Goal: Task Accomplishment & Management: Manage account settings

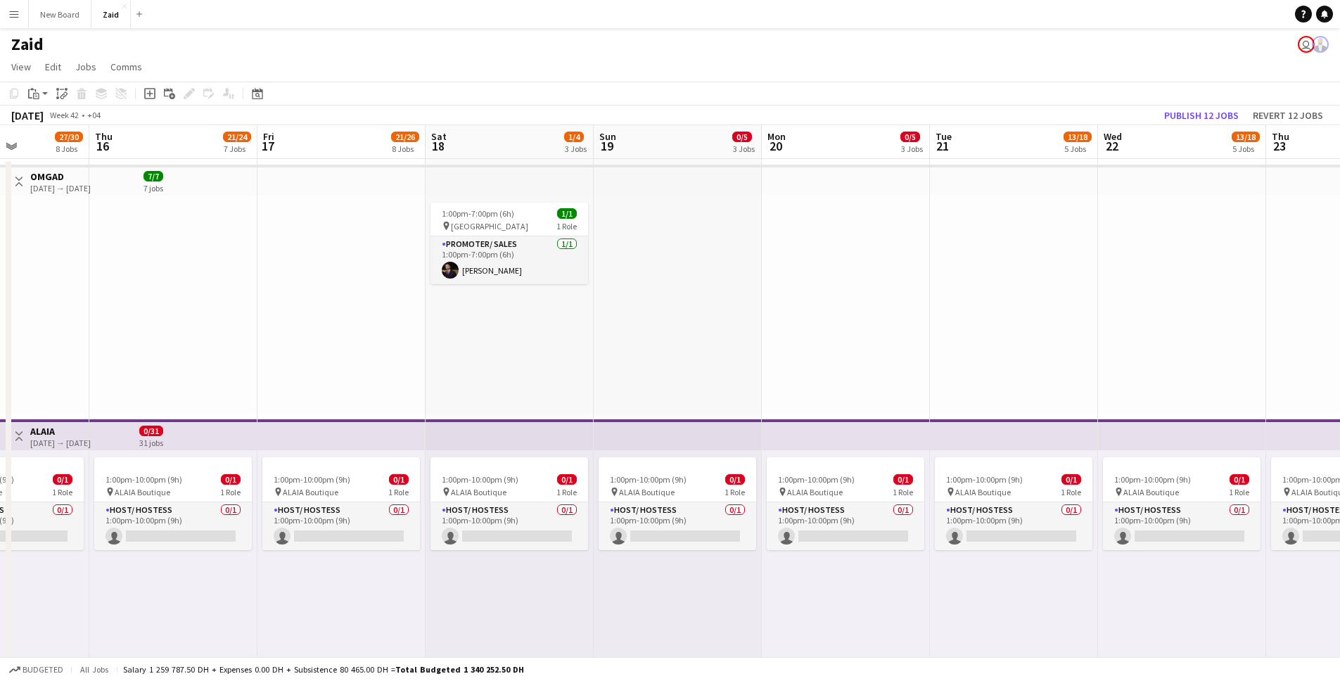
scroll to position [454, 0]
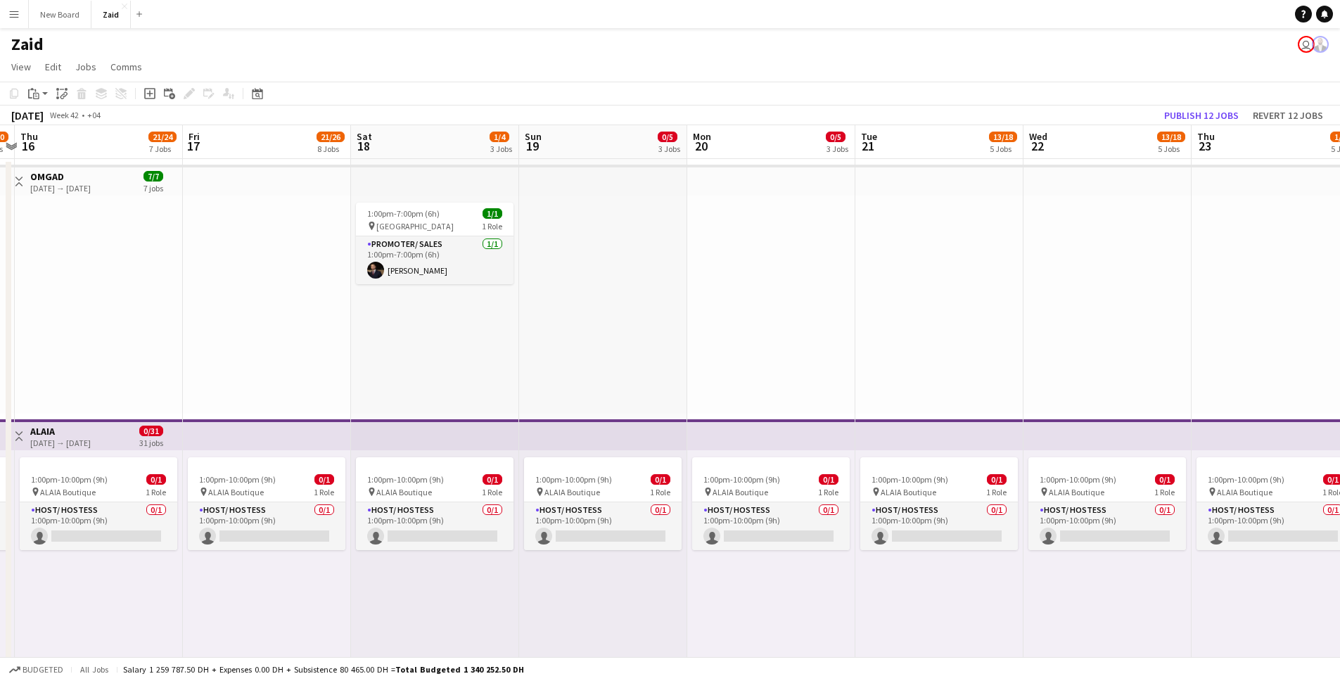
drag, startPoint x: 904, startPoint y: 319, endPoint x: 657, endPoint y: 321, distance: 246.9
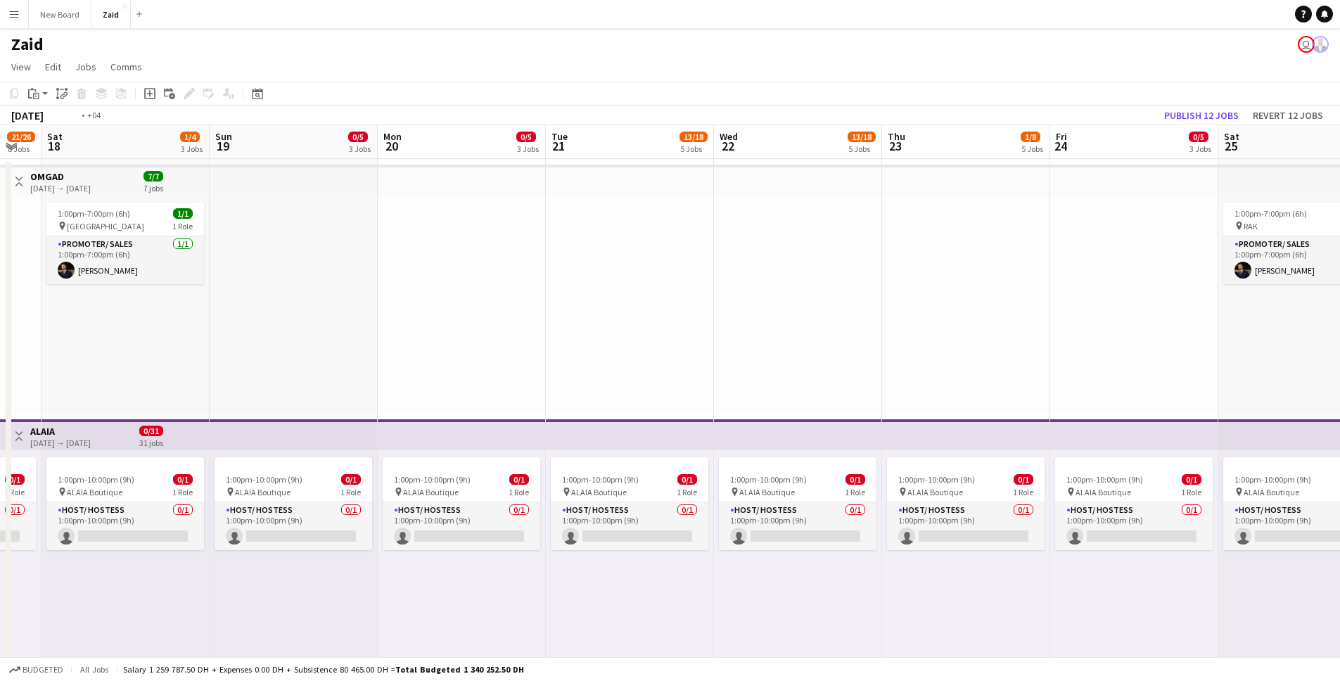
scroll to position [0, 384]
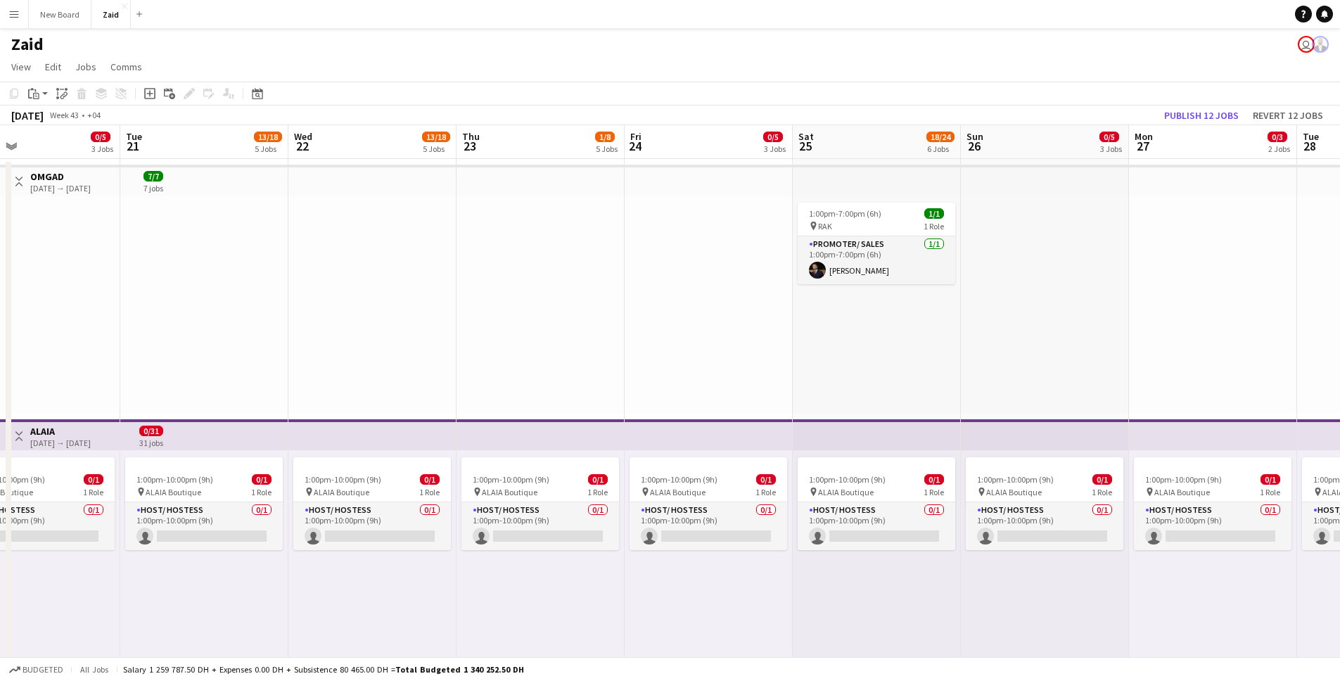
drag, startPoint x: 890, startPoint y: 317, endPoint x: 458, endPoint y: 313, distance: 432.5
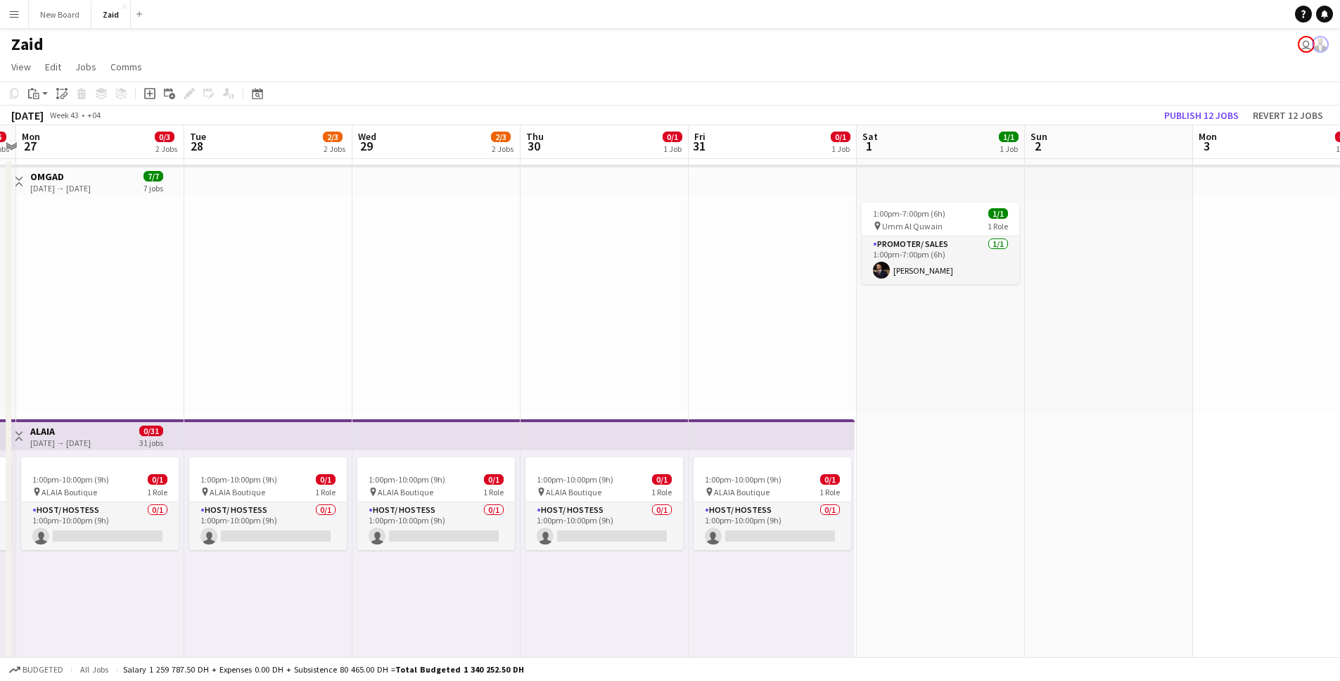
scroll to position [0, 428]
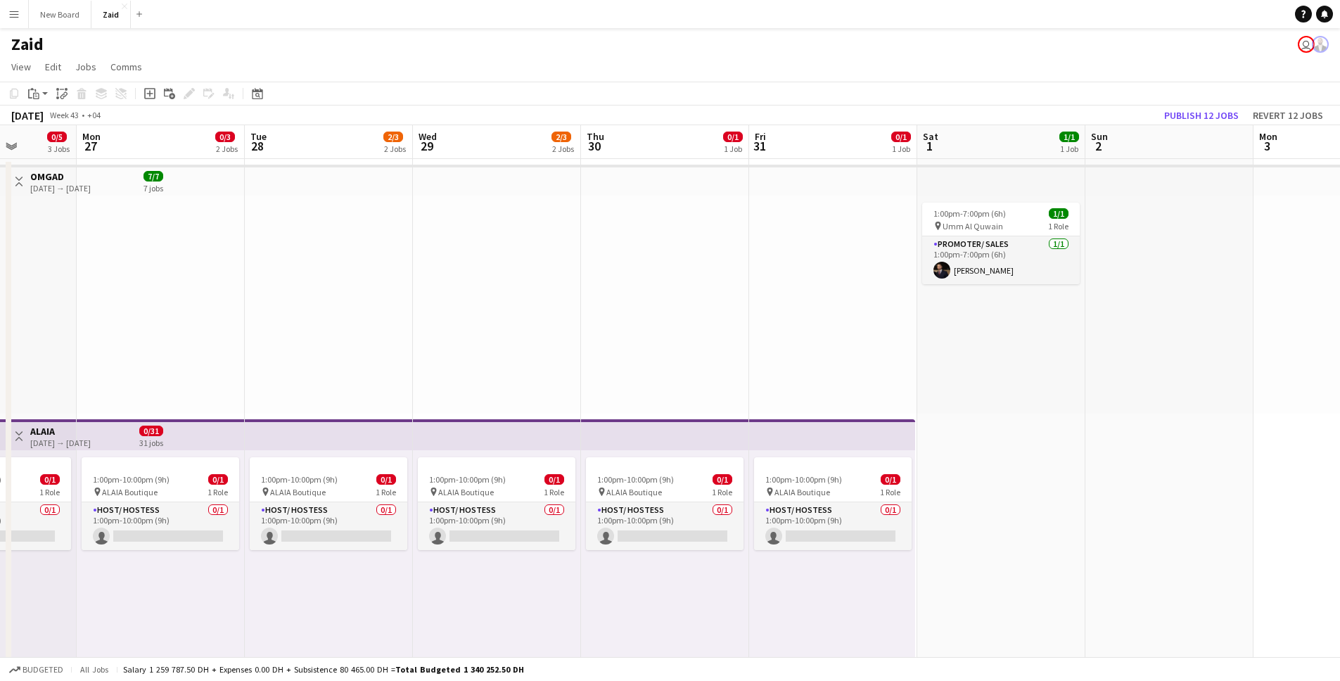
drag, startPoint x: 1182, startPoint y: 337, endPoint x: 319, endPoint y: 325, distance: 863.0
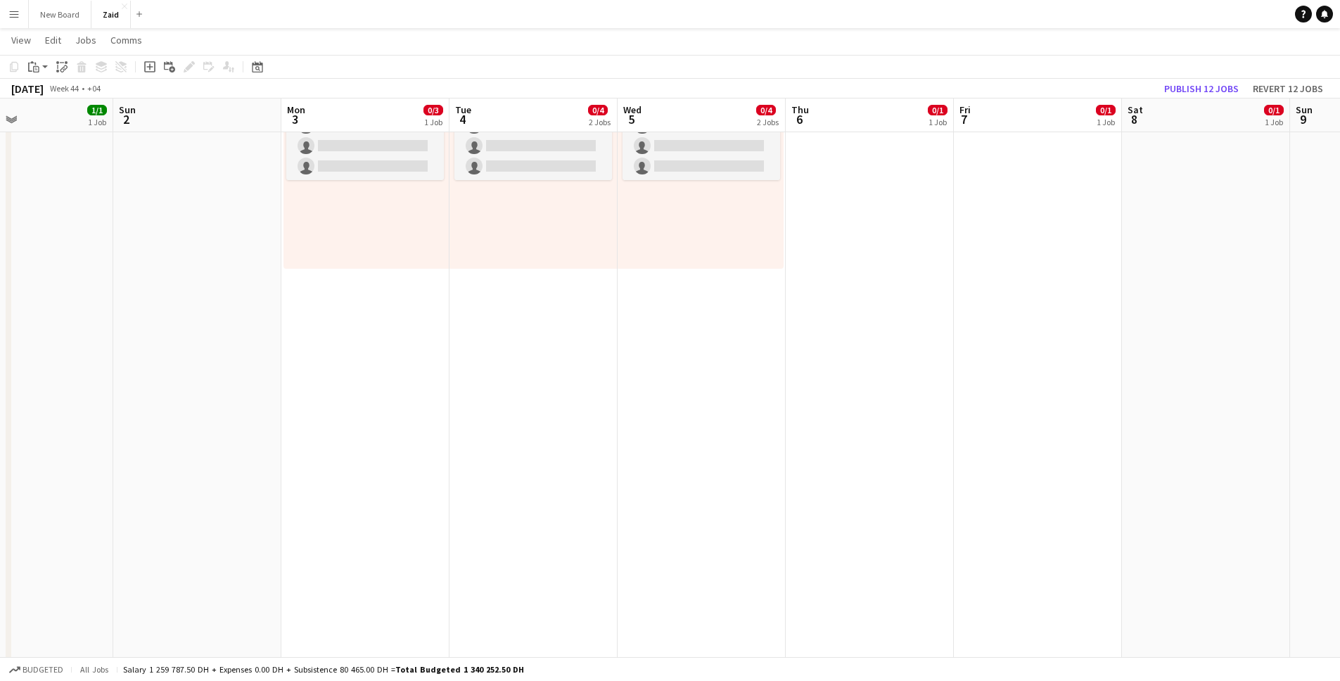
drag, startPoint x: 1002, startPoint y: 377, endPoint x: 31, endPoint y: 377, distance: 971.2
click at [31, 377] on app-calendar-viewport "Wed 29 2/3 2 Jobs Thu 30 0/1 1 Job Fri 31 0/1 1 Job Sat 1 1/1 1 Job Sun 2 Mon 3…" at bounding box center [670, 602] width 1340 height 2400
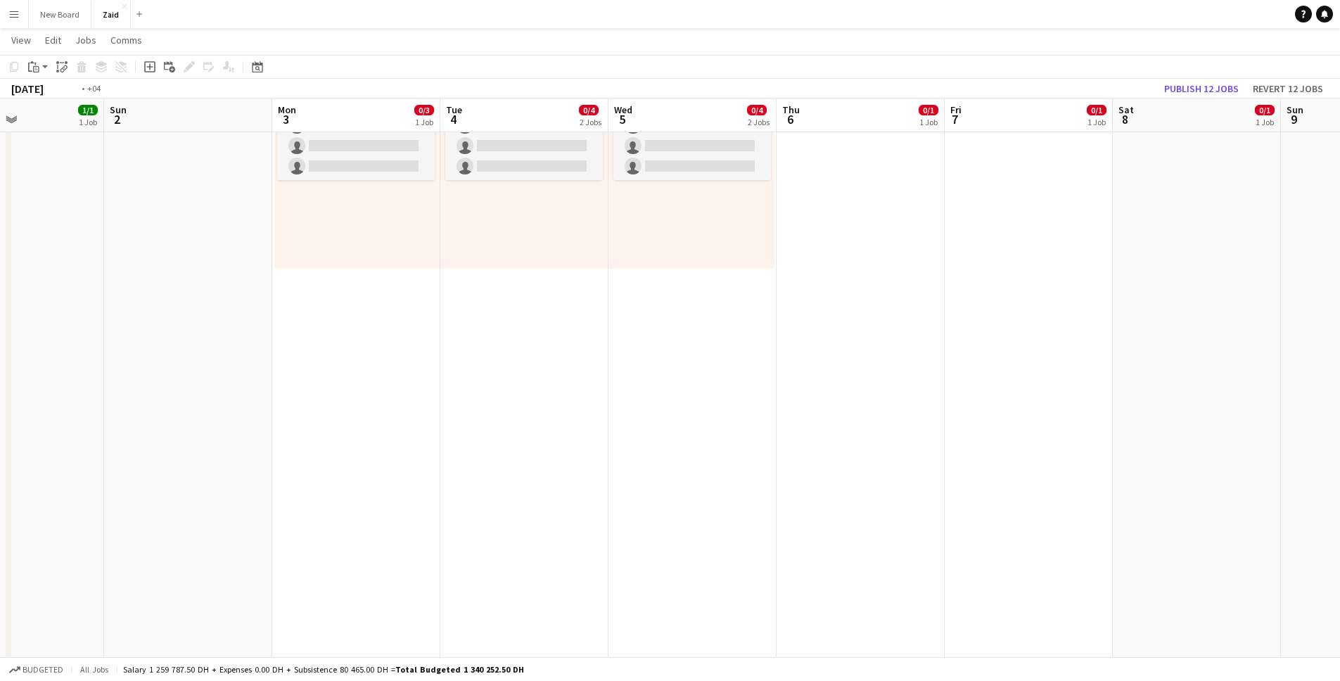
drag, startPoint x: 885, startPoint y: 304, endPoint x: 217, endPoint y: 310, distance: 668.2
click at [203, 310] on app-calendar-viewport "Thu 30 0/1 1 Job Fri 31 0/1 1 Job Sat 1 1/1 1 Job Sun 2 Mon 3 0/3 1 Job Tue 4 0…" at bounding box center [670, 602] width 1340 height 2400
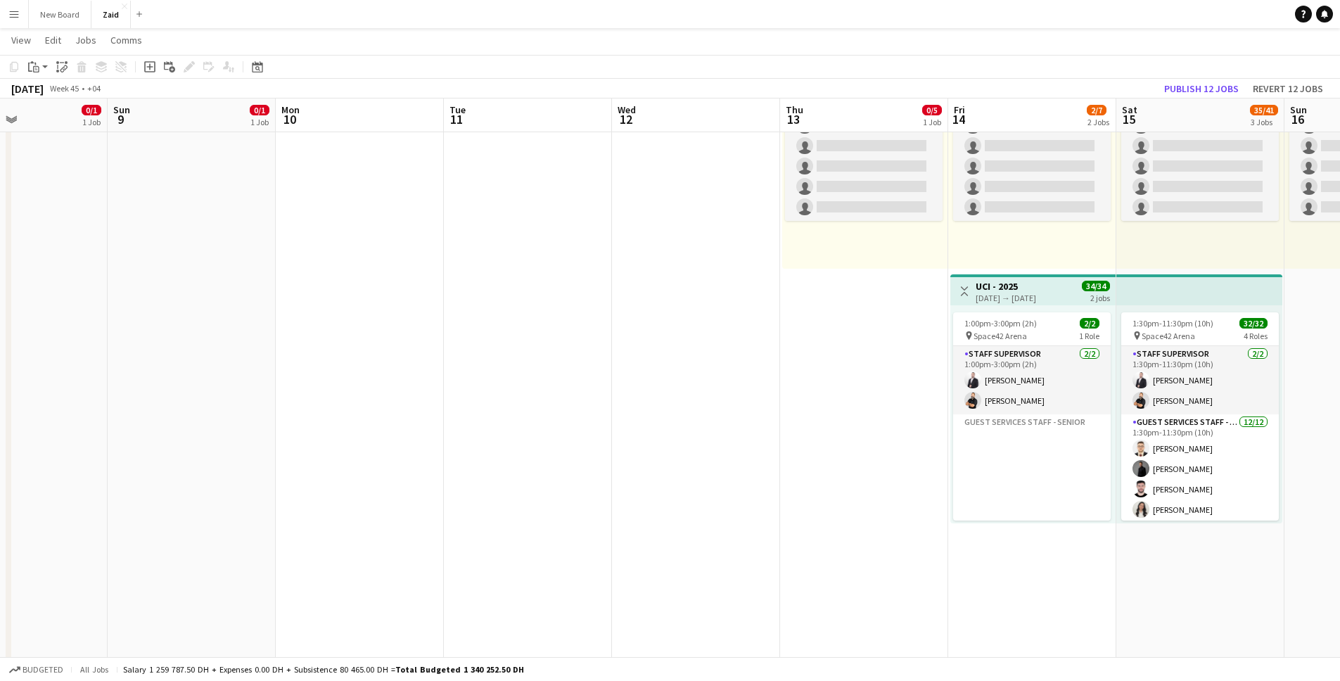
drag, startPoint x: 693, startPoint y: 305, endPoint x: 63, endPoint y: 307, distance: 630.1
click at [41, 307] on app-calendar-viewport "Thu 6 0/1 1 Job Fri 7 0/1 1 Job Sat 8 0/1 1 Job Sun 9 0/1 1 Job Mon 10 Tue 11 W…" at bounding box center [670, 602] width 1340 height 2400
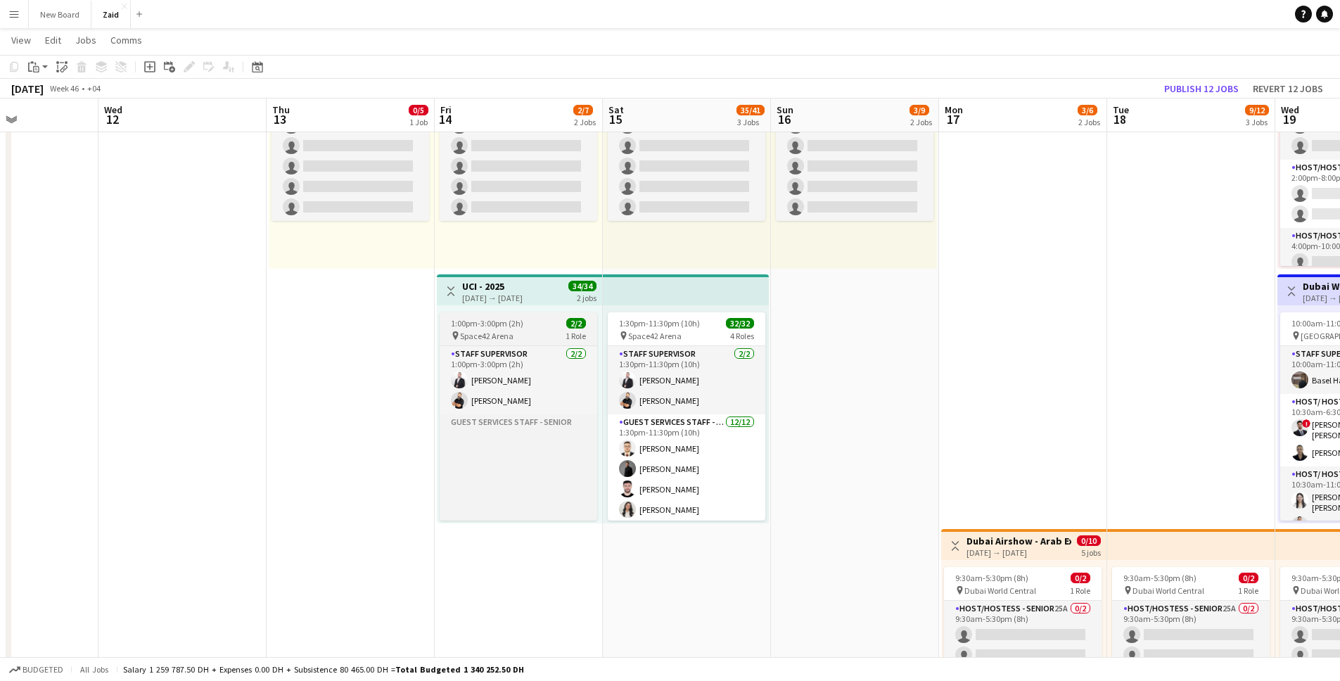
drag, startPoint x: 726, startPoint y: 307, endPoint x: 352, endPoint y: 327, distance: 375.4
click at [219, 324] on app-calendar-viewport "Sun 9 0/1 1 Job Mon 10 Tue 11 Wed 12 Thu 13 0/5 1 Job Fri 14 2/7 2 Jobs Sat 15 …" at bounding box center [670, 602] width 1340 height 2400
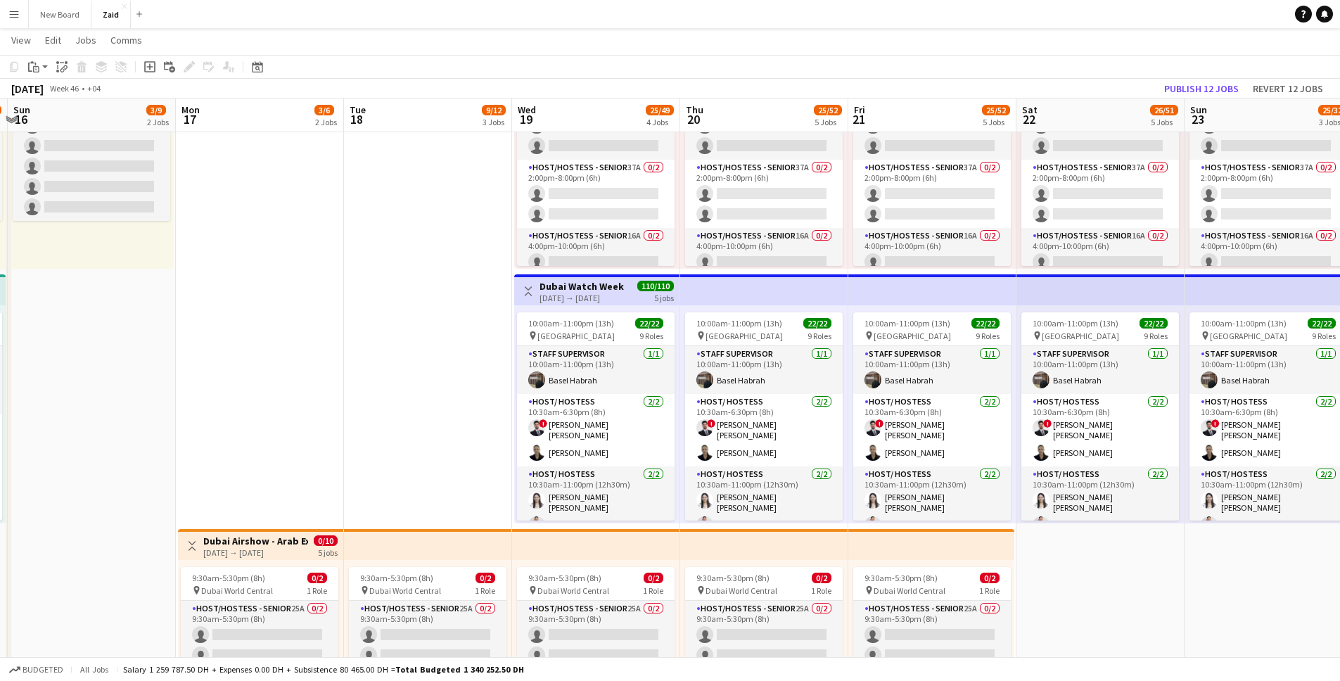
drag, startPoint x: 975, startPoint y: 343, endPoint x: 374, endPoint y: 309, distance: 601.6
click at [355, 325] on app-calendar-viewport "Thu 13 0/5 1 Job Fri 14 2/7 2 Jobs Sat 15 35/41 3 Jobs Sun 16 3/9 2 Jobs Mon 17…" at bounding box center [670, 602] width 1340 height 2400
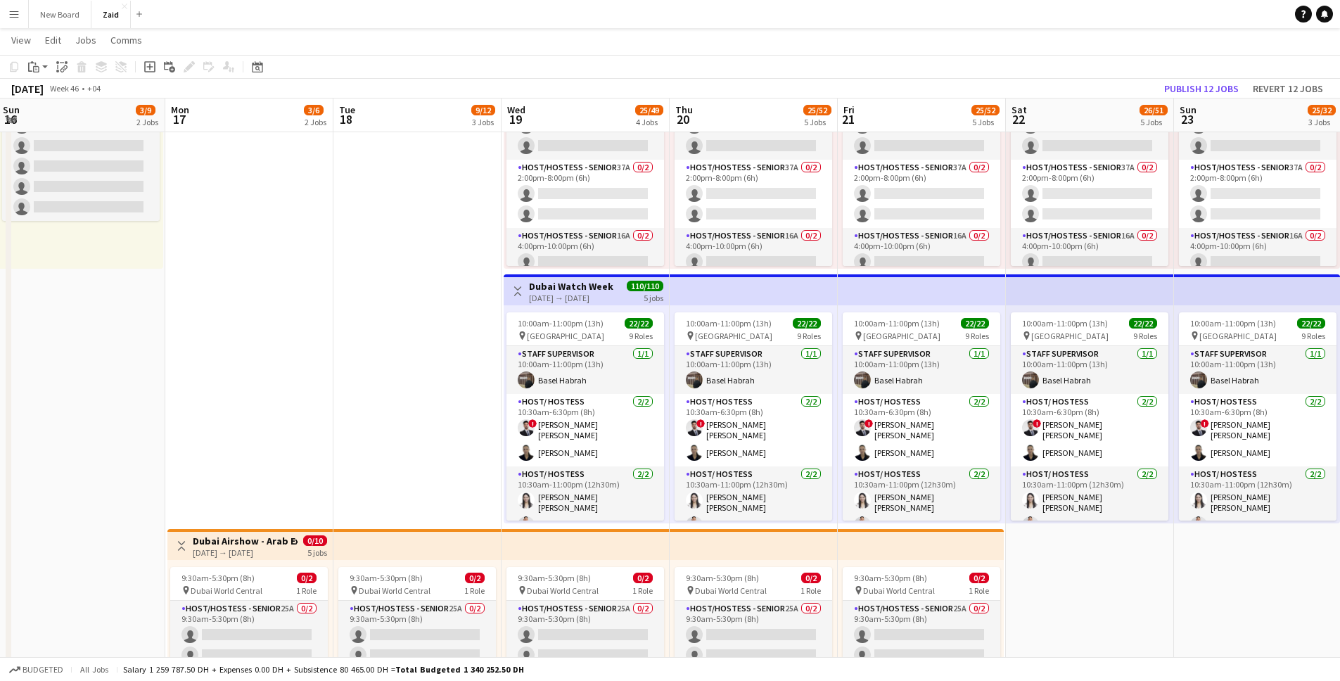
scroll to position [0, 513]
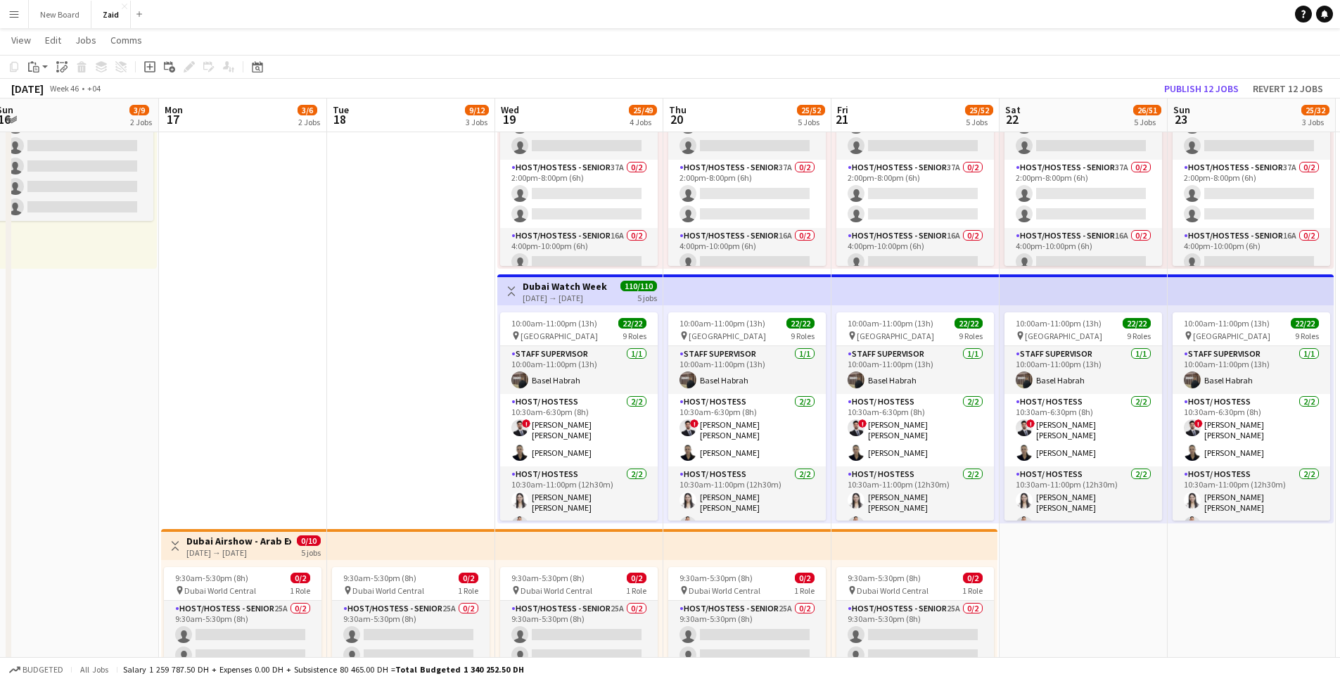
drag, startPoint x: 397, startPoint y: 313, endPoint x: 380, endPoint y: 392, distance: 80.6
click at [380, 392] on app-calendar-viewport "Thu 13 0/5 1 Job Fri 14 2/7 2 Jobs Sat 15 35/41 3 Jobs Sun 16 3/9 2 Jobs Mon 17…" at bounding box center [670, 602] width 1340 height 2400
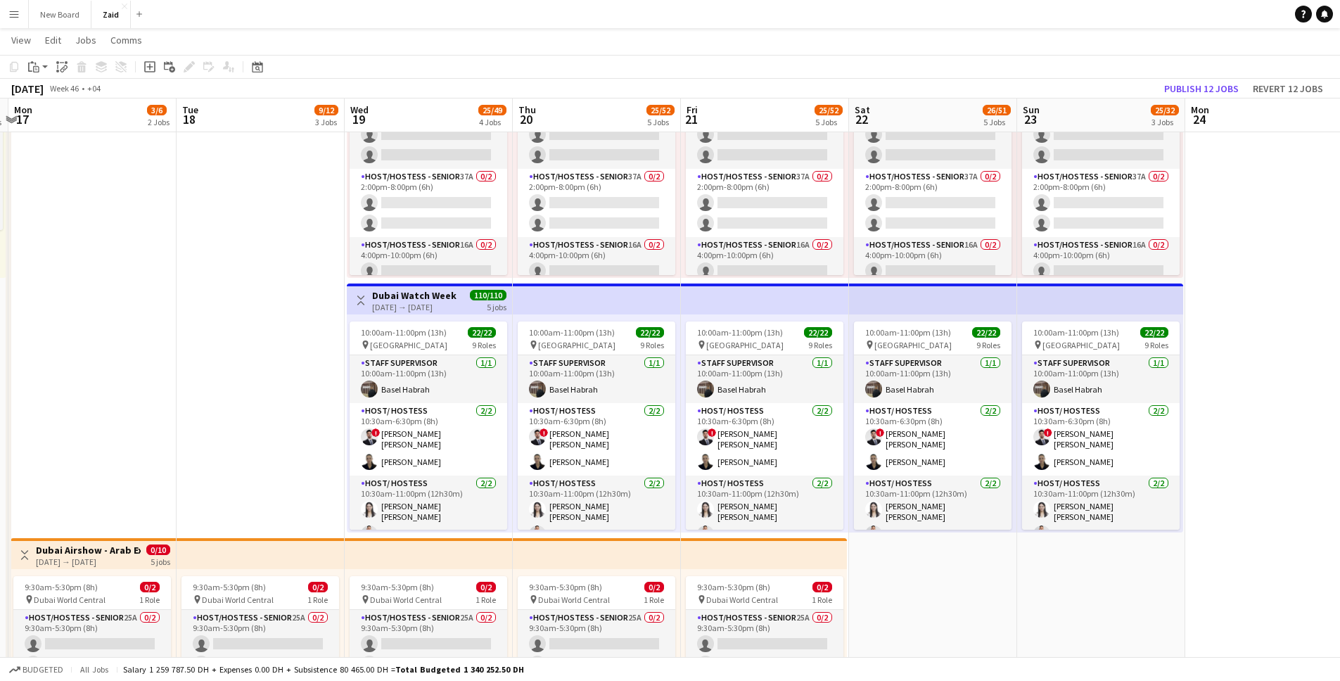
scroll to position [0, 497]
drag, startPoint x: 393, startPoint y: 413, endPoint x: 267, endPoint y: 404, distance: 126.9
click at [267, 404] on app-calendar-viewport "Fri 14 2/7 2 Jobs Sat 15 35/41 3 Jobs Sun 16 3/9 2 Jobs Mon 17 3/6 2 Jobs Tue 1…" at bounding box center [670, 611] width 1340 height 2400
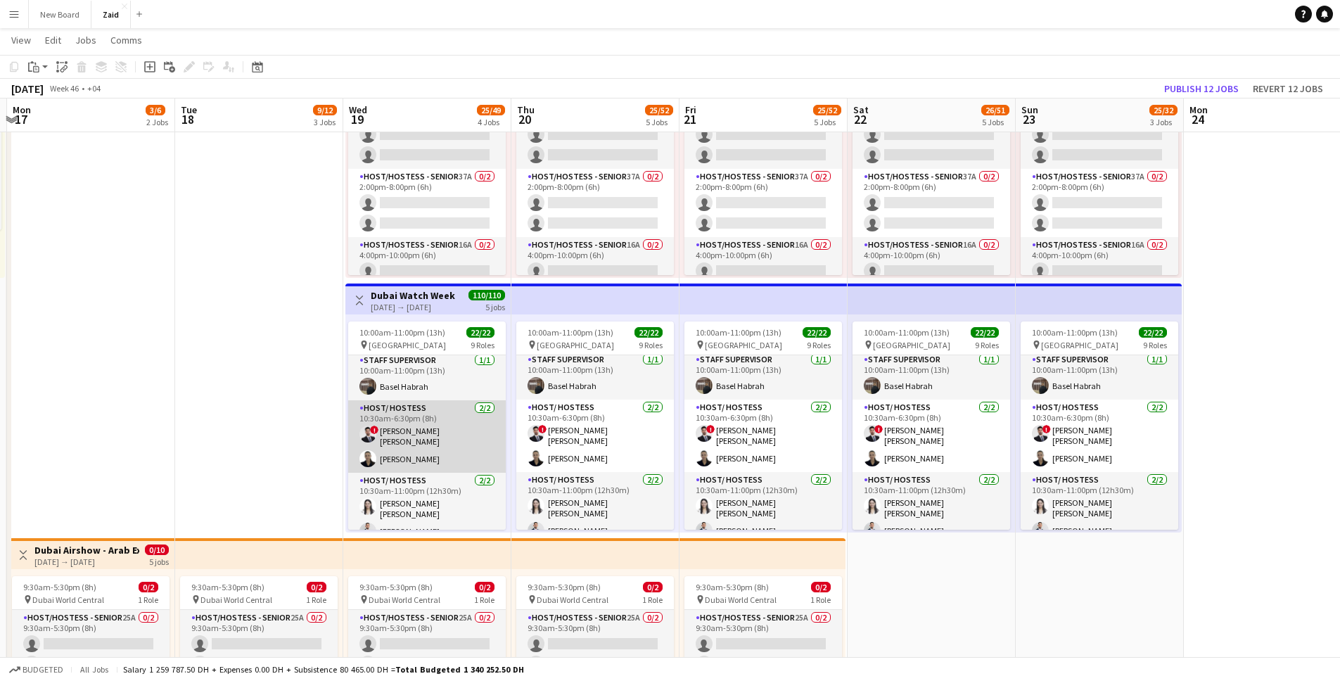
scroll to position [0, 0]
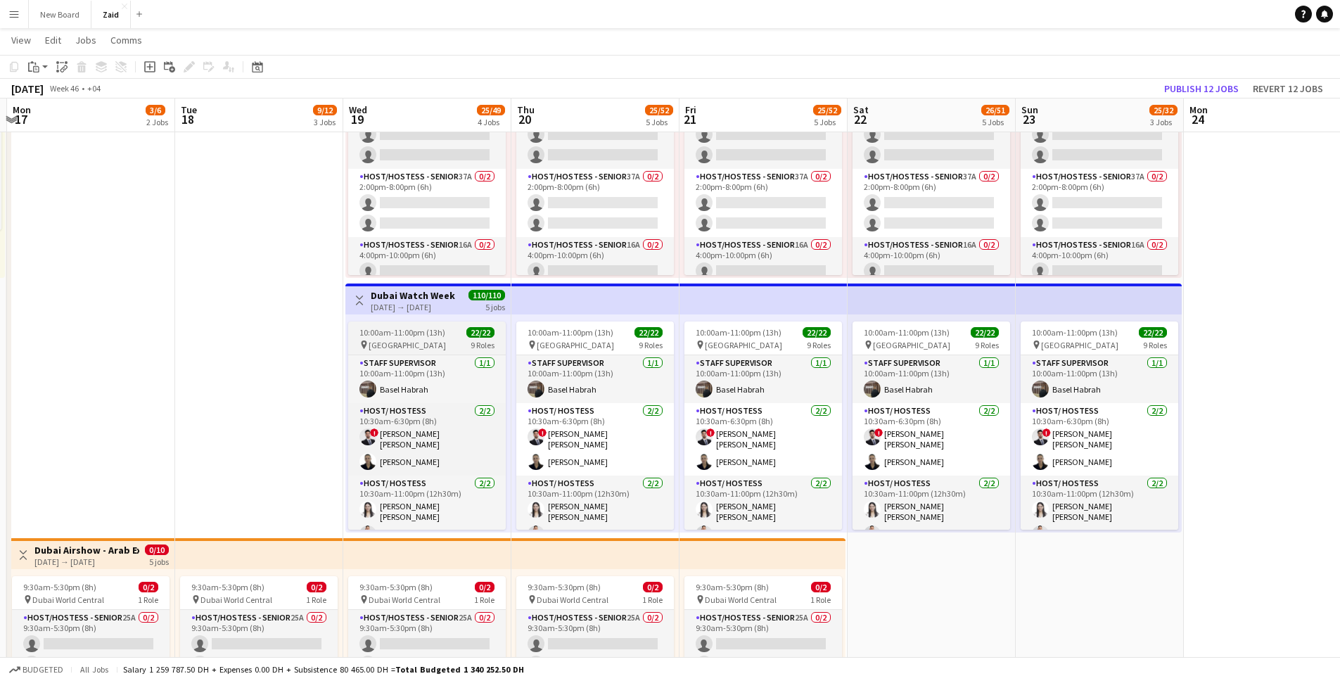
click at [409, 346] on div "pin [GEOGRAPHIC_DATA] 9 Roles" at bounding box center [427, 344] width 158 height 11
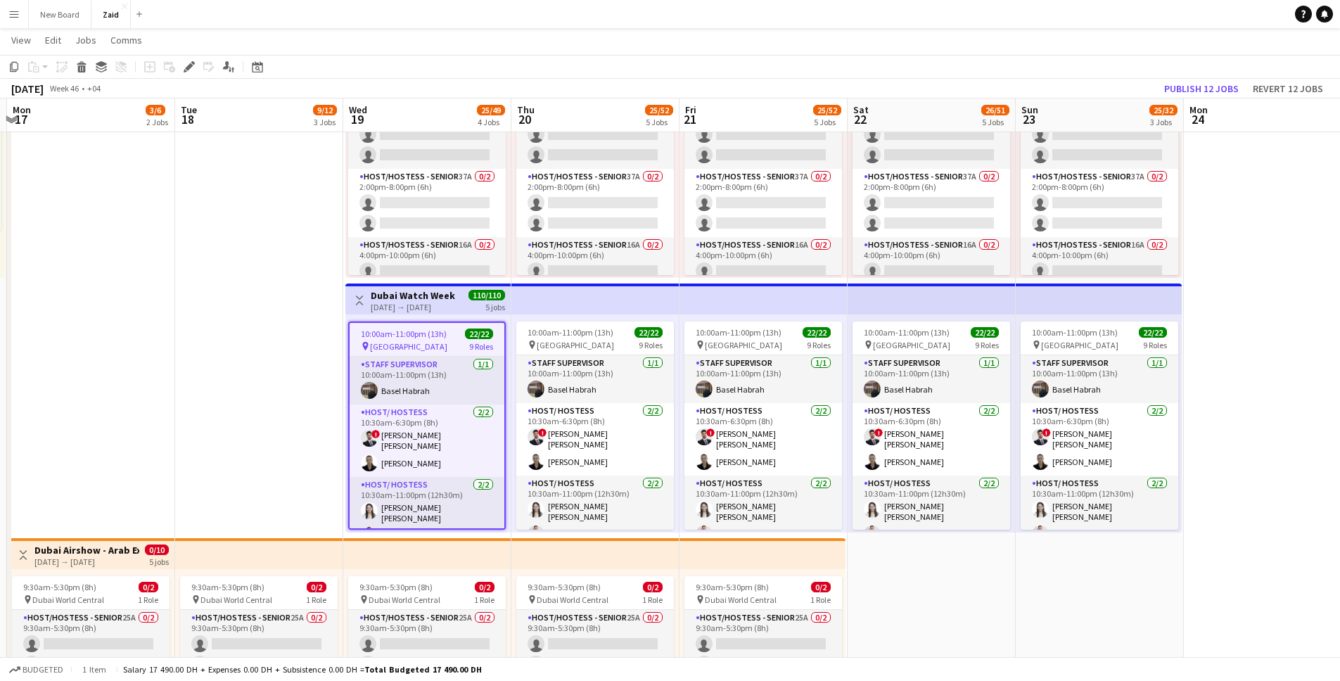
click at [429, 337] on span "10:00am-11:00pm (13h)" at bounding box center [404, 333] width 86 height 11
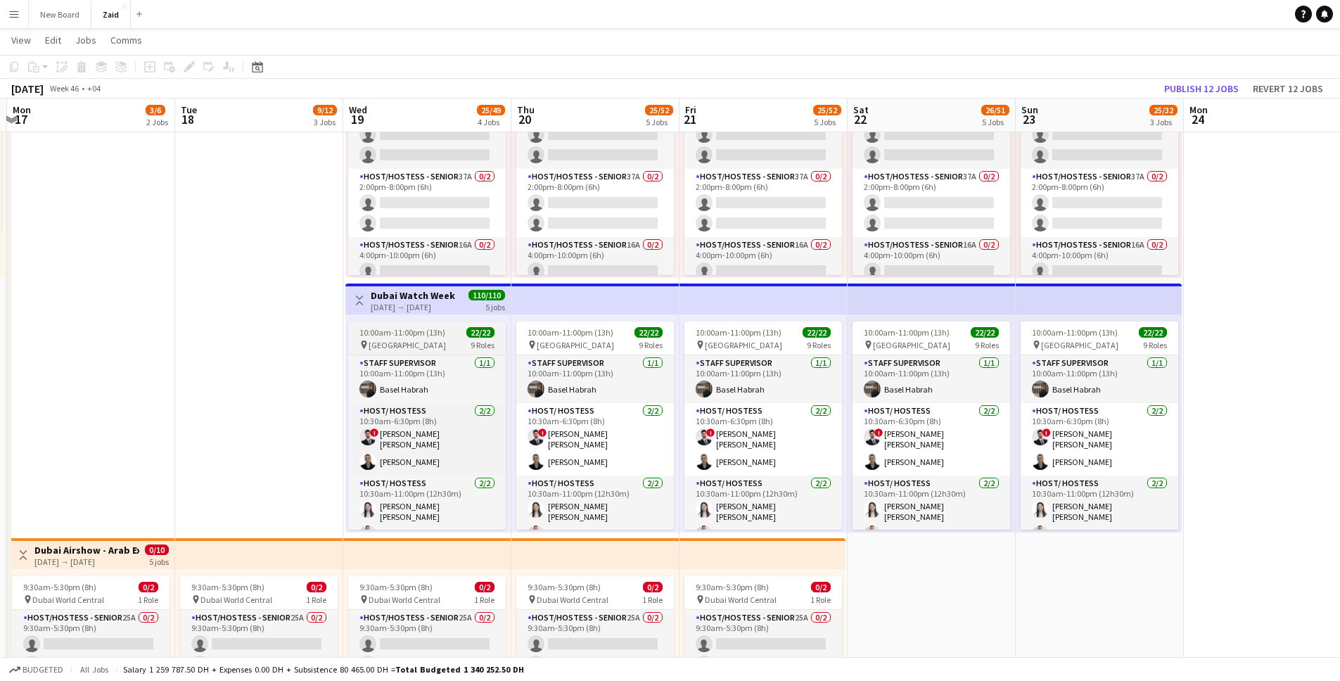
scroll to position [0, 497]
click at [421, 350] on app-job-card "10:00am-11:00pm (13h) 22/22 pin Dubai Mall 9 Roles Staff Supervisor [DATE] 10:0…" at bounding box center [428, 425] width 158 height 208
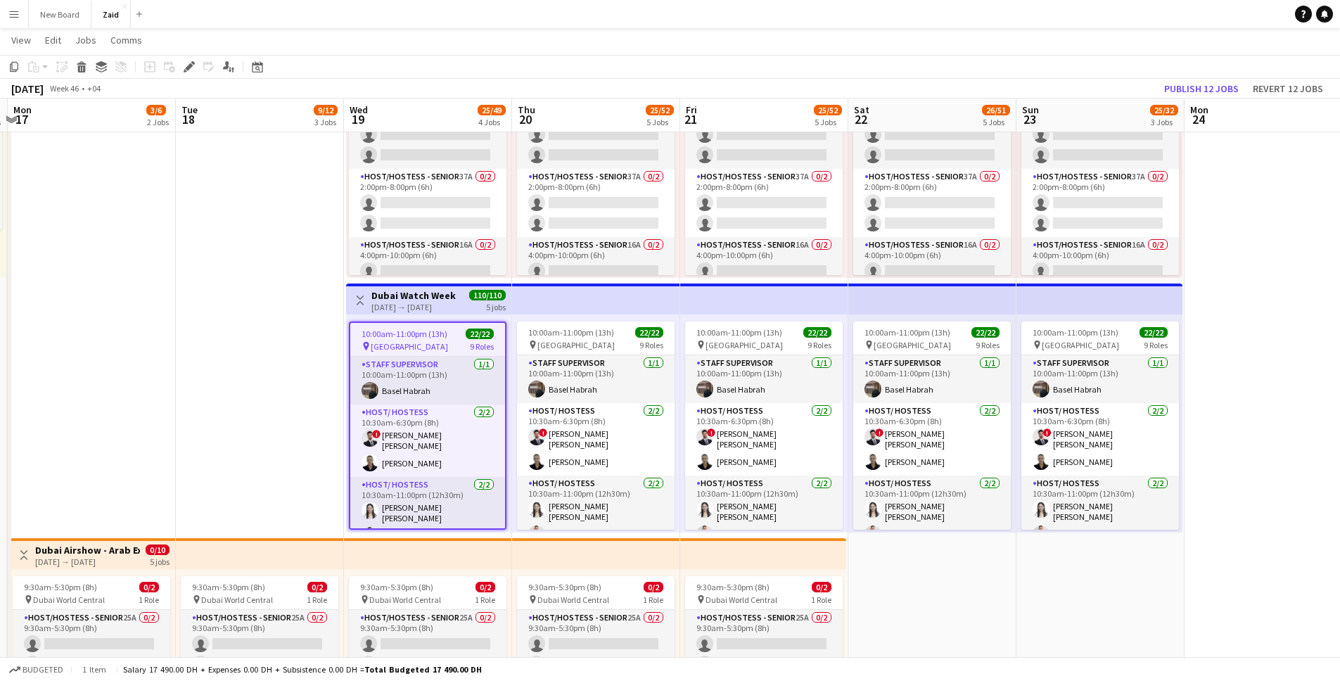
click at [426, 338] on span "10:00am-11:00pm (13h)" at bounding box center [404, 333] width 86 height 11
click at [426, 340] on div "pin [GEOGRAPHIC_DATA] 9 Roles" at bounding box center [427, 345] width 155 height 11
click at [426, 338] on span "10:00am-11:00pm (13h)" at bounding box center [404, 333] width 86 height 11
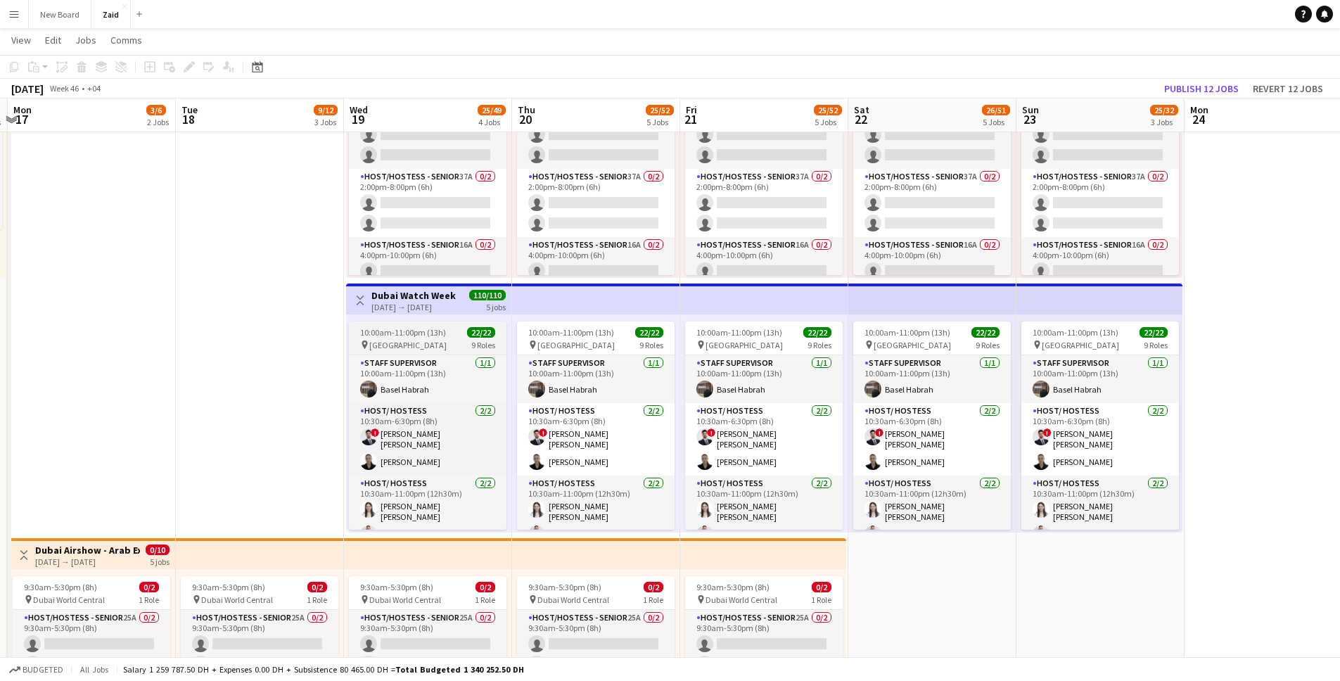
click at [426, 339] on div "pin [GEOGRAPHIC_DATA] 9 Roles" at bounding box center [428, 344] width 158 height 11
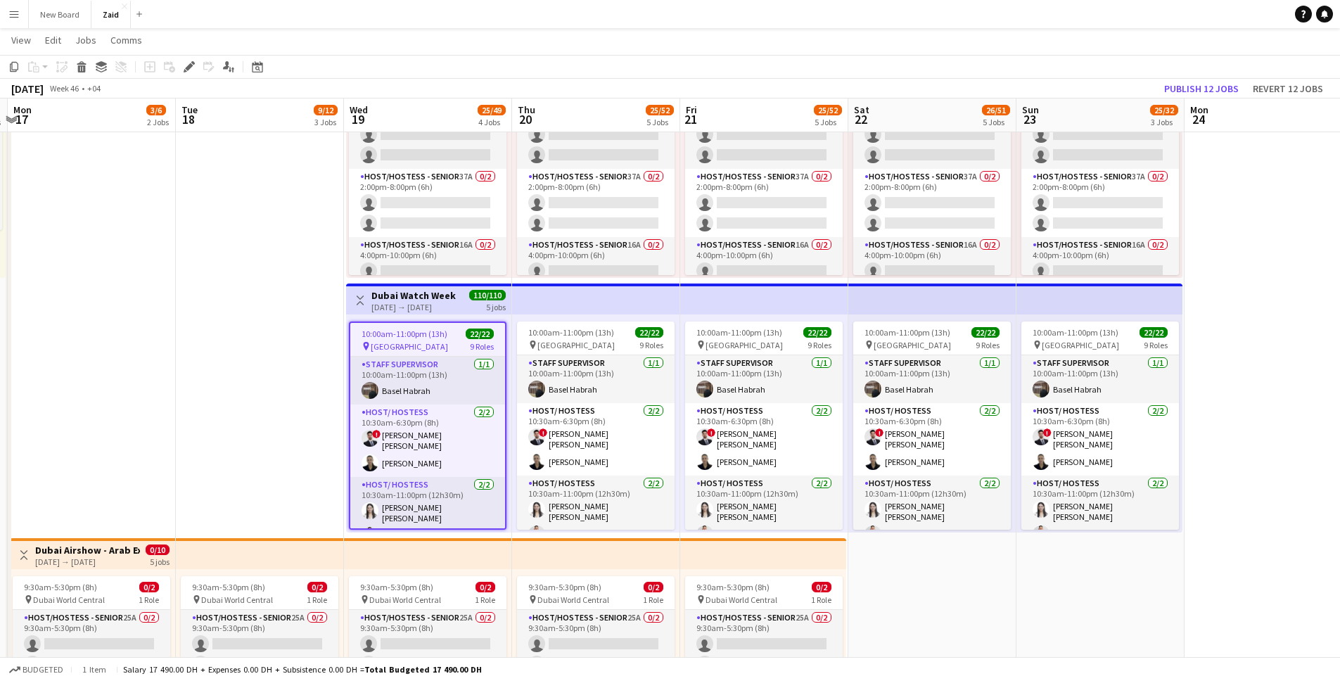
click at [429, 343] on div "pin [GEOGRAPHIC_DATA] 9 Roles" at bounding box center [427, 345] width 155 height 11
click at [430, 345] on div "pin [GEOGRAPHIC_DATA] 9 Roles" at bounding box center [427, 345] width 155 height 11
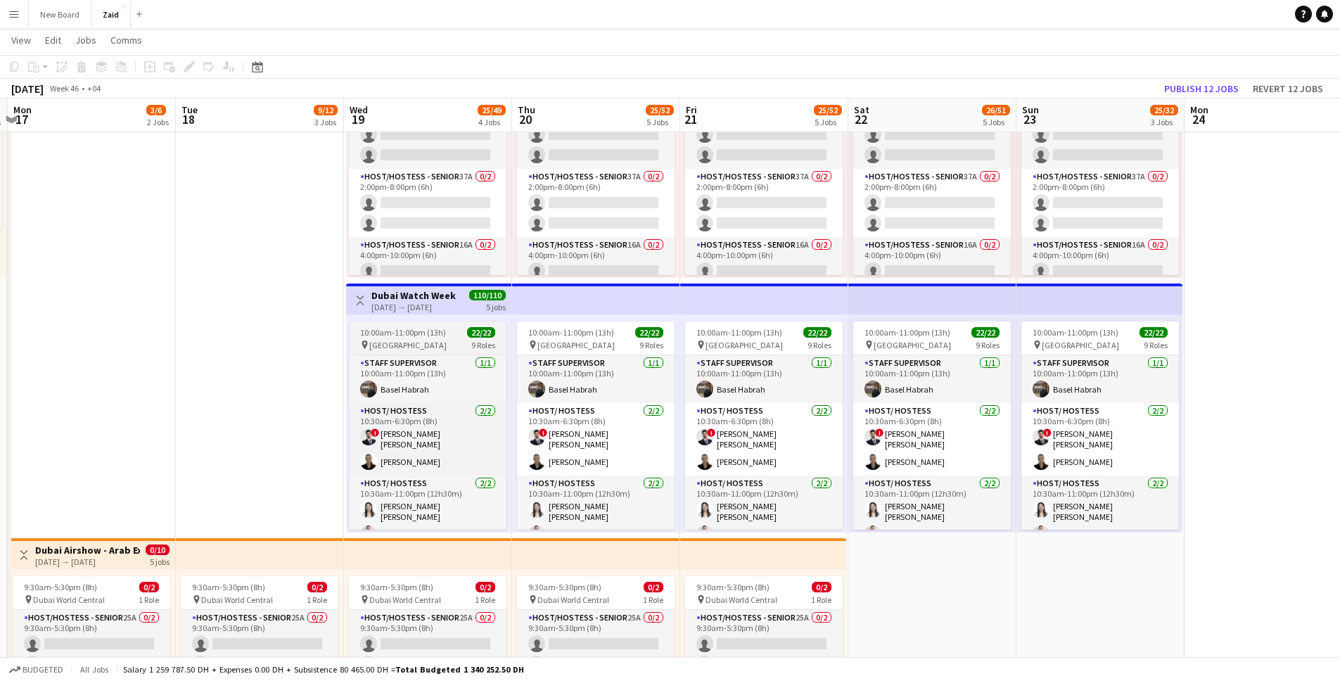
click at [430, 345] on div "pin [GEOGRAPHIC_DATA] 9 Roles" at bounding box center [428, 344] width 158 height 11
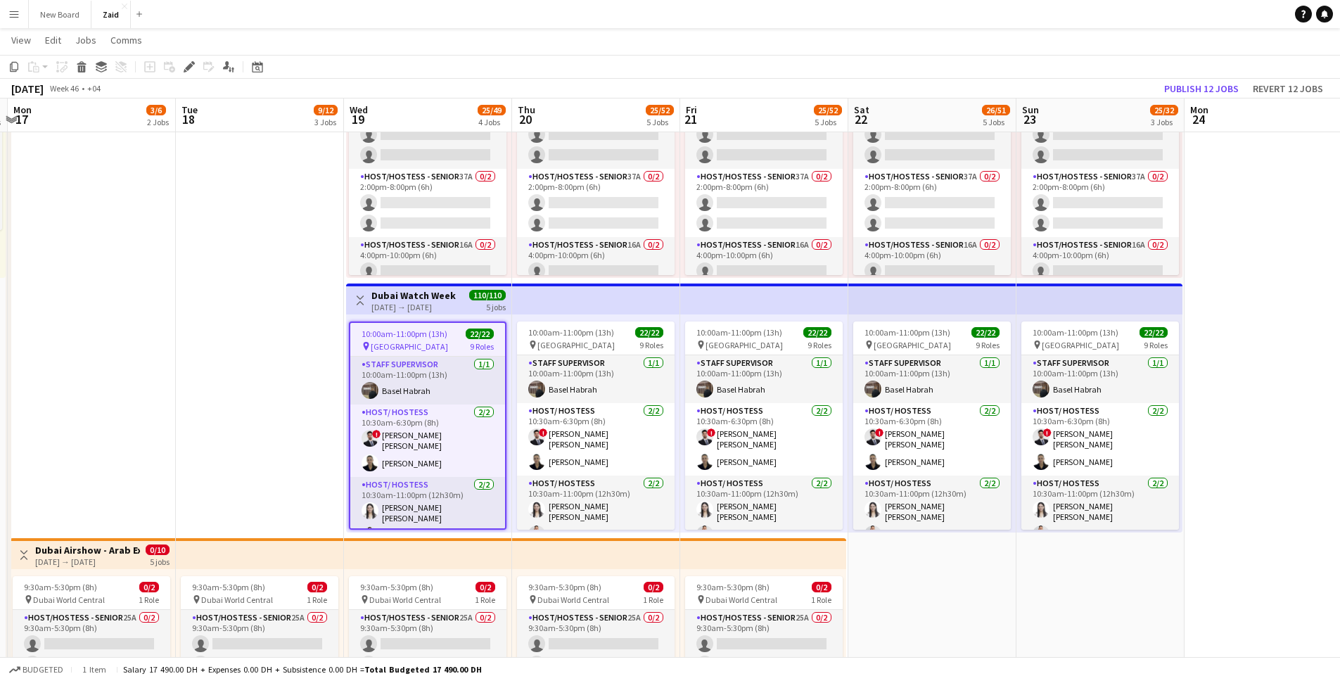
click at [433, 305] on div "[DATE] → [DATE]" at bounding box center [413, 307] width 84 height 11
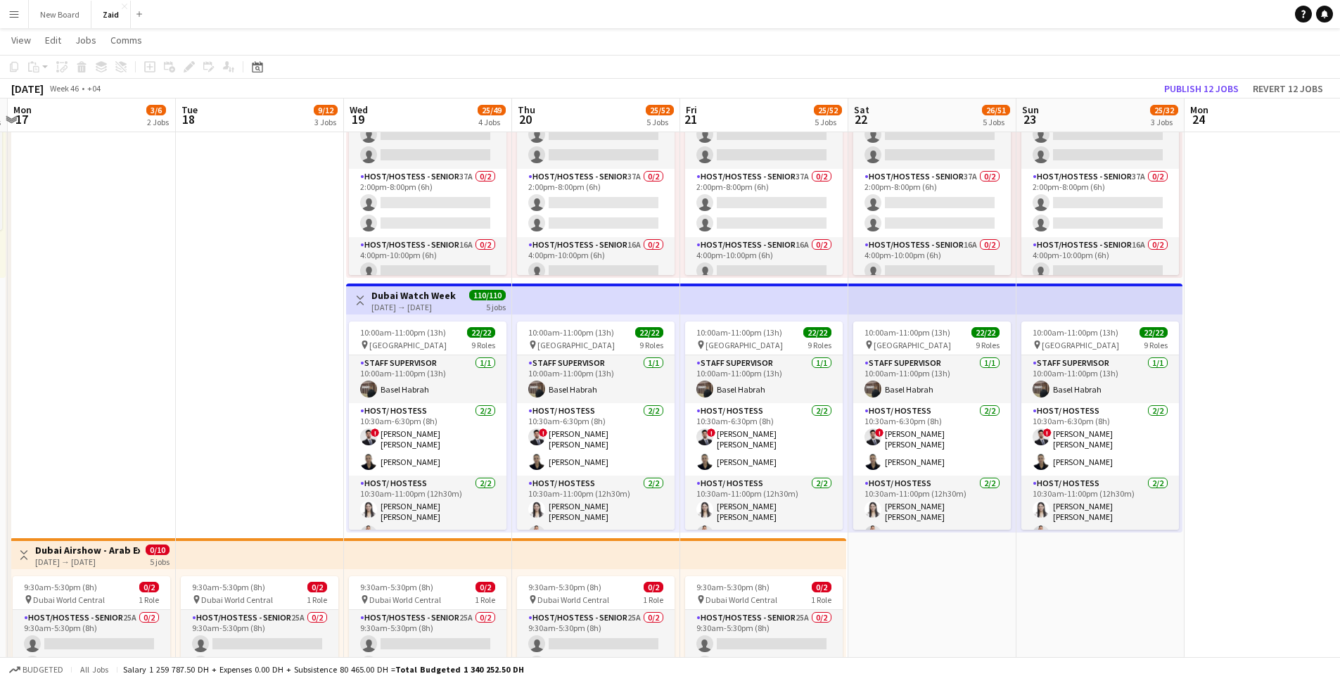
click at [433, 305] on div "[DATE] → [DATE]" at bounding box center [413, 307] width 84 height 11
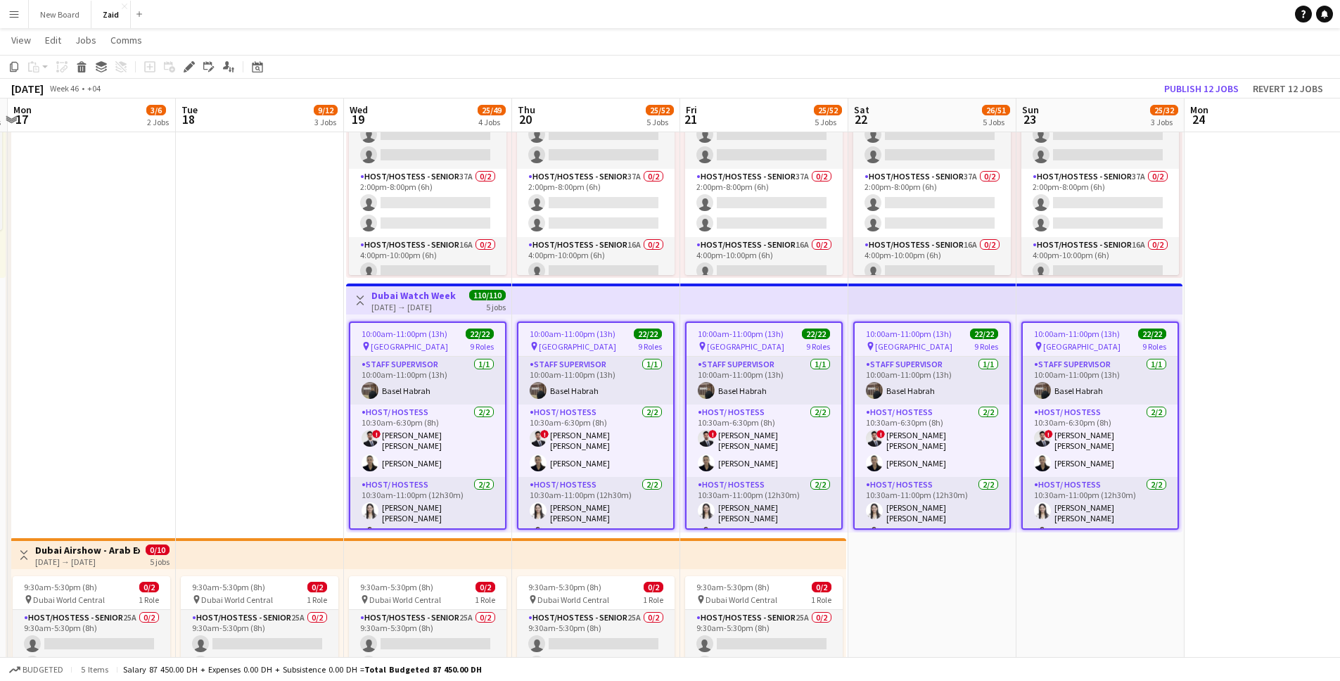
click at [433, 305] on div "[DATE] → [DATE]" at bounding box center [413, 307] width 84 height 11
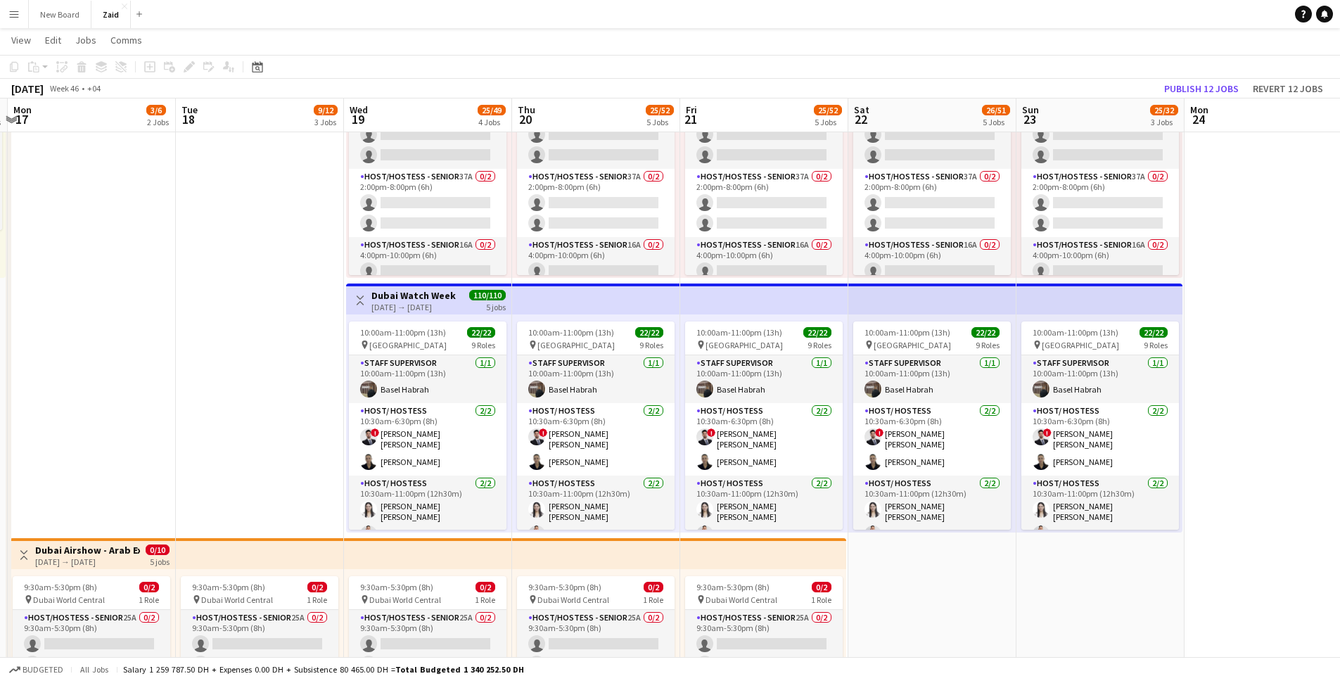
click at [433, 305] on div "[DATE] → [DATE]" at bounding box center [413, 307] width 84 height 11
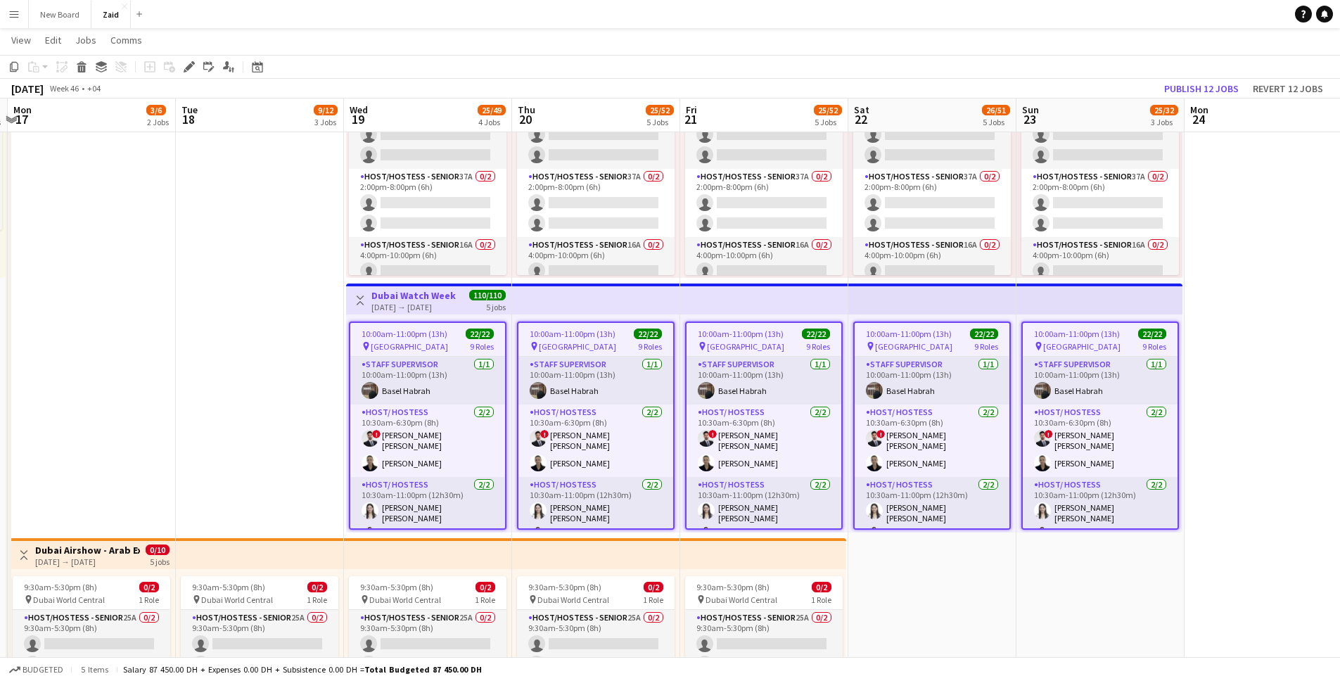
click at [442, 347] on div "pin [GEOGRAPHIC_DATA] 9 Roles" at bounding box center [427, 345] width 155 height 11
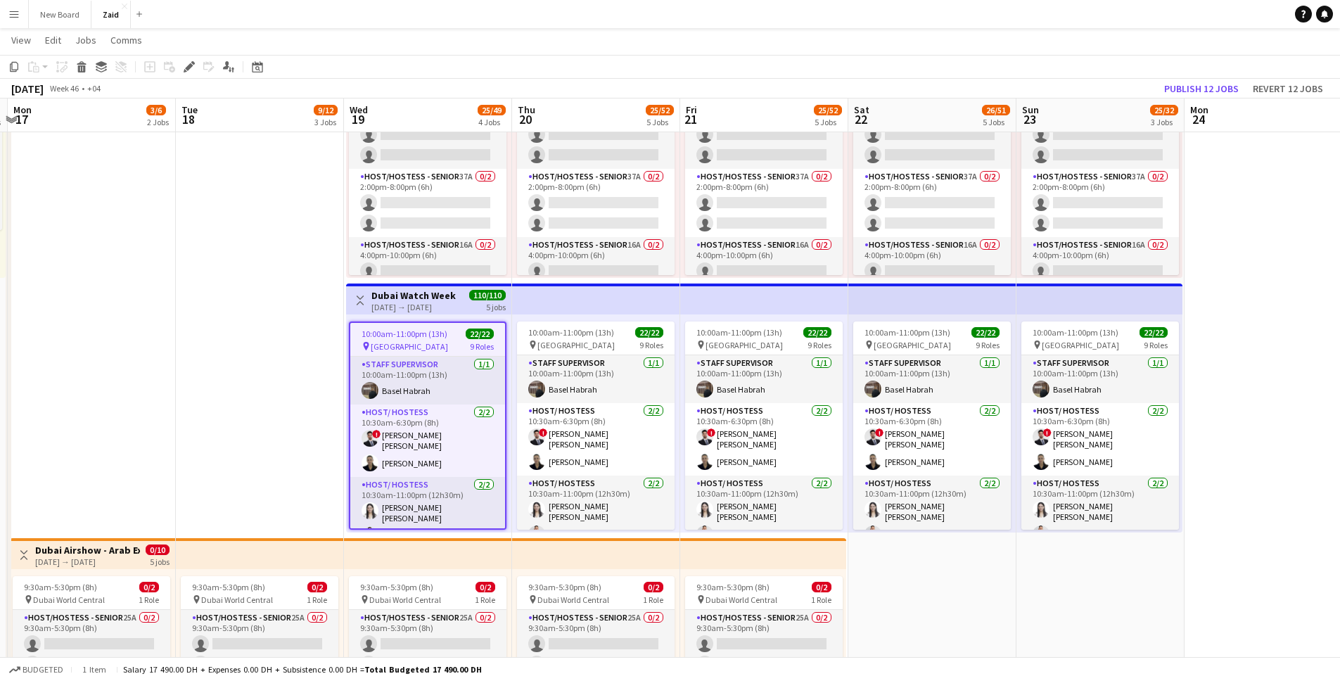
click at [442, 347] on div "pin [GEOGRAPHIC_DATA] 9 Roles" at bounding box center [427, 345] width 155 height 11
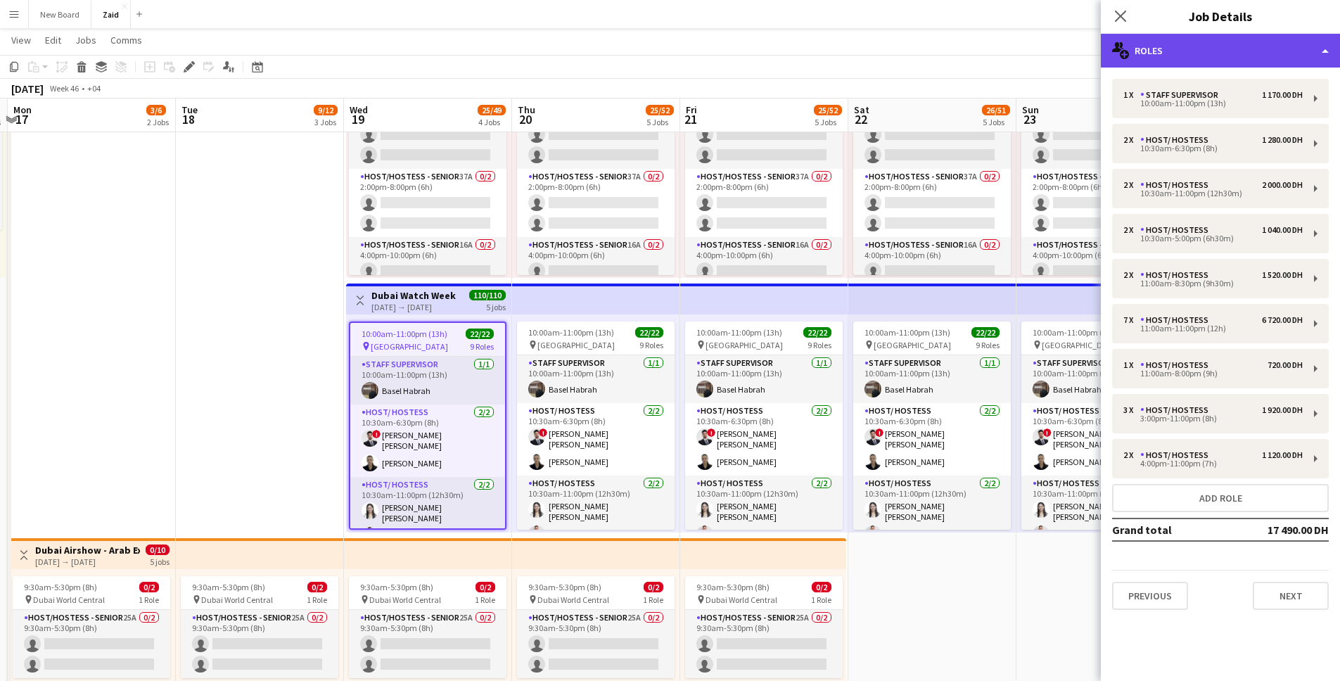
click at [998, 50] on div "multiple-users-add Roles" at bounding box center [1220, 51] width 239 height 34
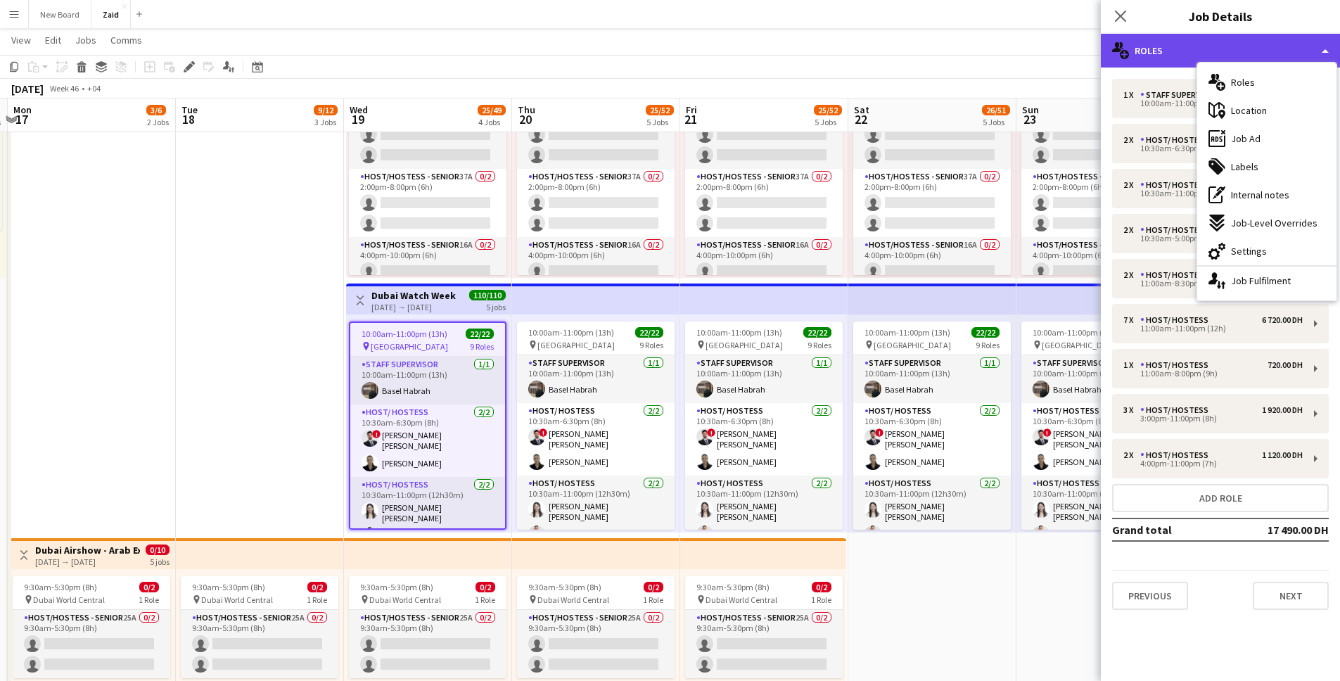
click at [998, 42] on div "multiple-users-add Roles" at bounding box center [1220, 51] width 239 height 34
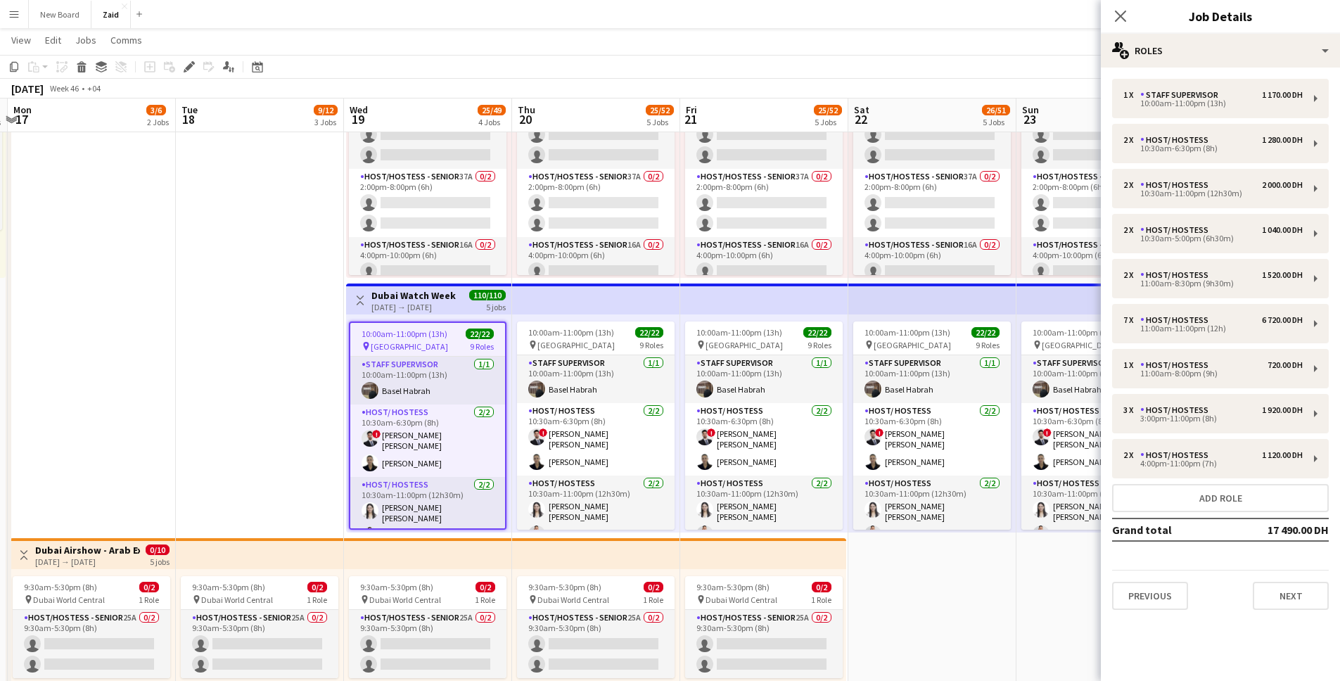
click at [456, 336] on div "10:00am-11:00pm (13h) 22/22" at bounding box center [427, 333] width 155 height 11
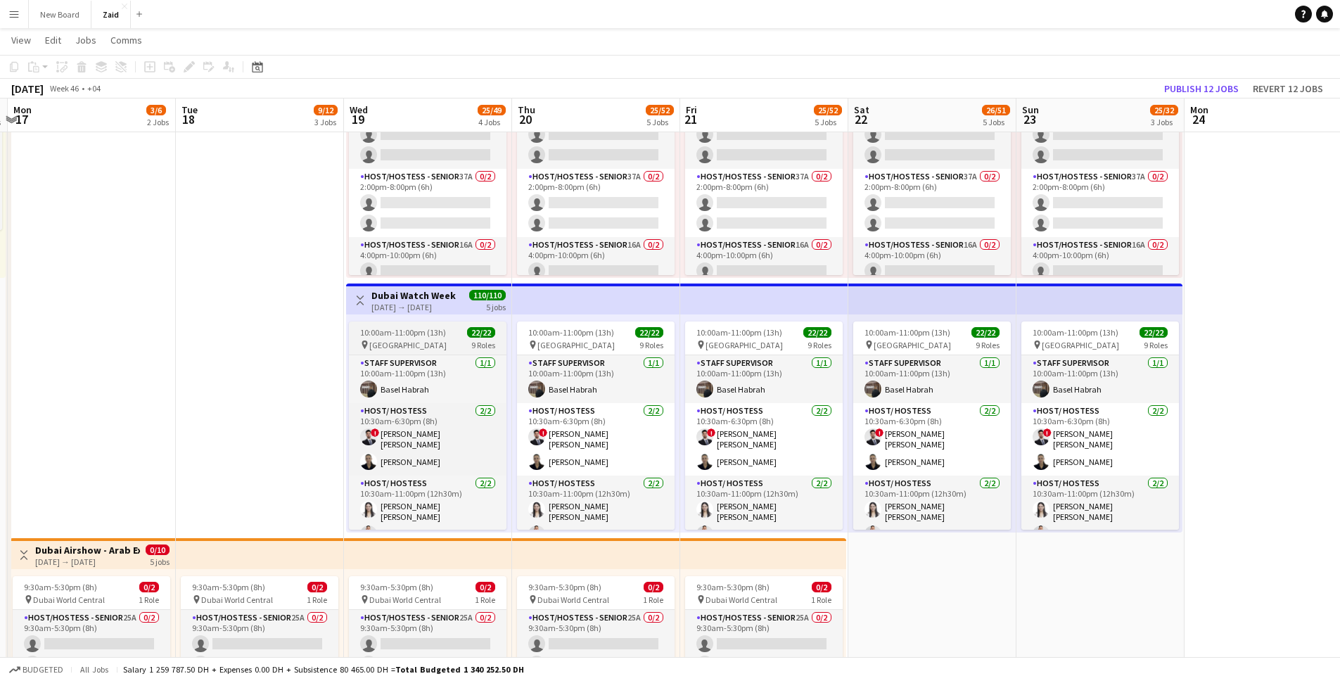
click at [456, 337] on div "10:00am-11:00pm (13h) 22/22" at bounding box center [428, 332] width 158 height 11
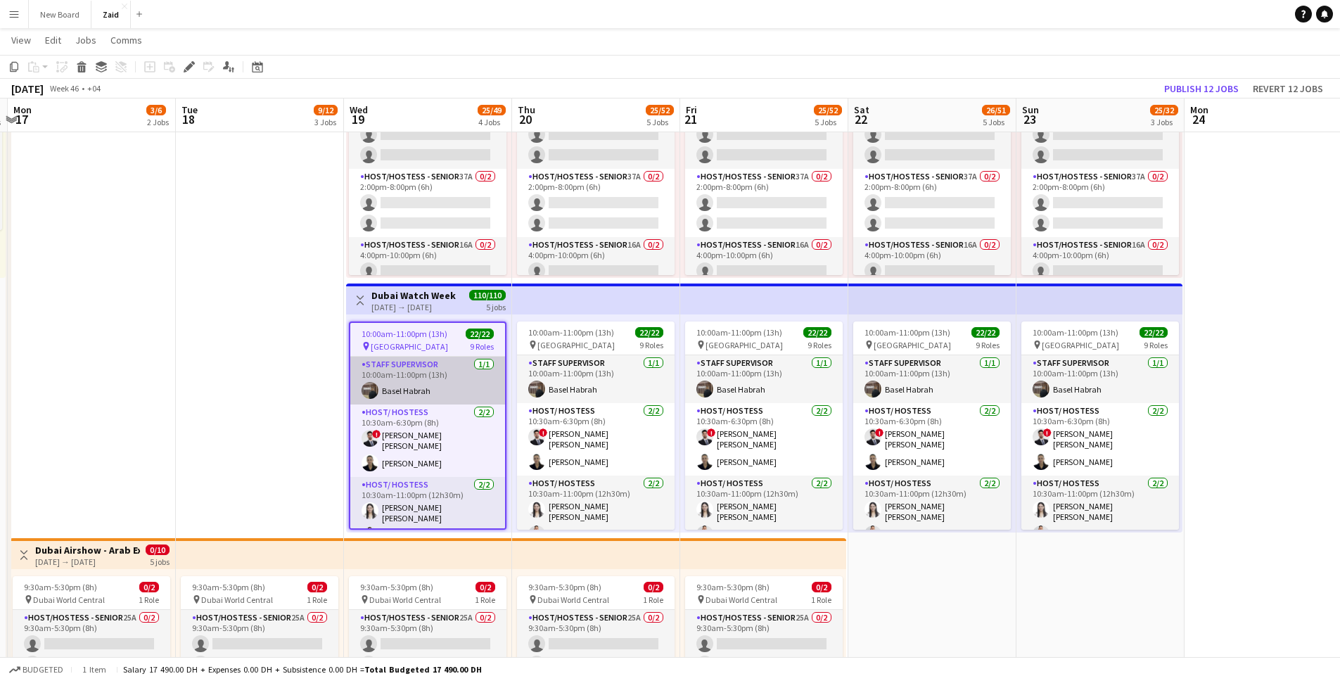
click at [460, 375] on app-card-role "Staff Supervisor [DATE] 10:00am-11:00pm (13h) Basel Habrah" at bounding box center [427, 381] width 155 height 48
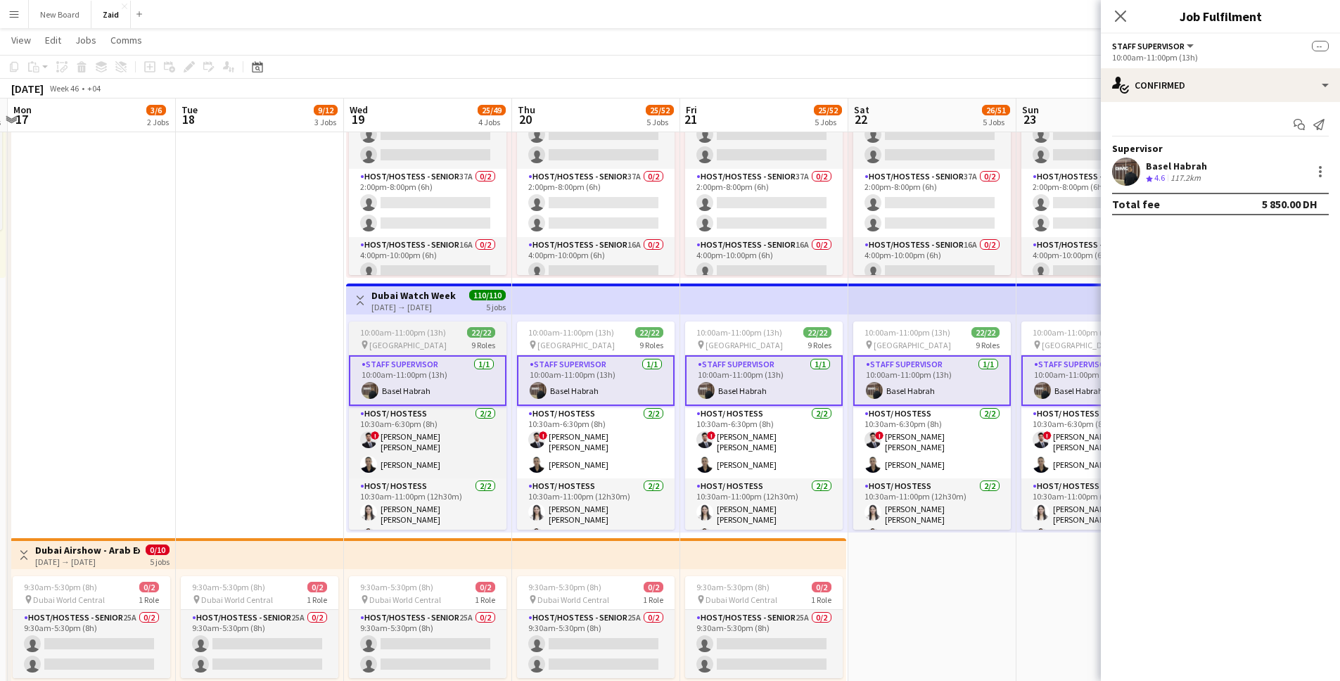
click at [443, 334] on div "10:00am-11:00pm (13h) 22/22" at bounding box center [428, 332] width 158 height 11
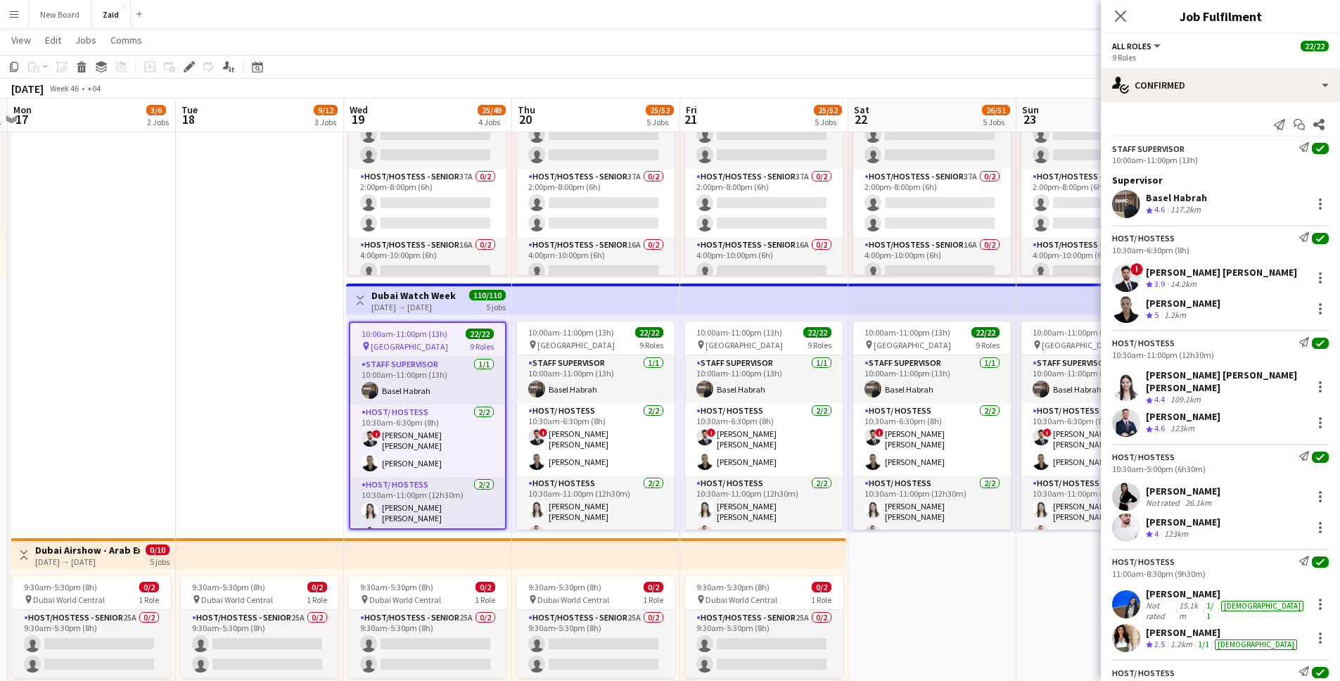
click at [998, 204] on div "117.2km" at bounding box center [1185, 210] width 36 height 12
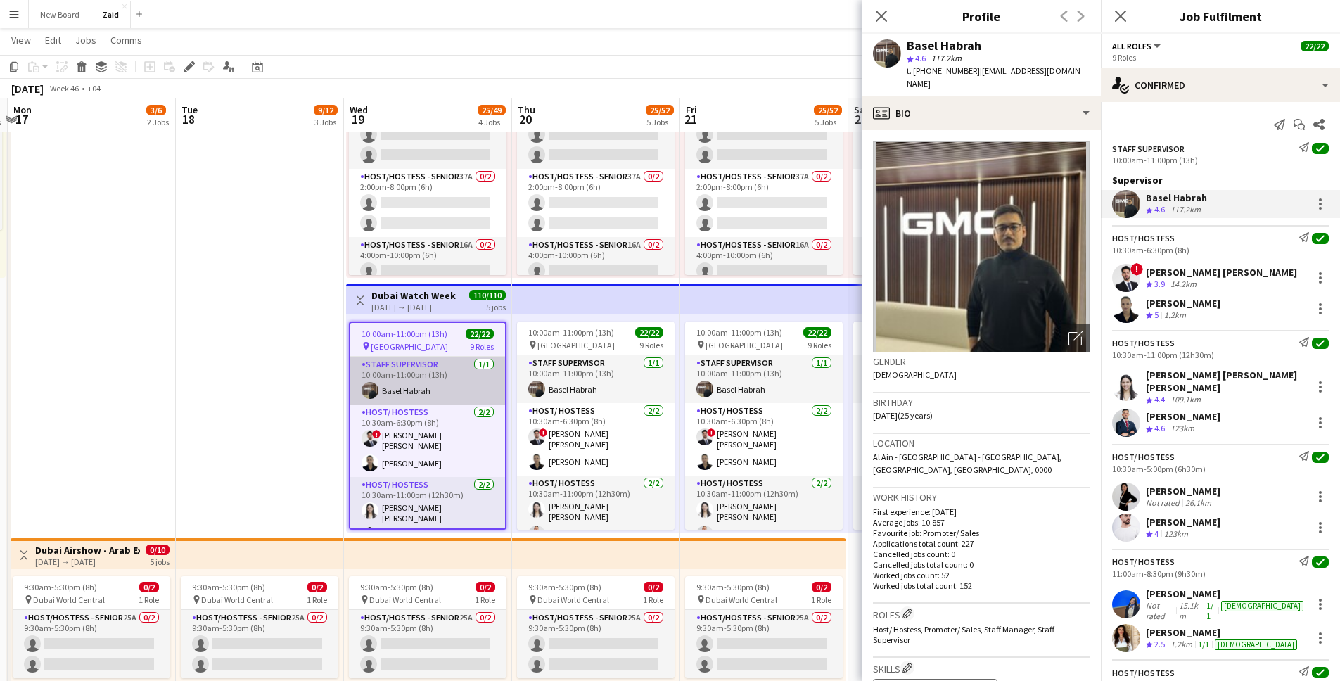
click at [445, 383] on app-card-role "Staff Supervisor [DATE] 10:00am-11:00pm (13h) Basel Habrah" at bounding box center [427, 381] width 155 height 48
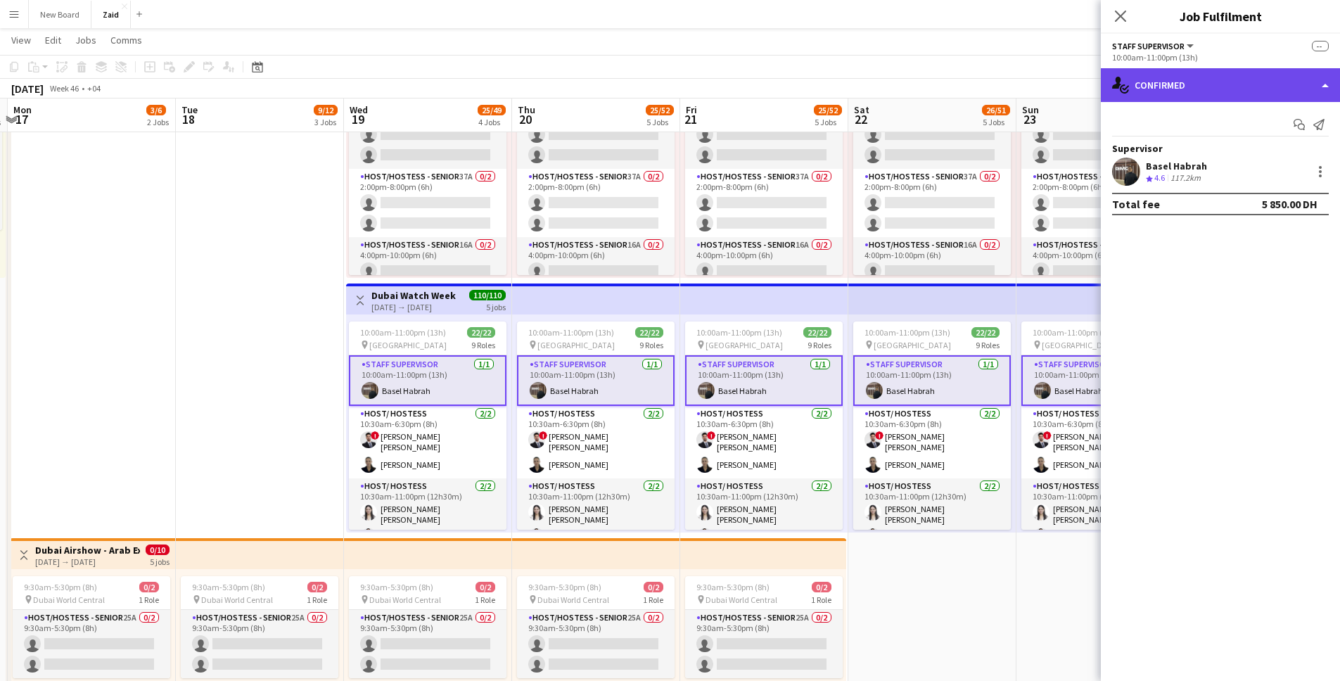
click at [998, 98] on div "single-neutral-actions-check-2 Confirmed" at bounding box center [1220, 85] width 239 height 34
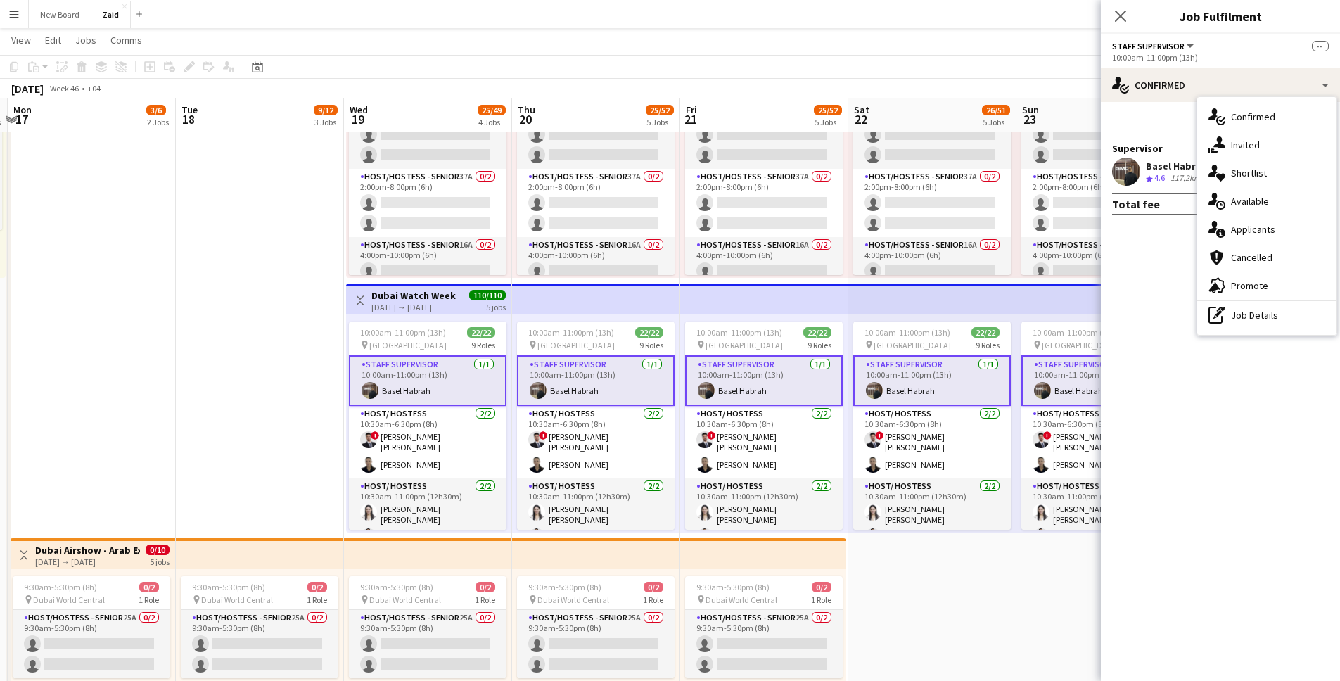
click at [998, 159] on div "Basel Habrah Crew rating 4.6 117.2km" at bounding box center [1220, 172] width 239 height 28
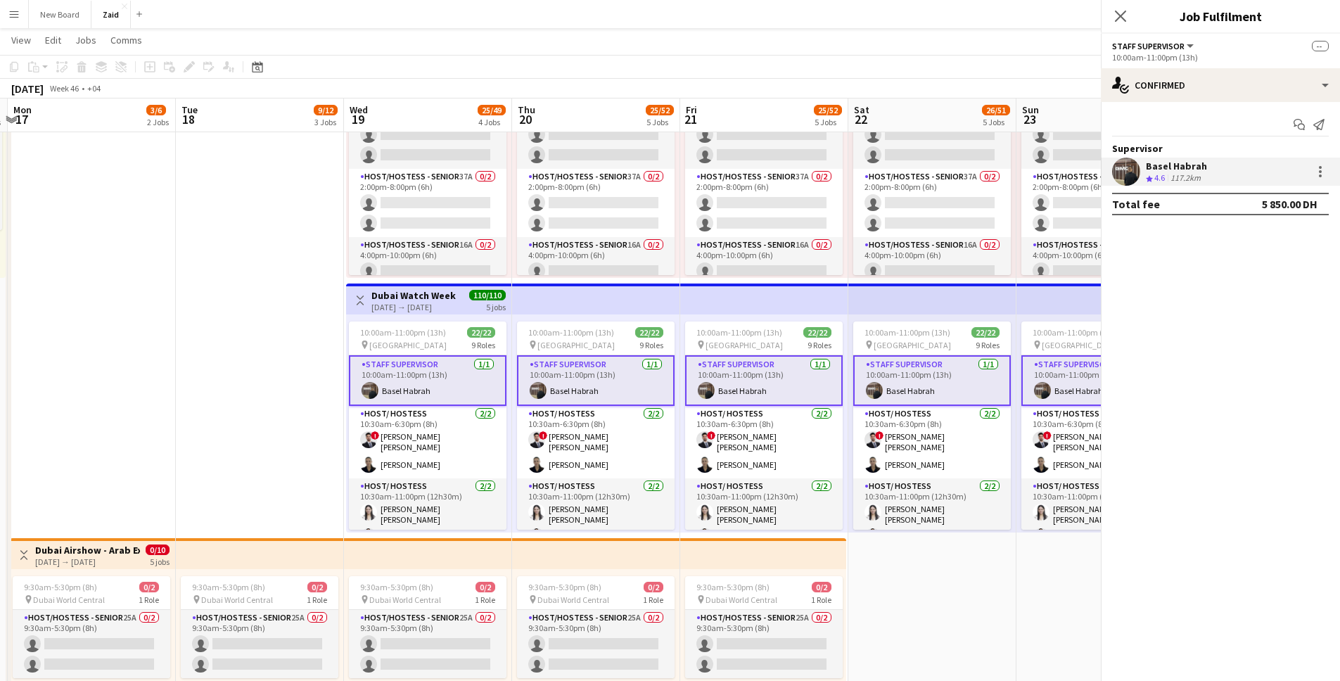
click at [998, 169] on div "Basel Habrah" at bounding box center [1176, 166] width 61 height 13
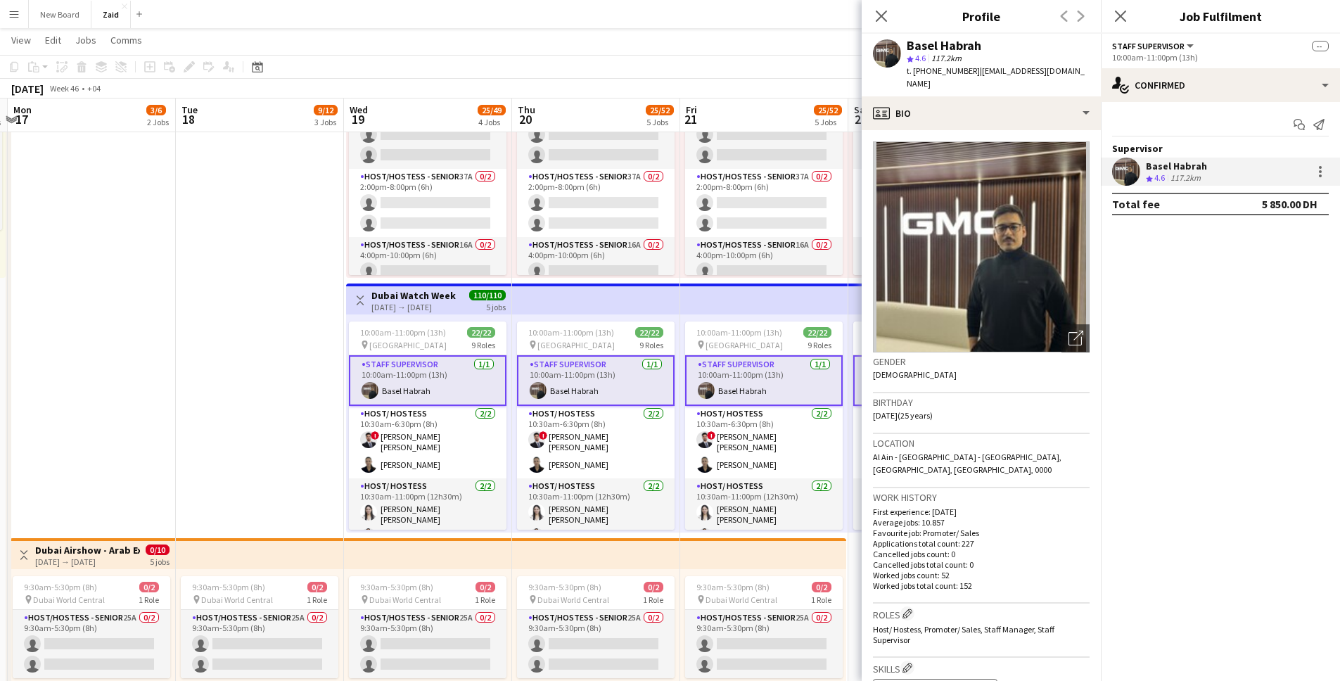
click at [998, 171] on div "Basel Habrah Crew rating 4.6 117.2km" at bounding box center [1220, 172] width 239 height 28
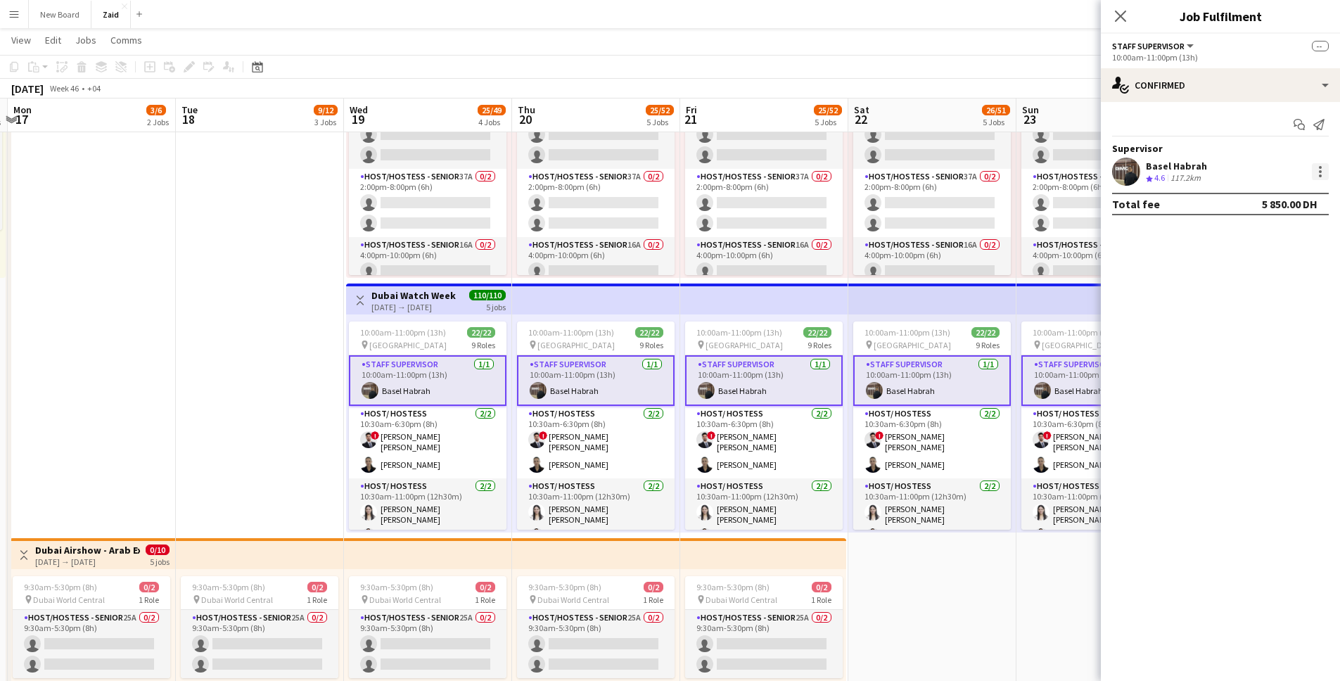
click at [998, 173] on div at bounding box center [1320, 171] width 17 height 17
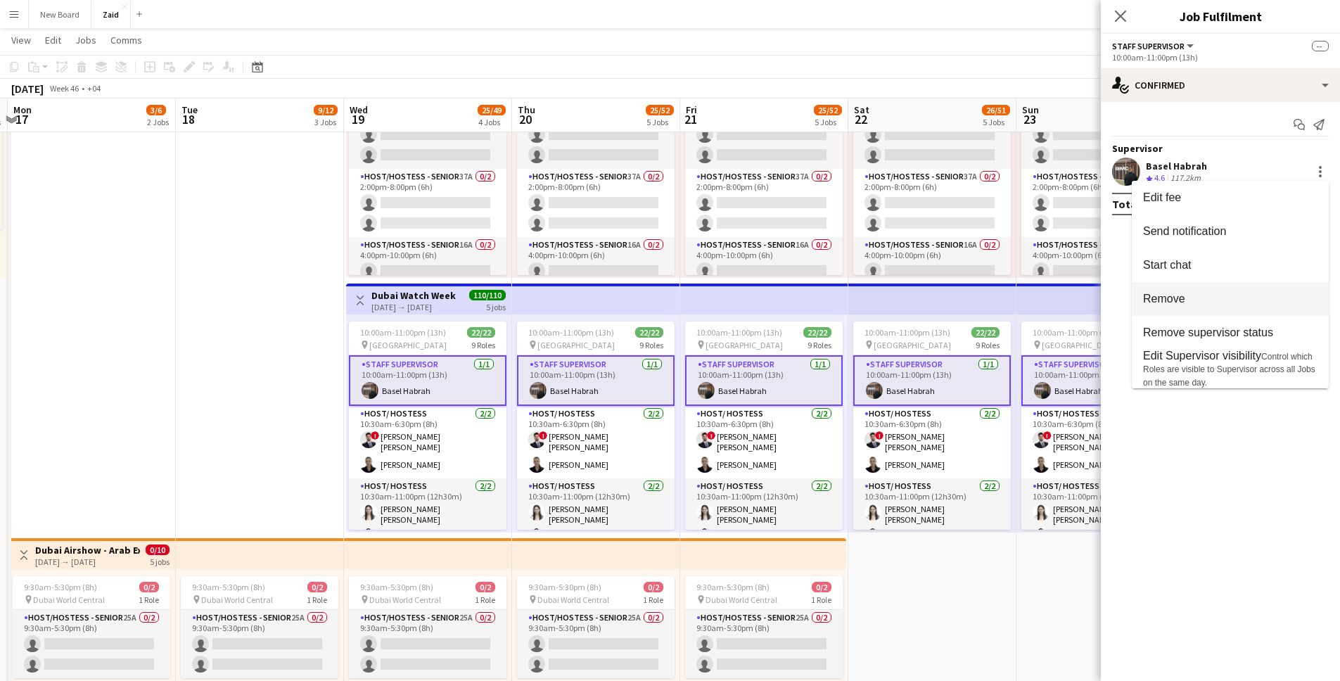
click at [998, 295] on span "Remove" at bounding box center [1230, 299] width 174 height 13
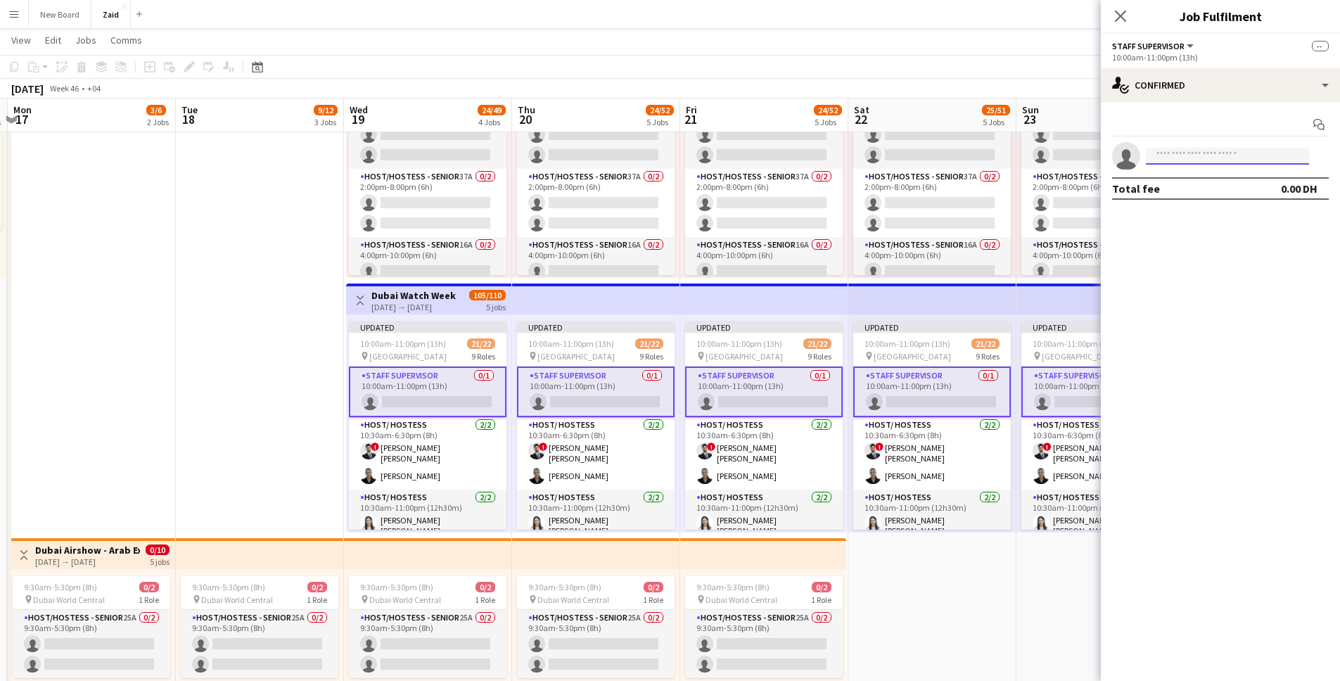
click at [998, 160] on input at bounding box center [1227, 156] width 163 height 17
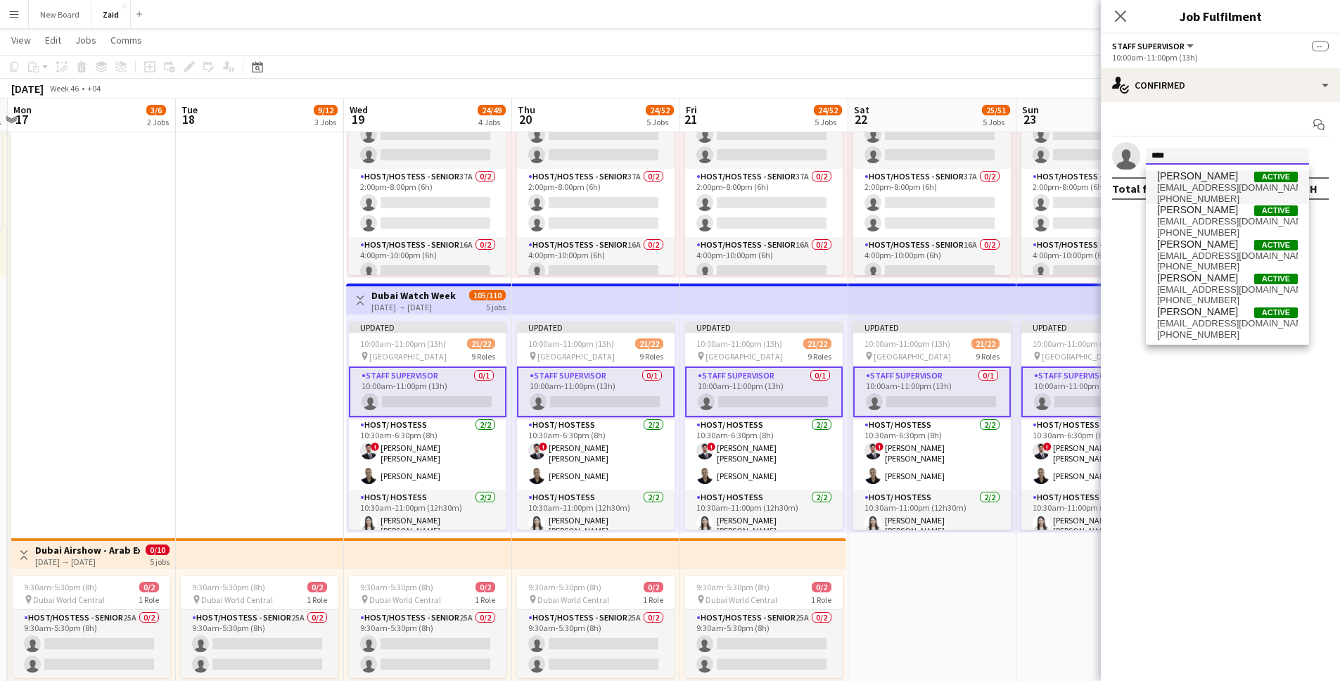
type input "****"
click at [998, 182] on span "[EMAIL_ADDRESS][DOMAIN_NAME]" at bounding box center [1227, 187] width 141 height 11
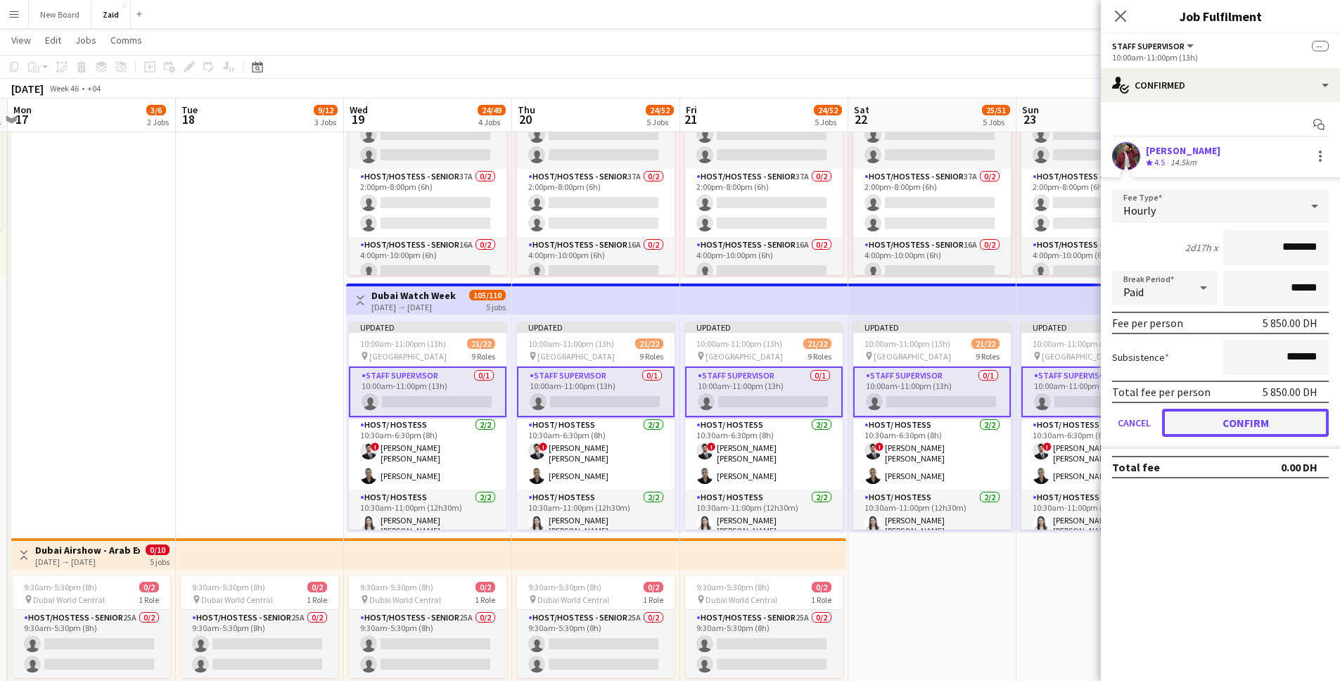
click at [998, 421] on button "Confirm" at bounding box center [1245, 423] width 167 height 28
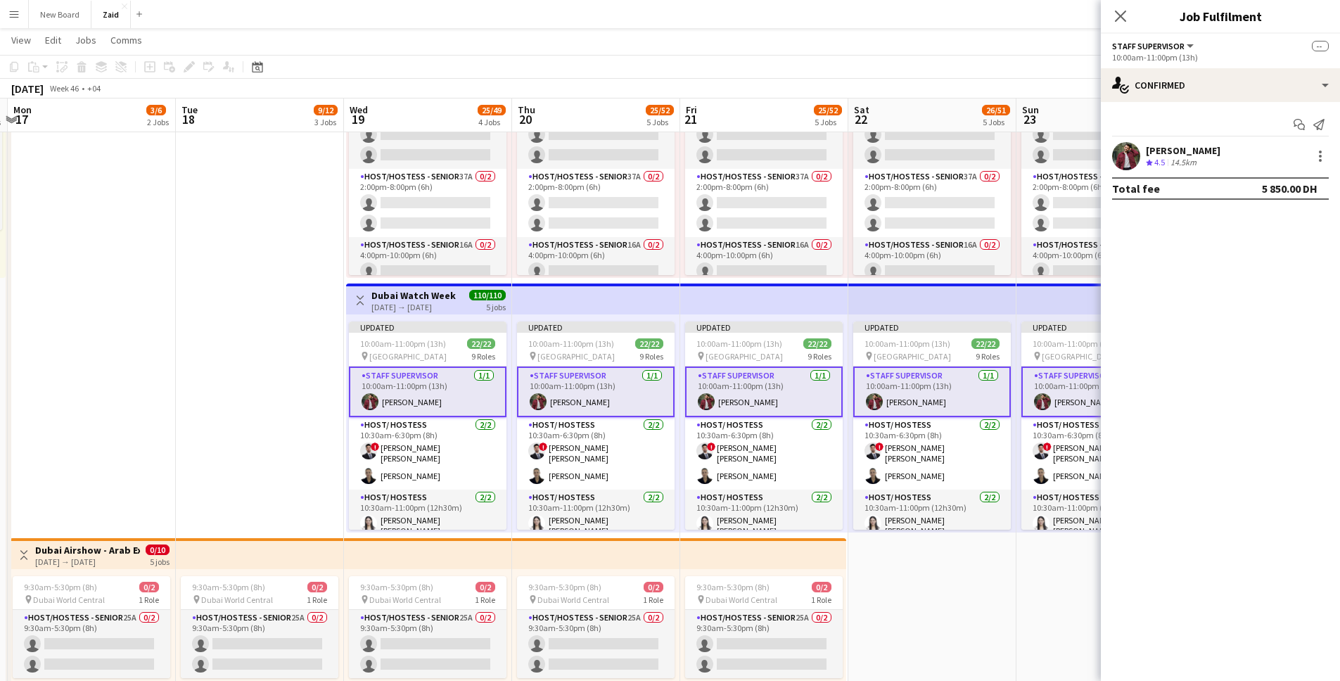
click at [457, 395] on app-card-role "Staff Supervisor [DATE] 10:00am-11:00pm (13h) [PERSON_NAME]" at bounding box center [428, 391] width 158 height 51
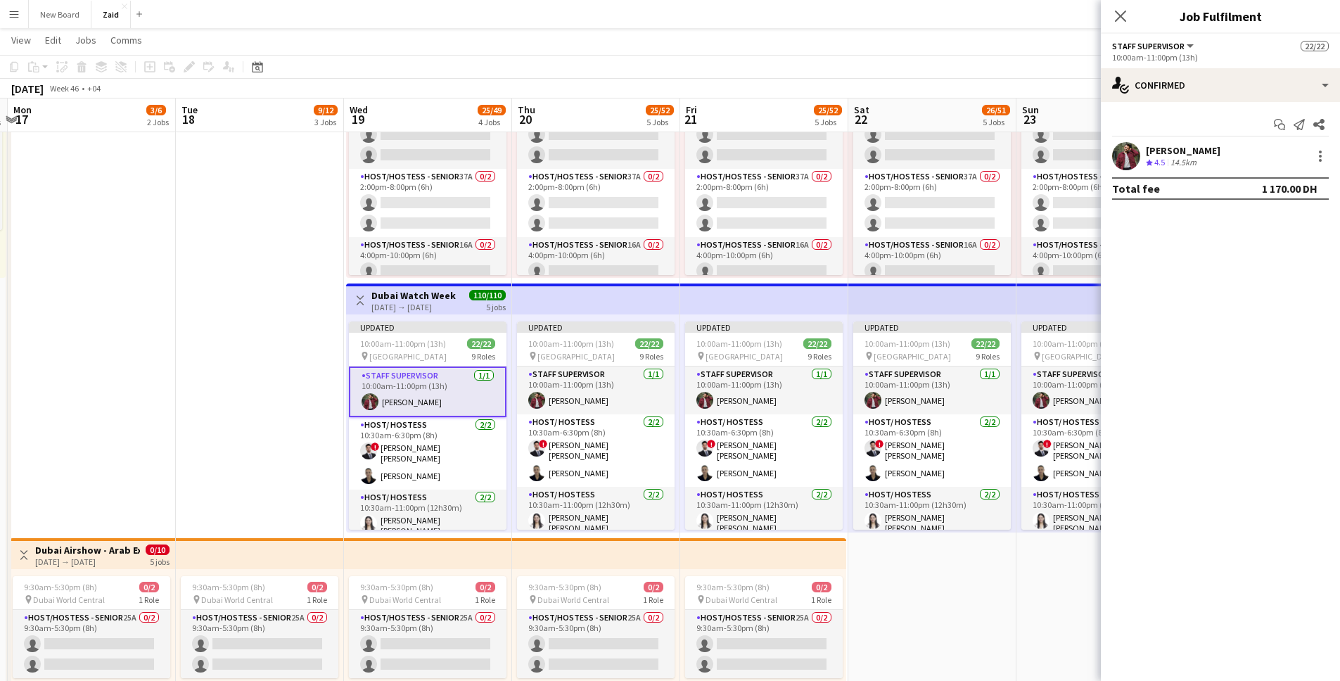
click at [998, 148] on div "[PERSON_NAME]" at bounding box center [1183, 150] width 75 height 13
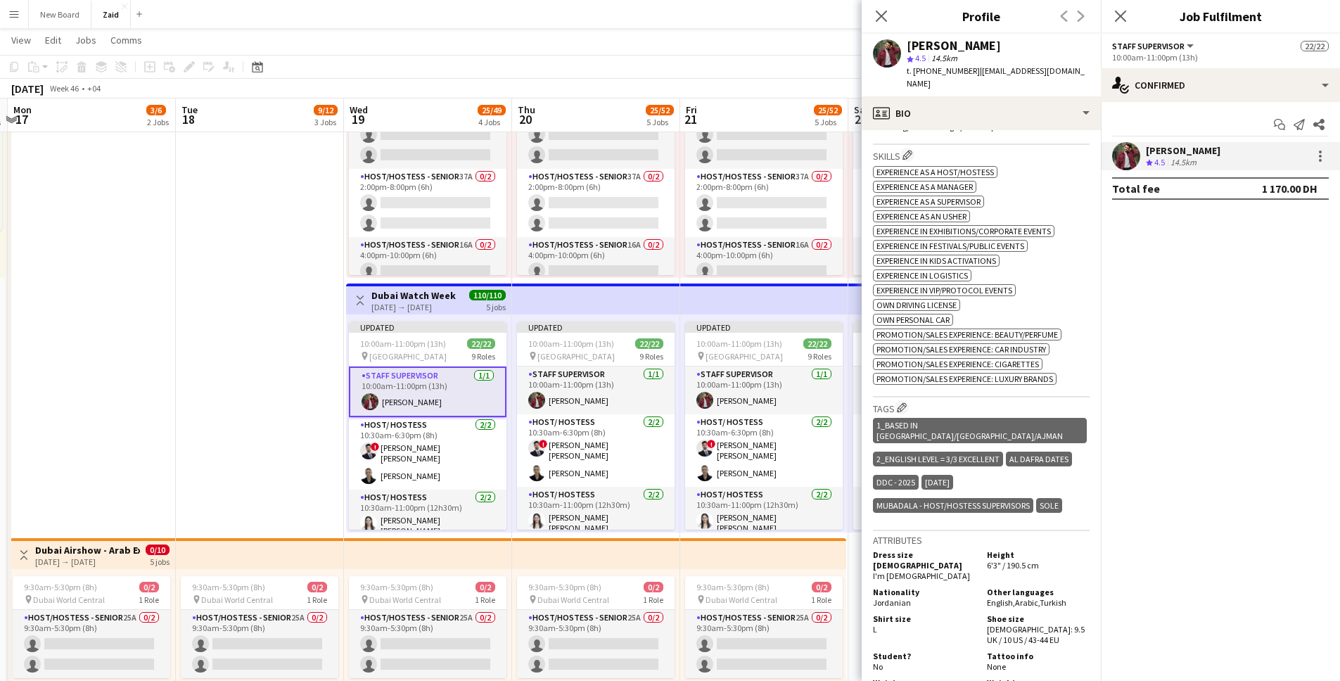
scroll to position [525, 0]
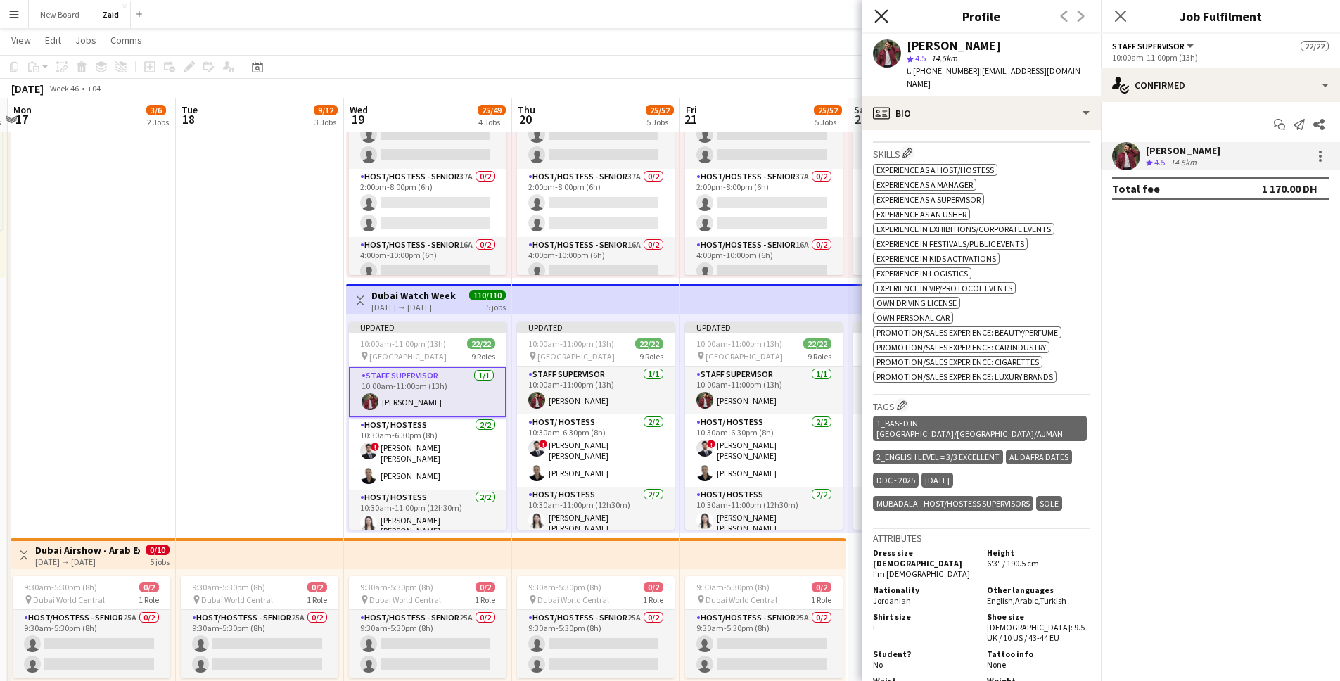
click at [883, 15] on icon at bounding box center [880, 15] width 13 height 13
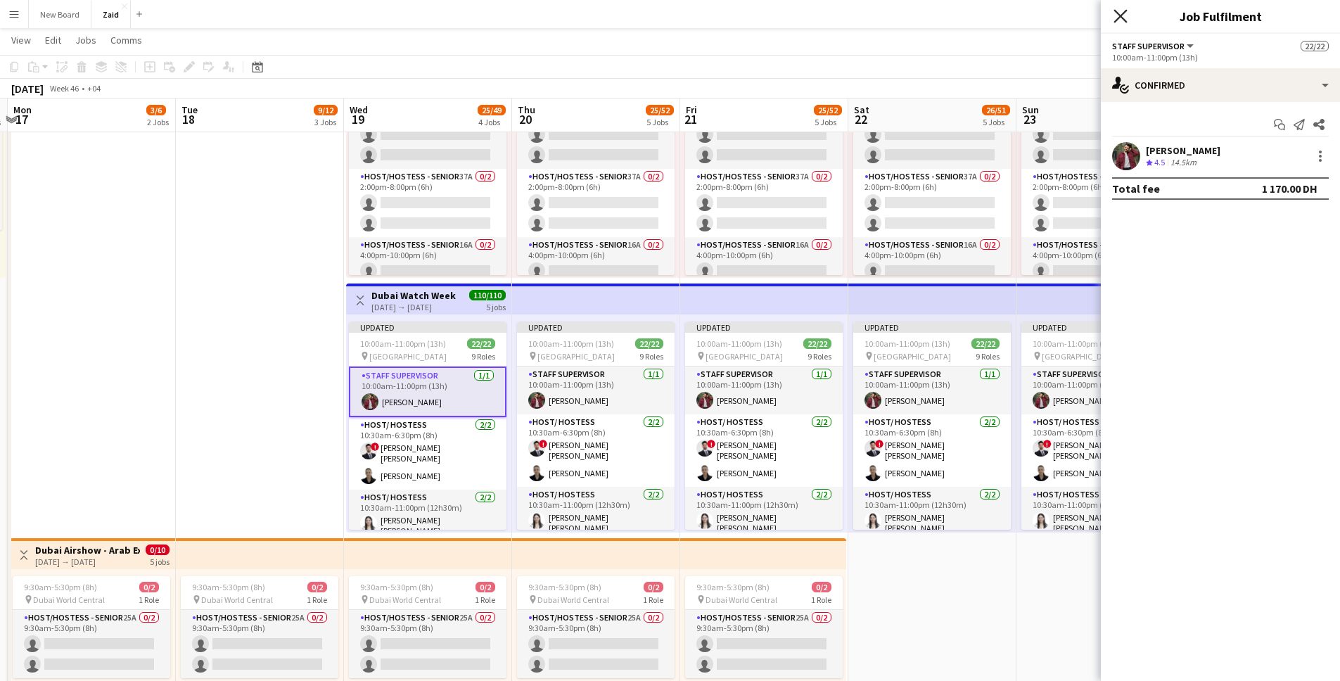
click at [998, 15] on icon "Close pop-in" at bounding box center [1119, 15] width 13 height 13
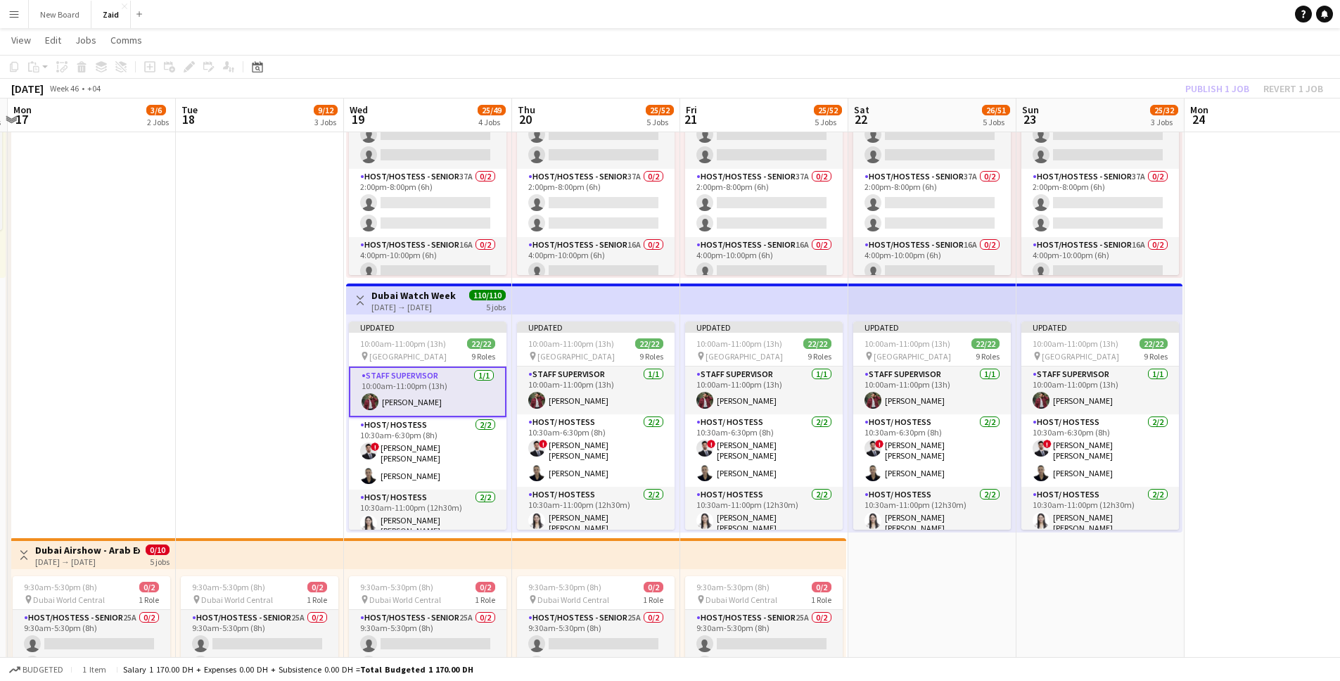
click at [410, 395] on app-card-role "Staff Supervisor [DATE] 10:00am-11:00pm (13h) [PERSON_NAME]" at bounding box center [428, 391] width 158 height 51
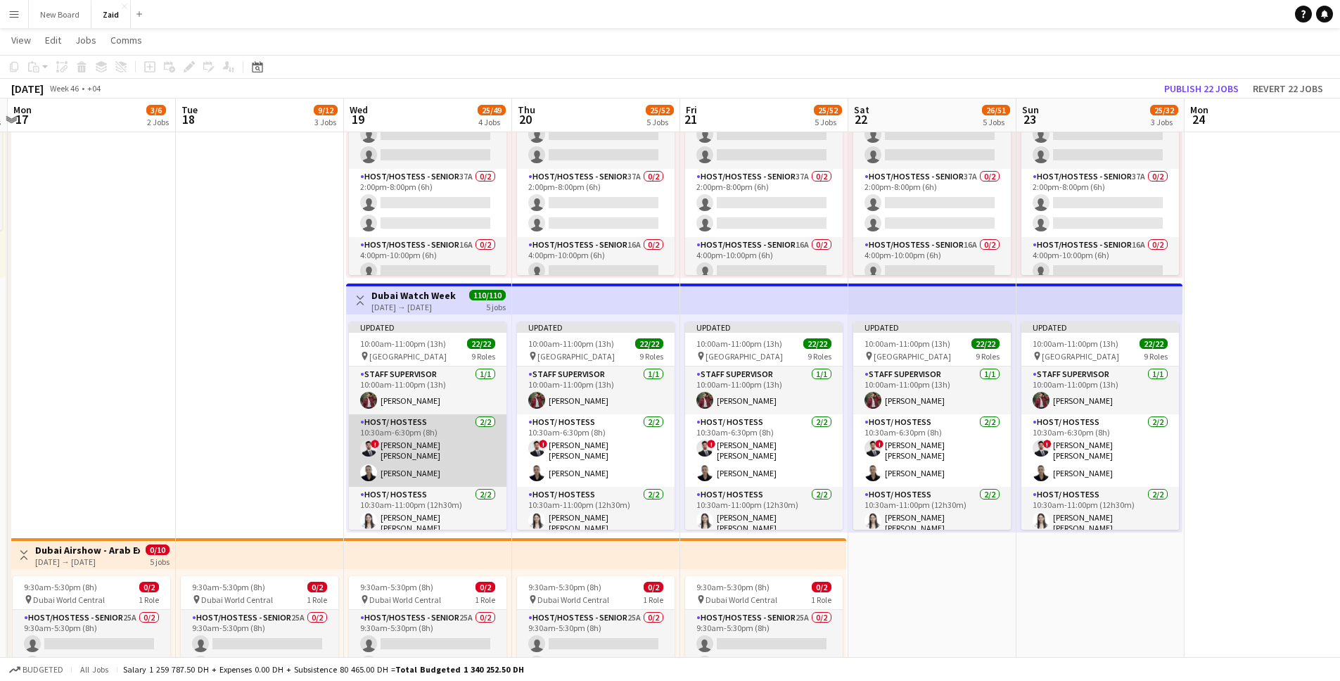
click at [428, 442] on app-card-role "Host/ Hostess [DATE] 10:30am-6:30pm (8h) ! [PERSON_NAME] [PERSON_NAME]" at bounding box center [428, 450] width 158 height 72
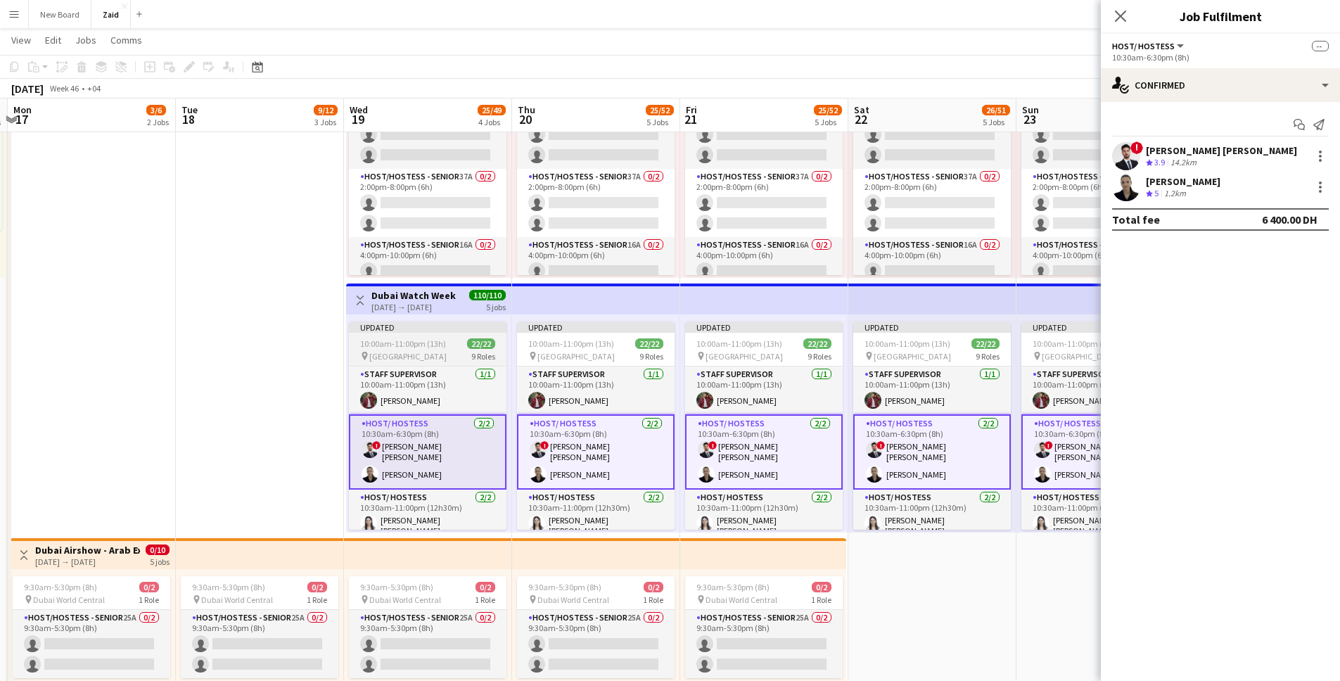
click at [423, 363] on app-job-card "Updated 10:00am-11:00pm (13h) 22/22 pin Dubai Mall 9 Roles Staff Supervisor [DA…" at bounding box center [428, 425] width 158 height 208
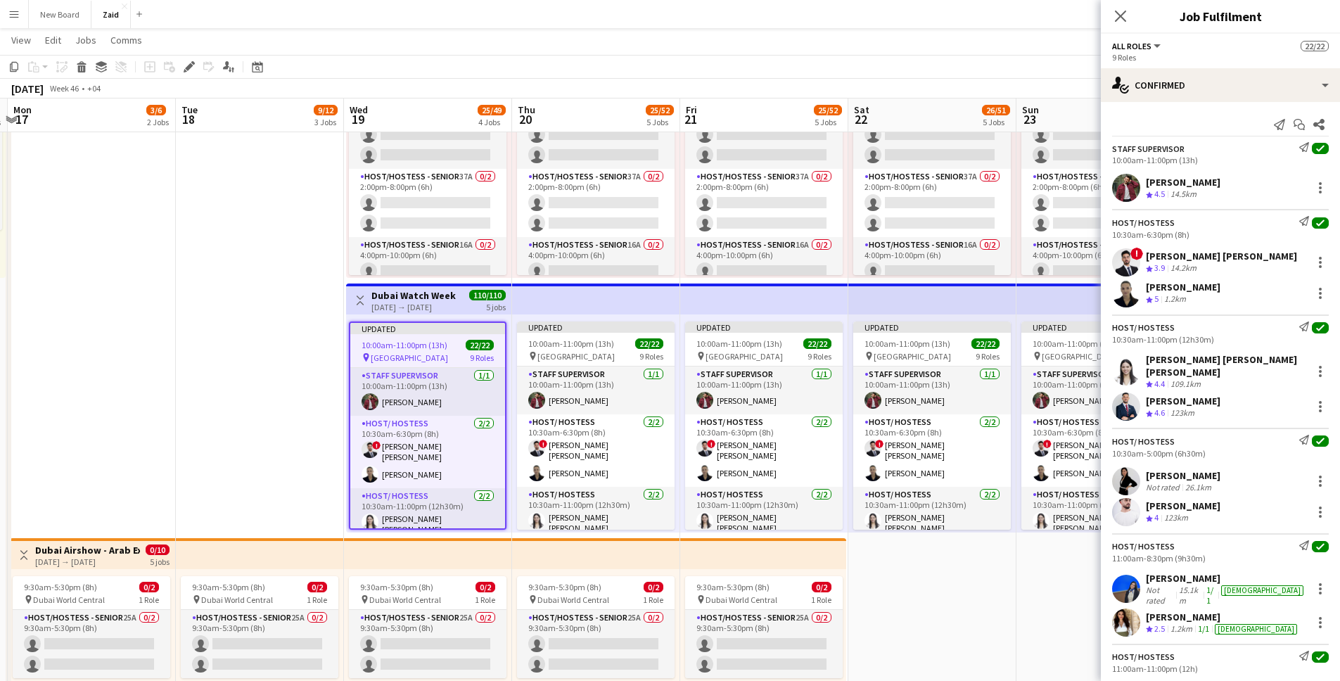
click at [998, 257] on div "[PERSON_NAME] [PERSON_NAME]" at bounding box center [1221, 256] width 151 height 13
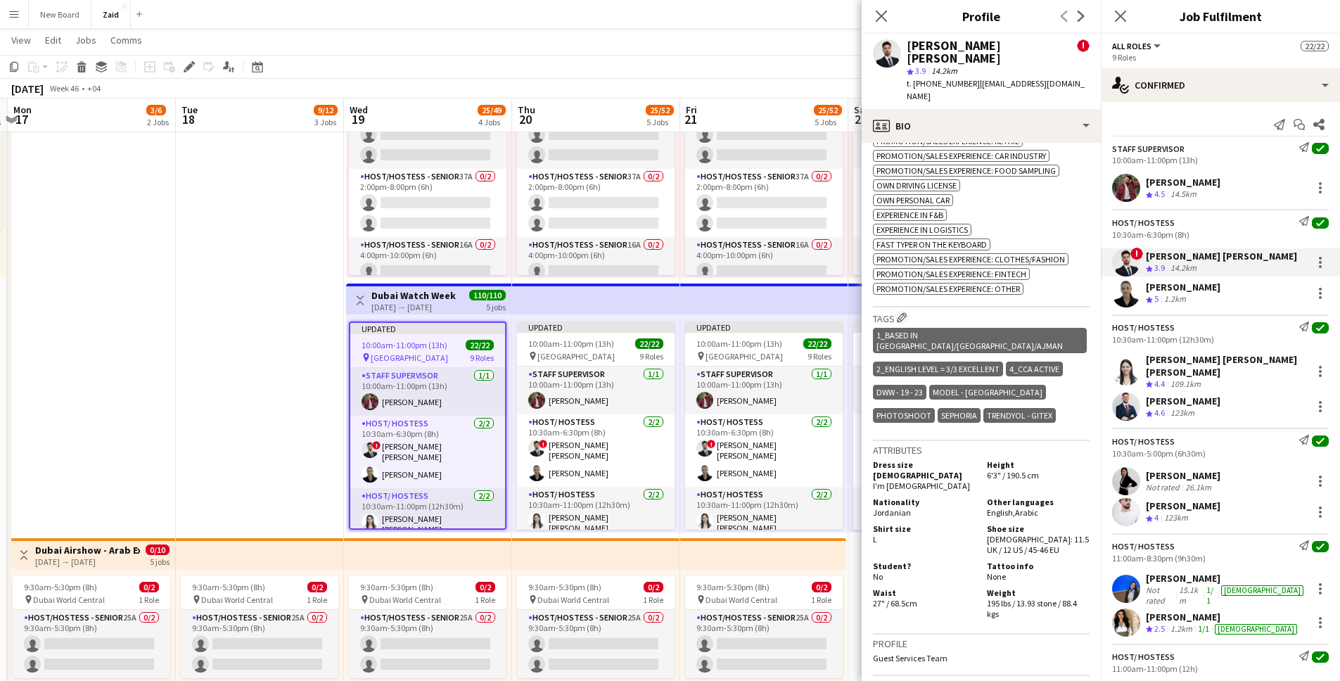
scroll to position [1050, 0]
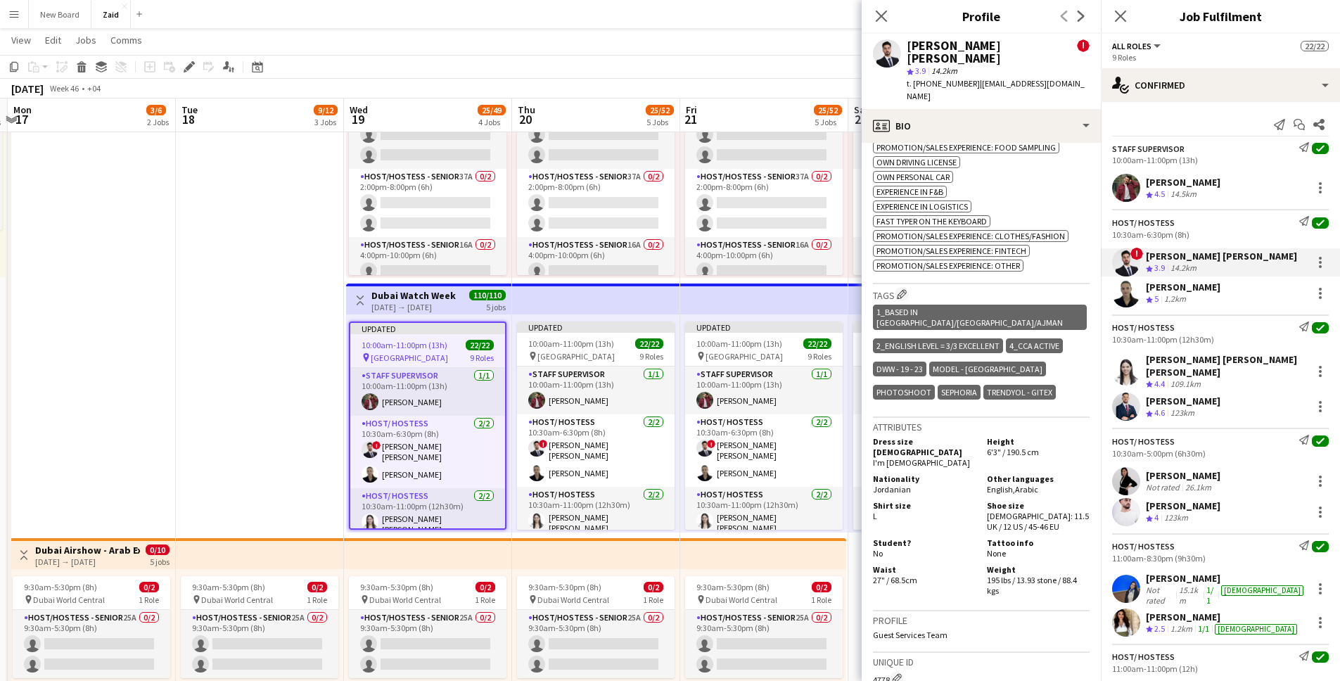
click at [998, 288] on div "[PERSON_NAME]" at bounding box center [1183, 287] width 75 height 13
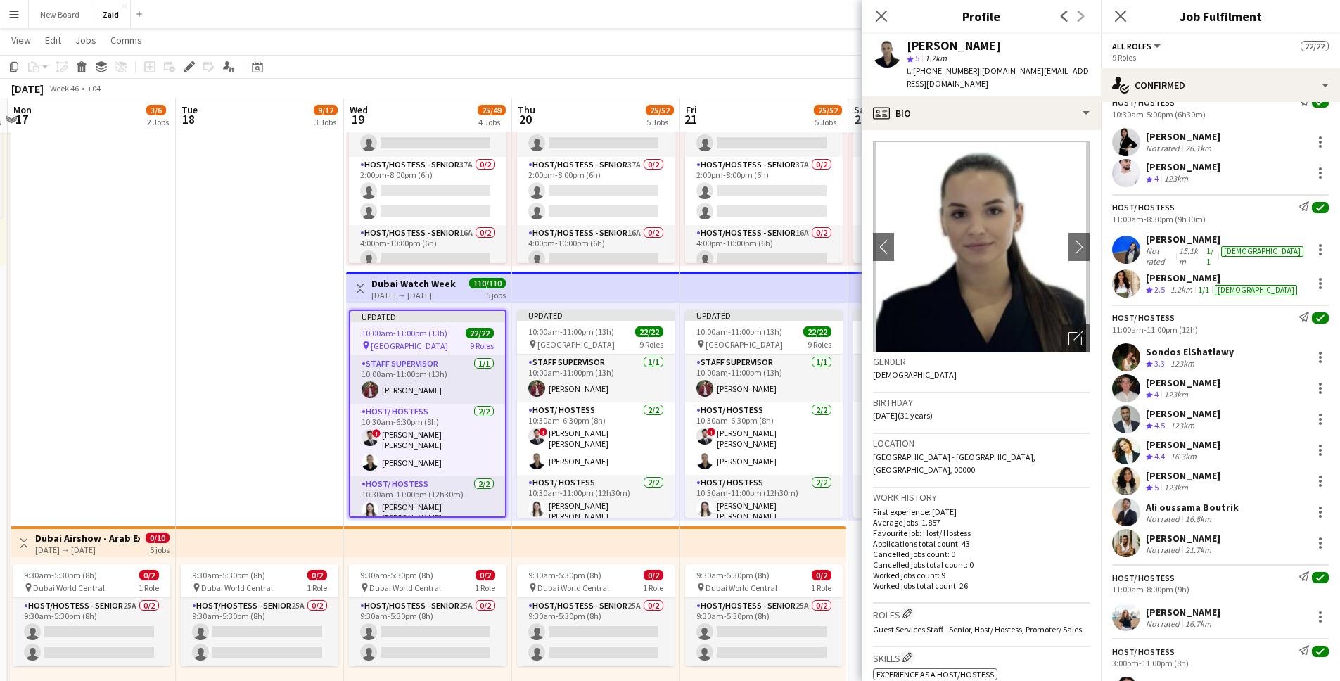
scroll to position [298, 0]
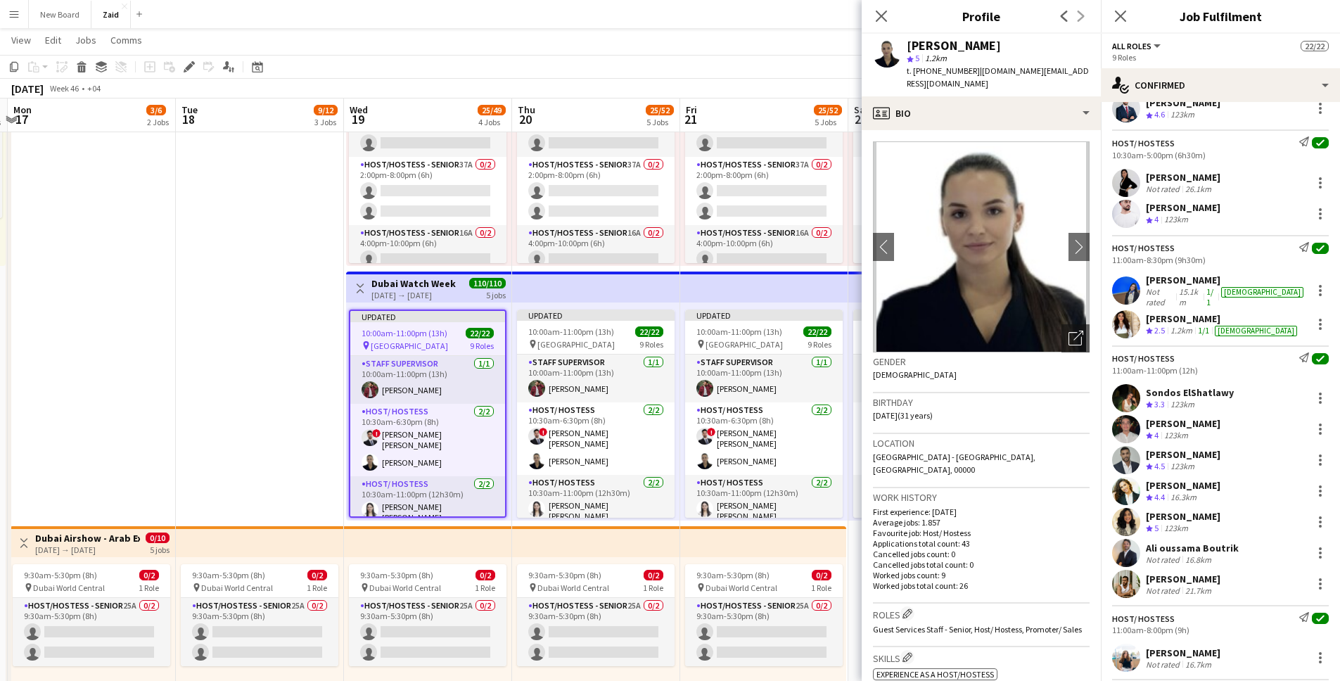
click at [998, 539] on div "Ali oussama Boutrik" at bounding box center [1192, 548] width 93 height 13
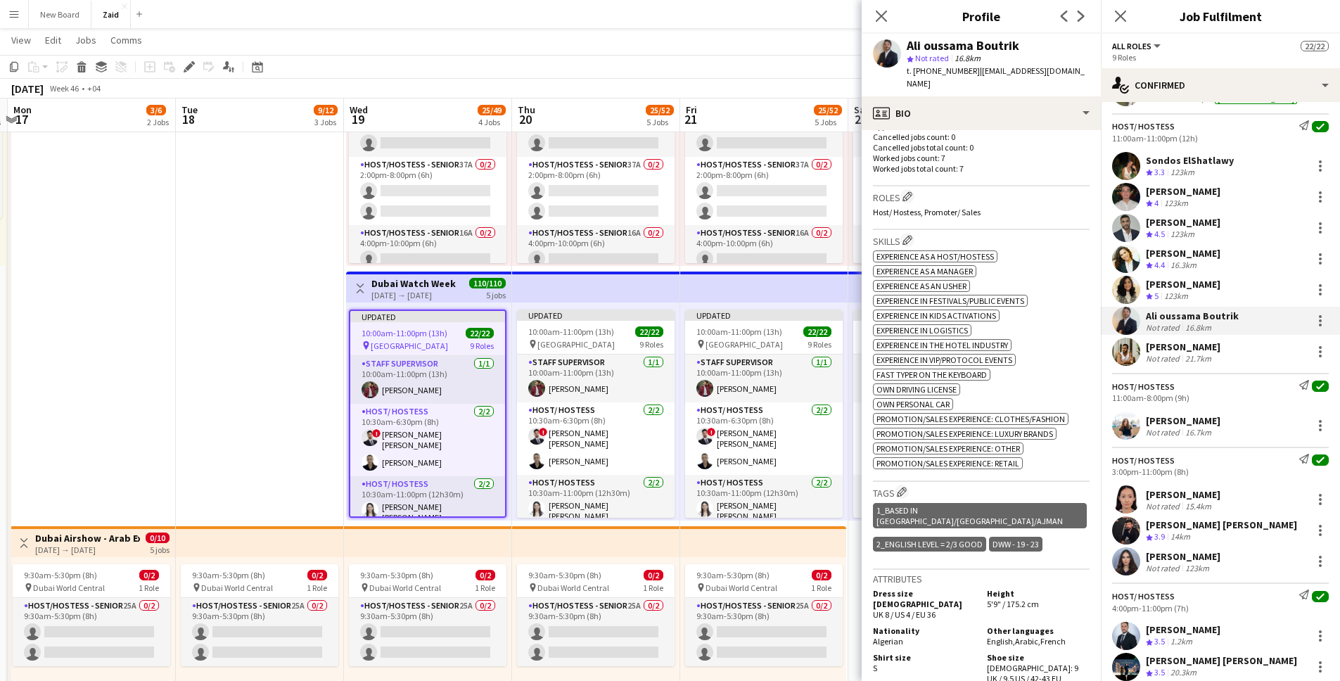
scroll to position [556, 0]
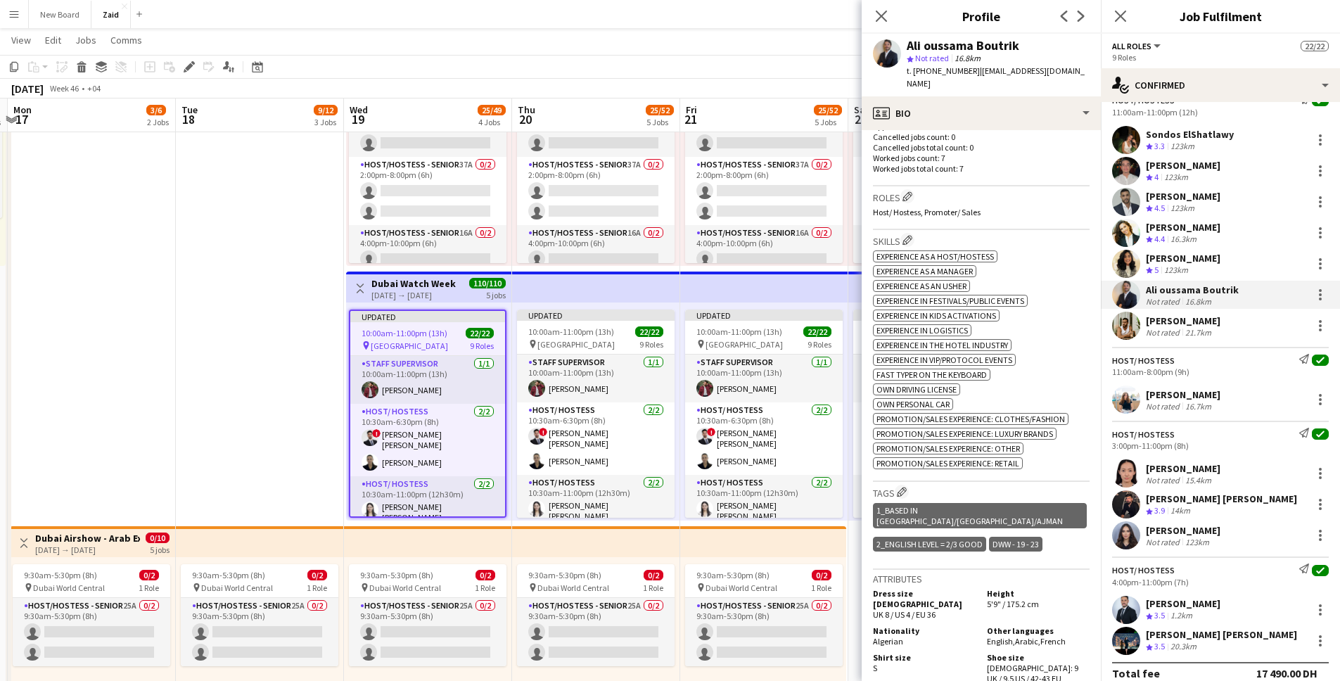
click at [998, 462] on div "[PERSON_NAME]" at bounding box center [1183, 468] width 75 height 13
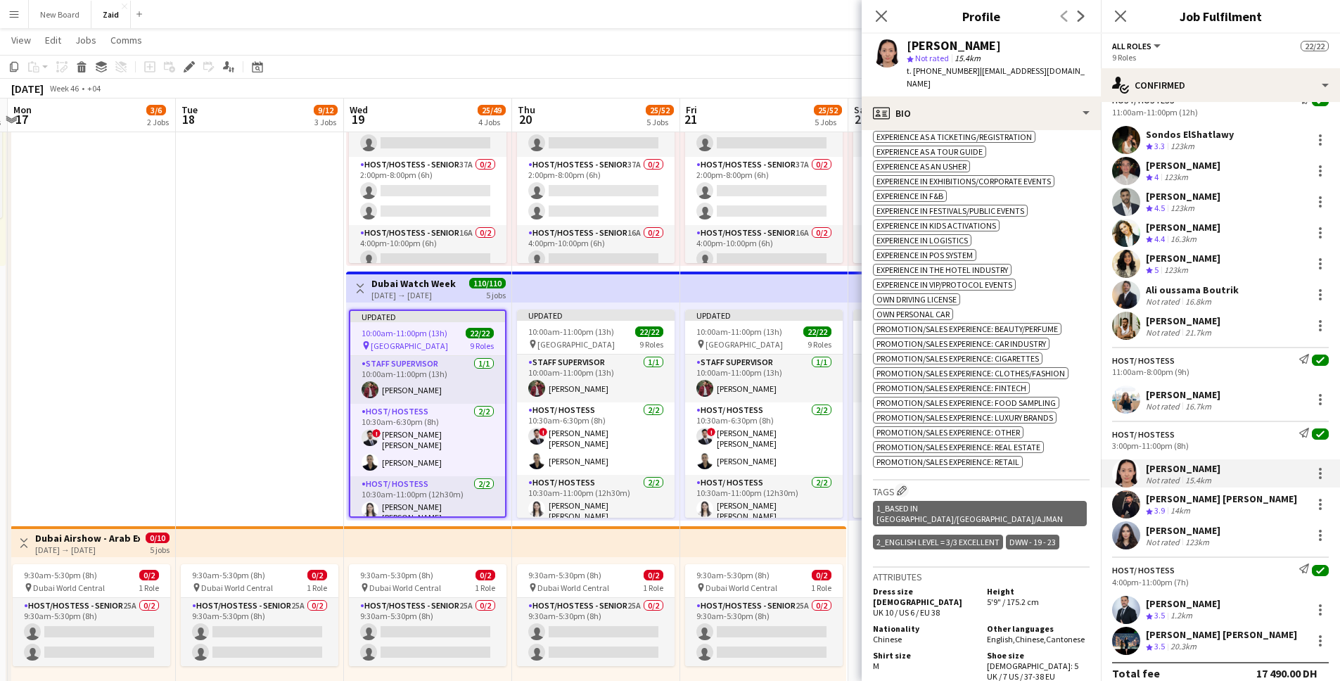
scroll to position [583, 0]
click at [998, 492] on div "[PERSON_NAME] [PERSON_NAME]" at bounding box center [1221, 498] width 151 height 13
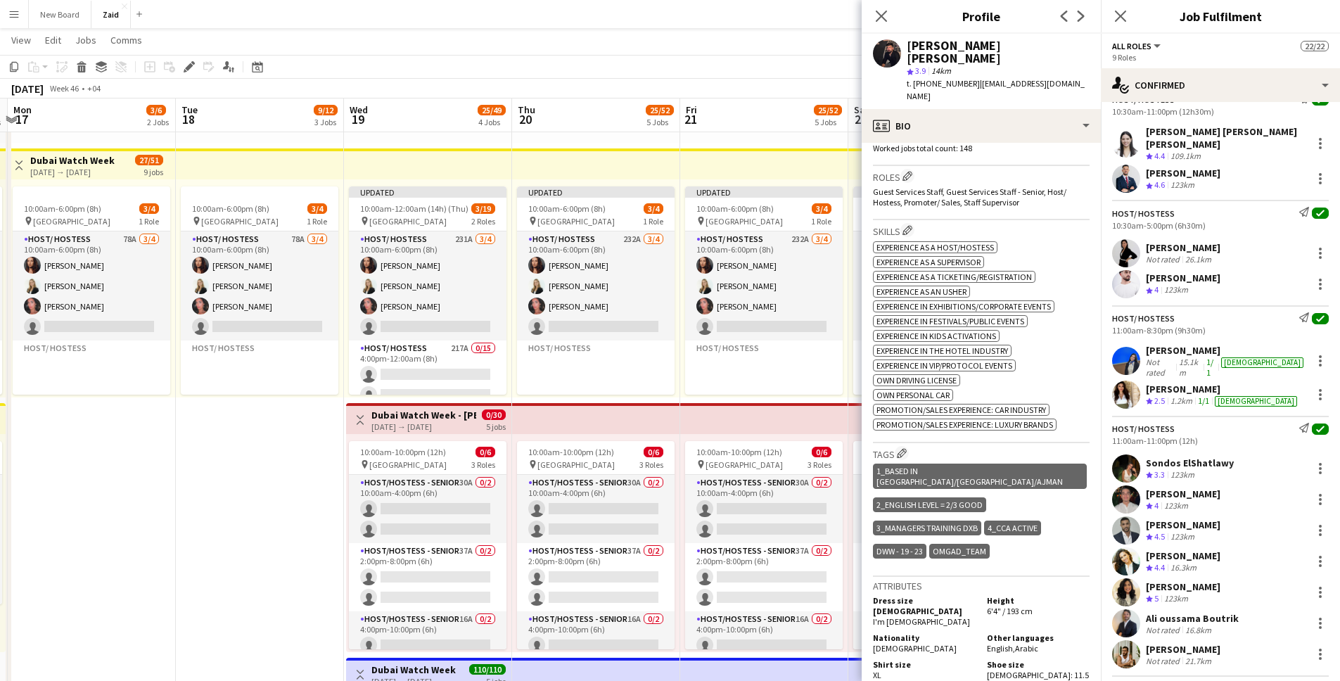
scroll to position [235, 0]
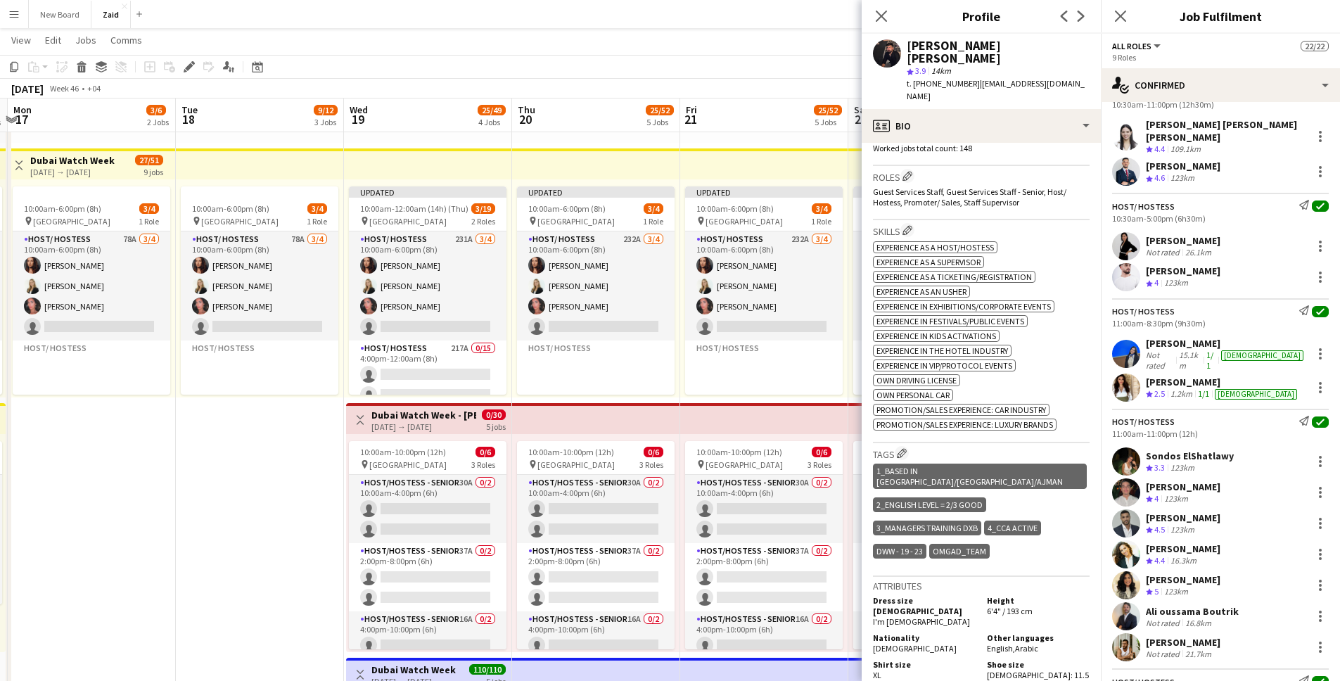
click at [998, 539] on div "16.8km" at bounding box center [1198, 622] width 32 height 11
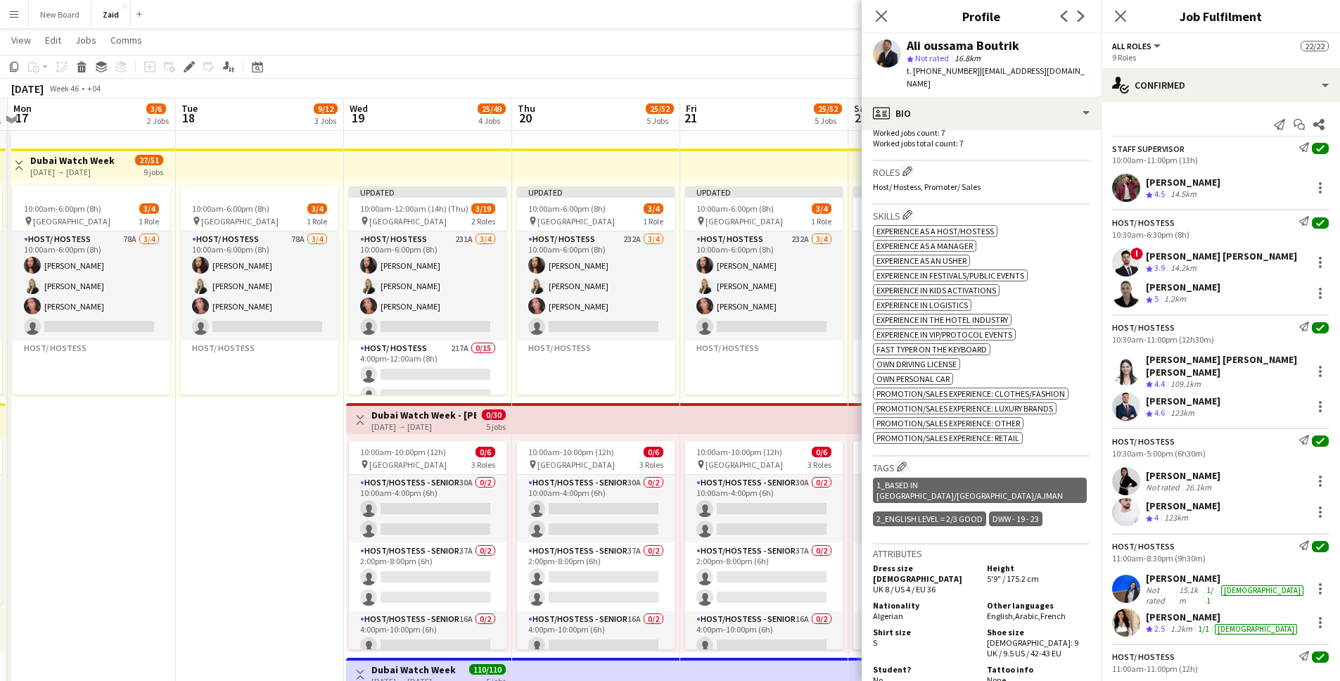
scroll to position [267, 0]
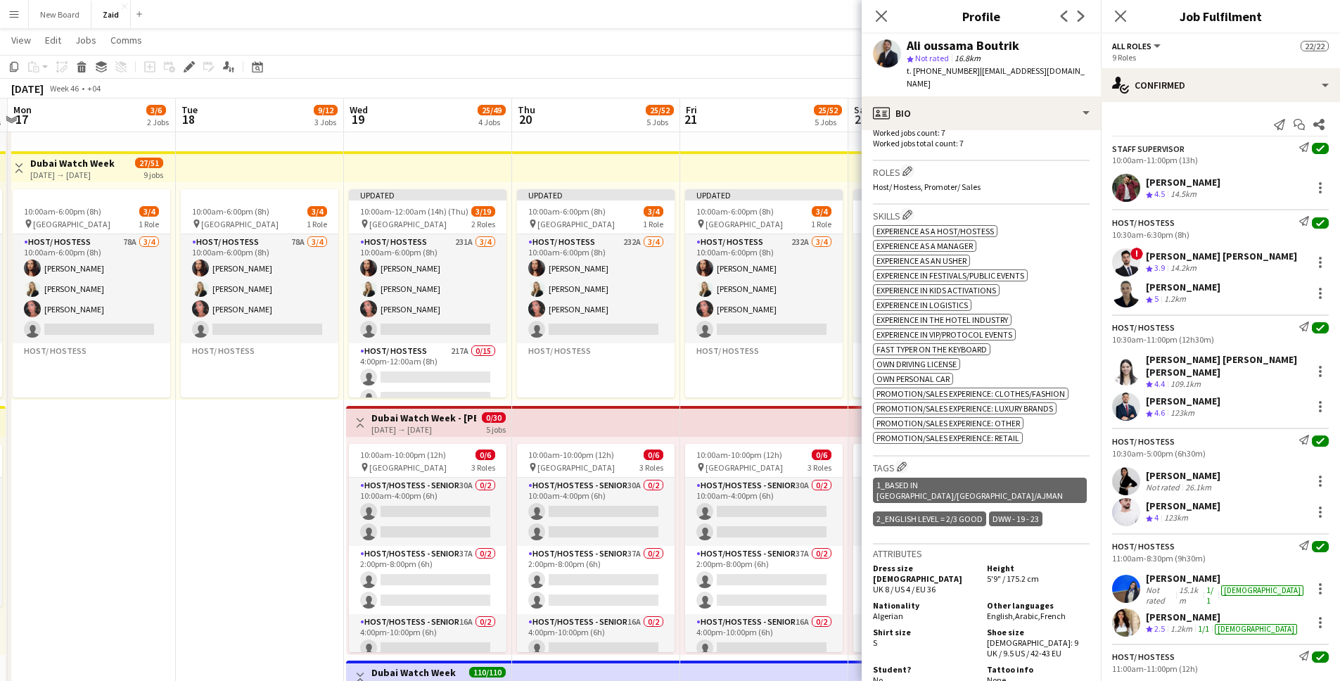
click at [998, 257] on div "[PERSON_NAME] [PERSON_NAME]" at bounding box center [1221, 256] width 151 height 13
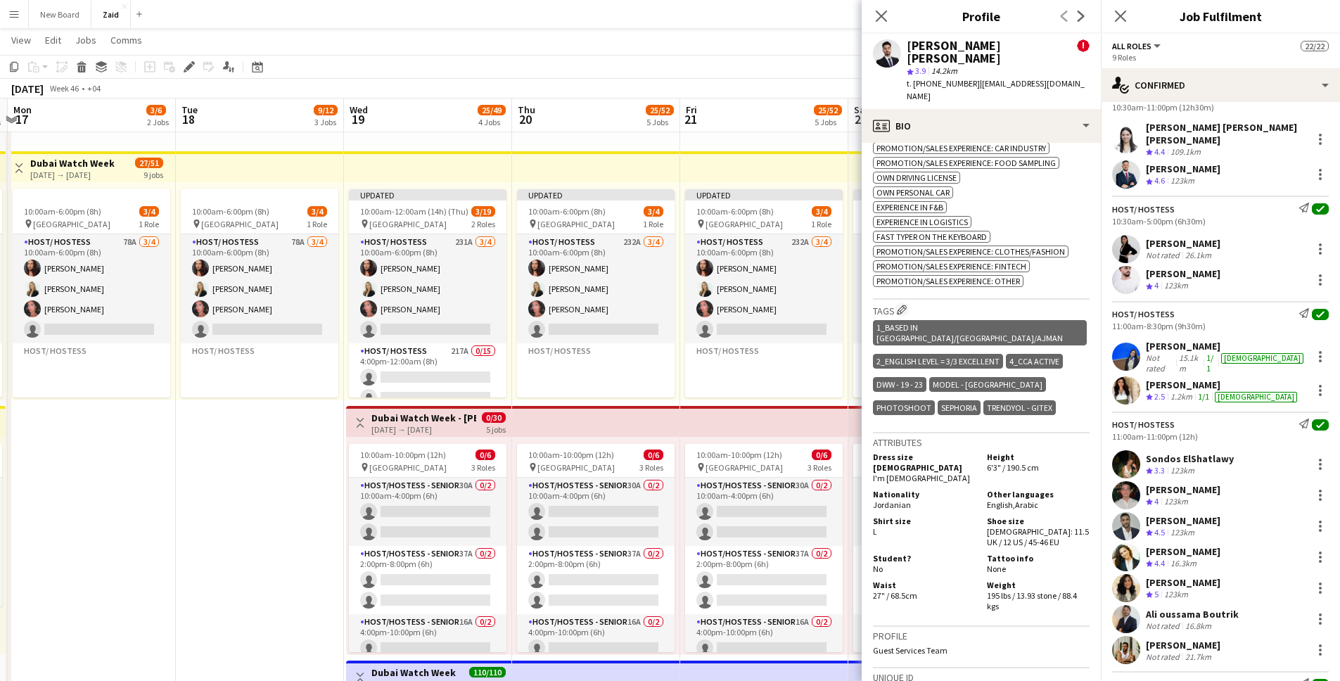
scroll to position [556, 0]
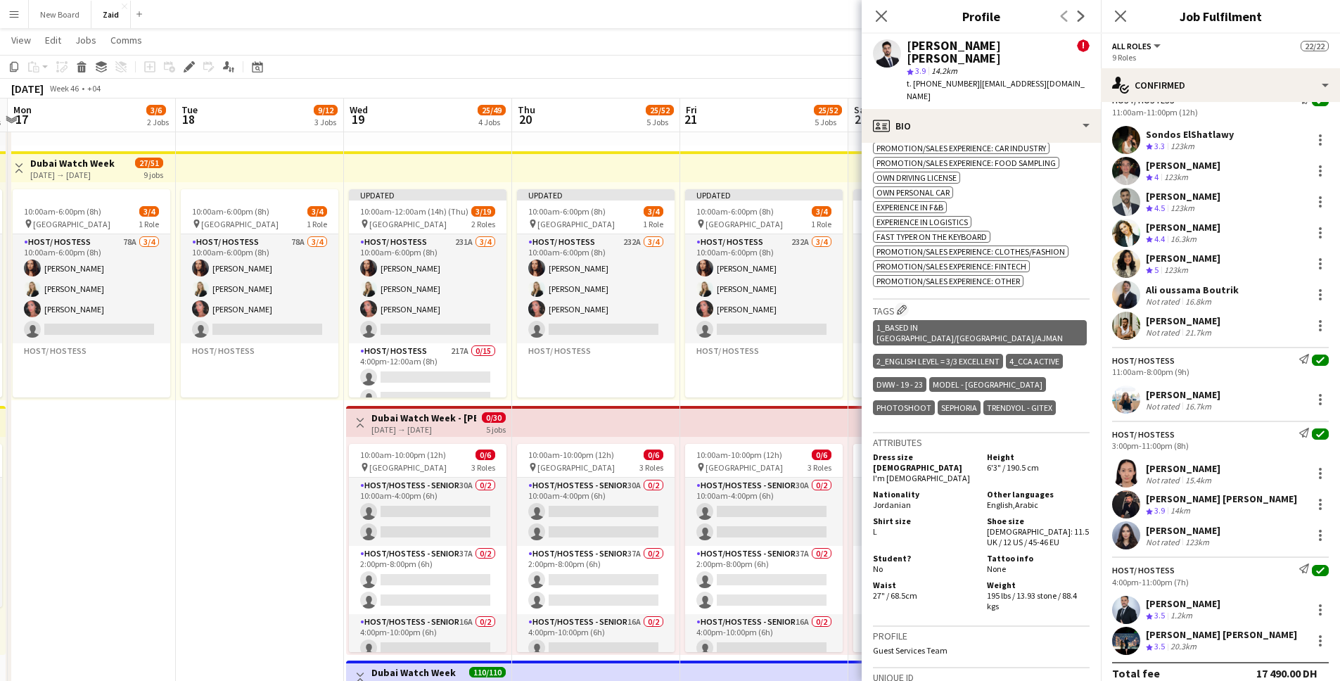
click at [998, 475] on div "Not rated" at bounding box center [1164, 480] width 37 height 11
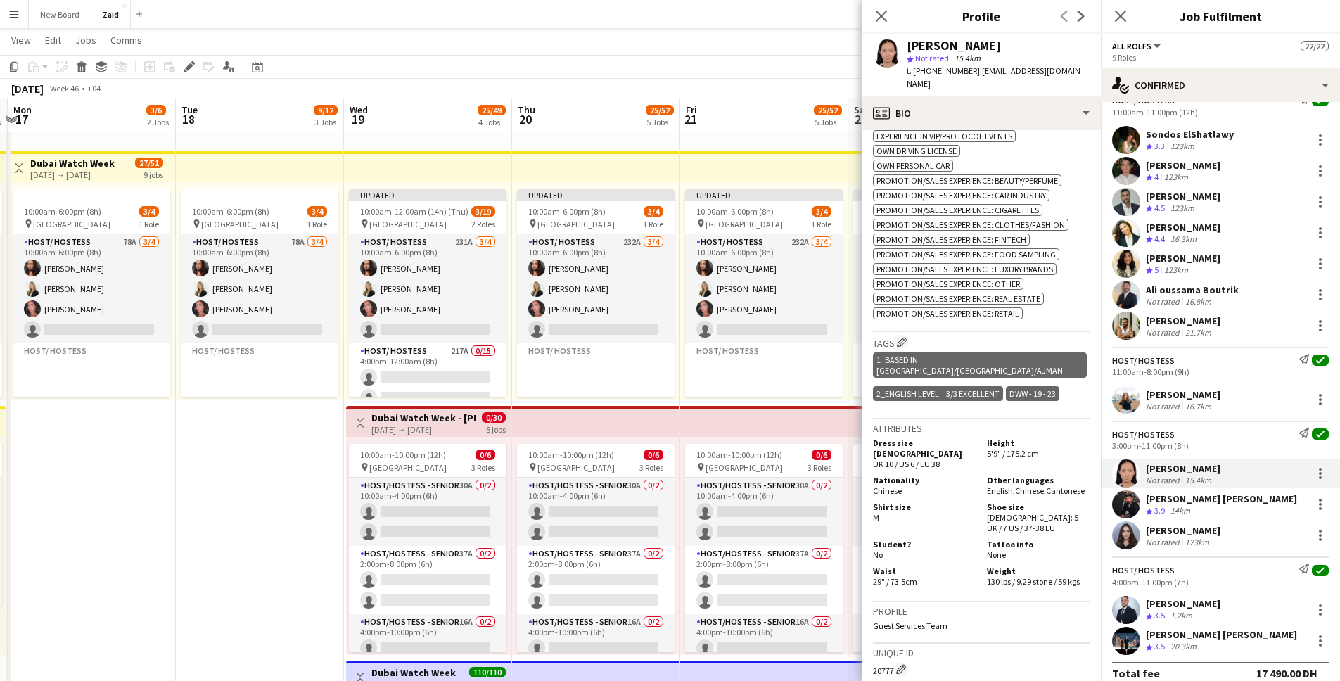
scroll to position [790, 0]
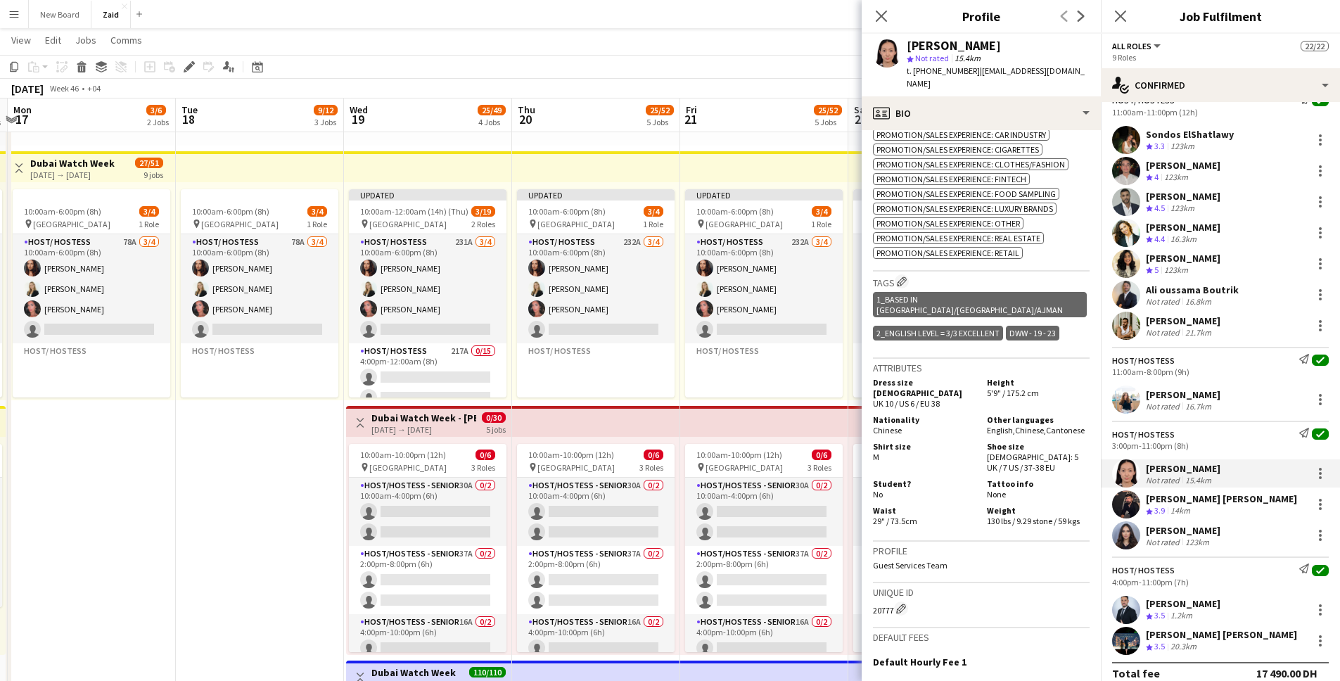
drag, startPoint x: 1035, startPoint y: 423, endPoint x: 1046, endPoint y: 423, distance: 10.5
click at [998, 452] on span "[DEMOGRAPHIC_DATA]: 5 UK / 7 US / 37-38 EU" at bounding box center [1032, 462] width 91 height 21
click at [998, 492] on div "[PERSON_NAME] [PERSON_NAME]" at bounding box center [1221, 498] width 151 height 13
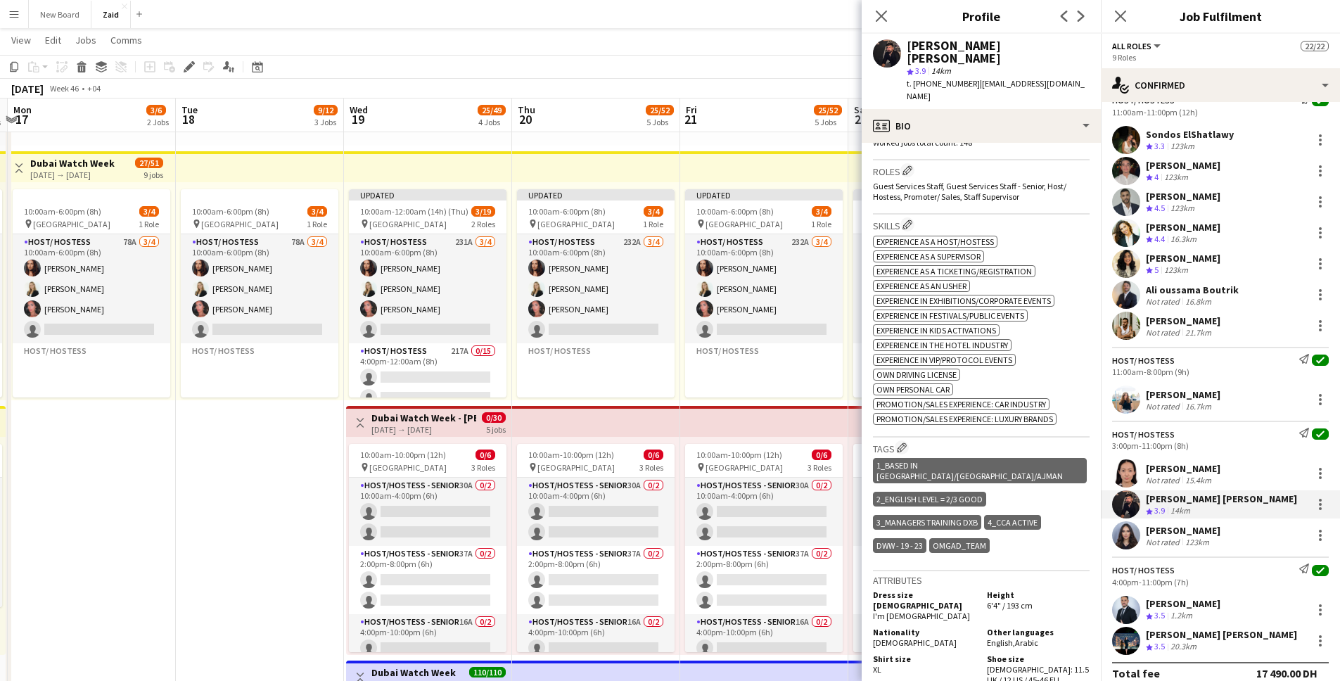
scroll to position [459, 0]
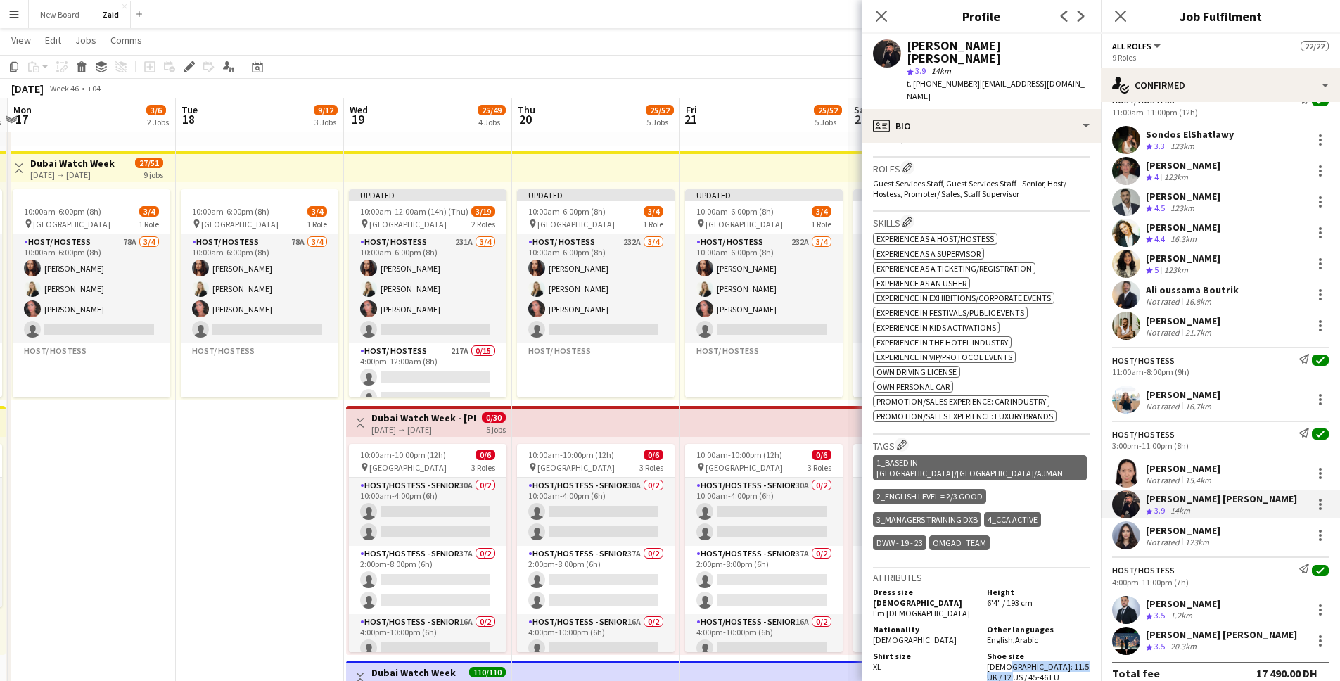
drag, startPoint x: 1009, startPoint y: 619, endPoint x: 999, endPoint y: 606, distance: 17.0
click at [998, 539] on div "Shoe size [DEMOGRAPHIC_DATA]: 11.5 UK / 12 US / 45-46 EU" at bounding box center [1035, 667] width 108 height 32
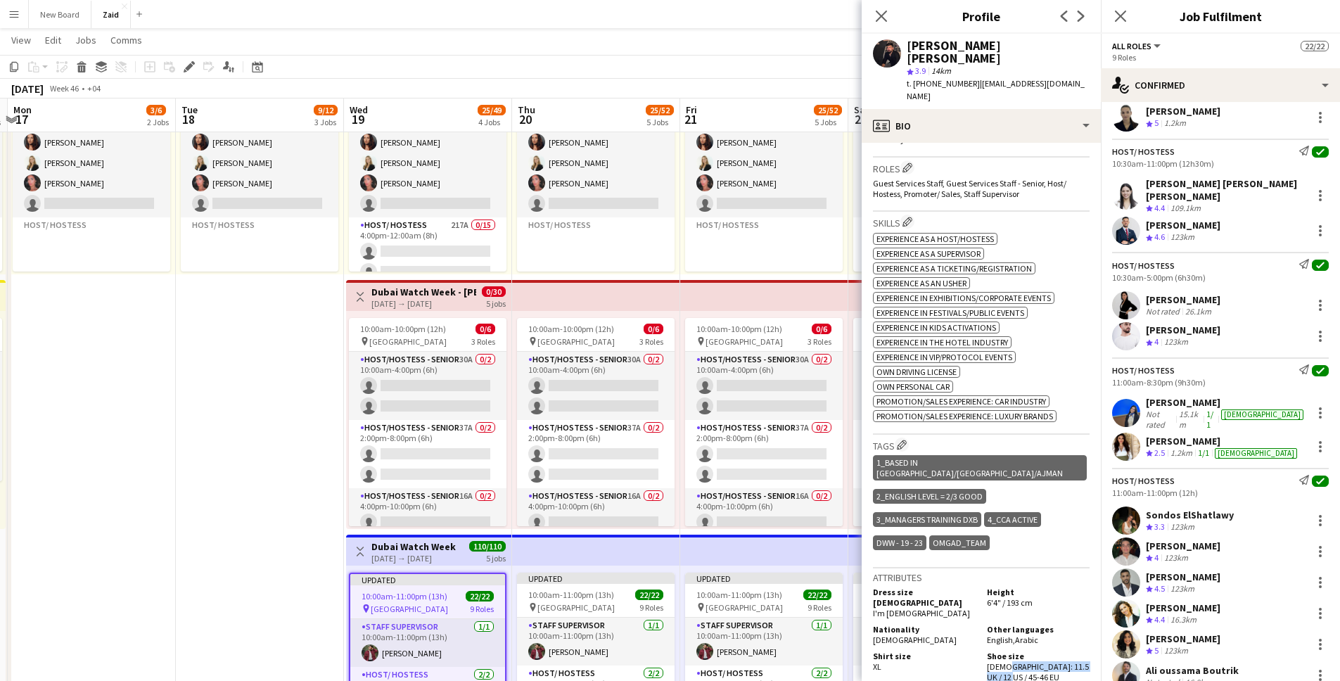
scroll to position [108, 0]
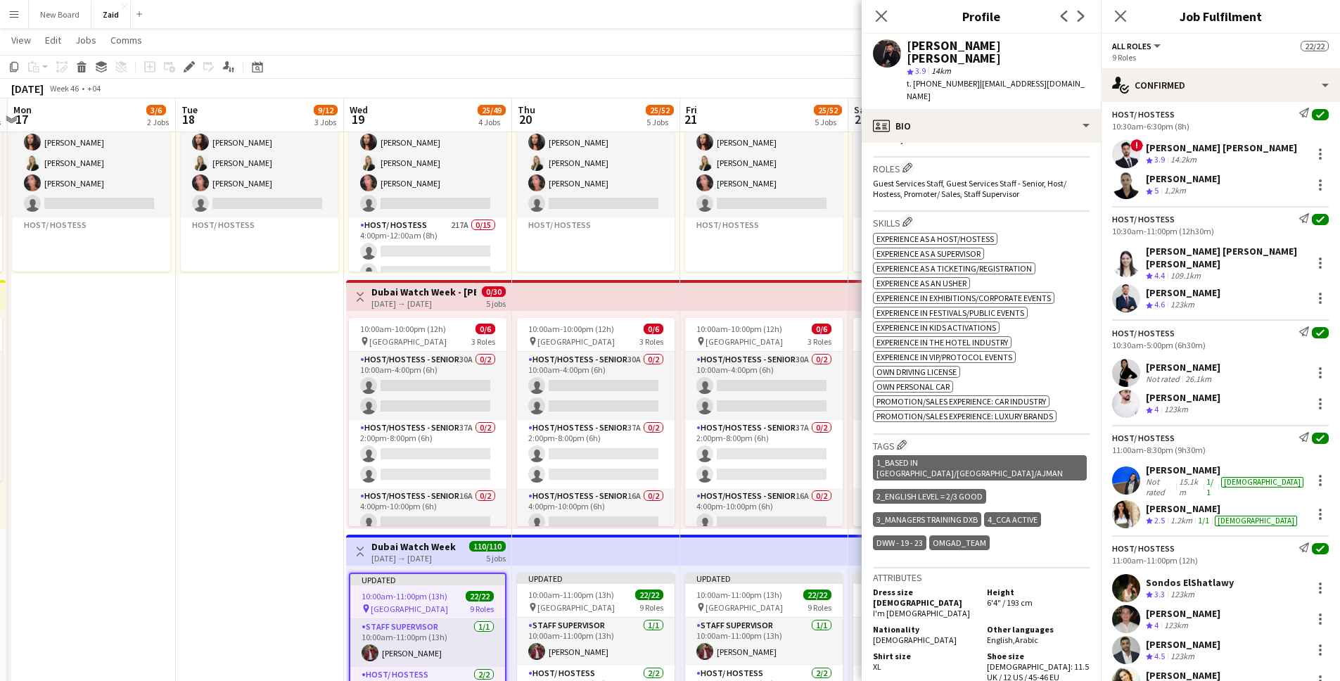
click at [998, 270] on div "Crew rating 4.4 109.1km" at bounding box center [1226, 276] width 160 height 12
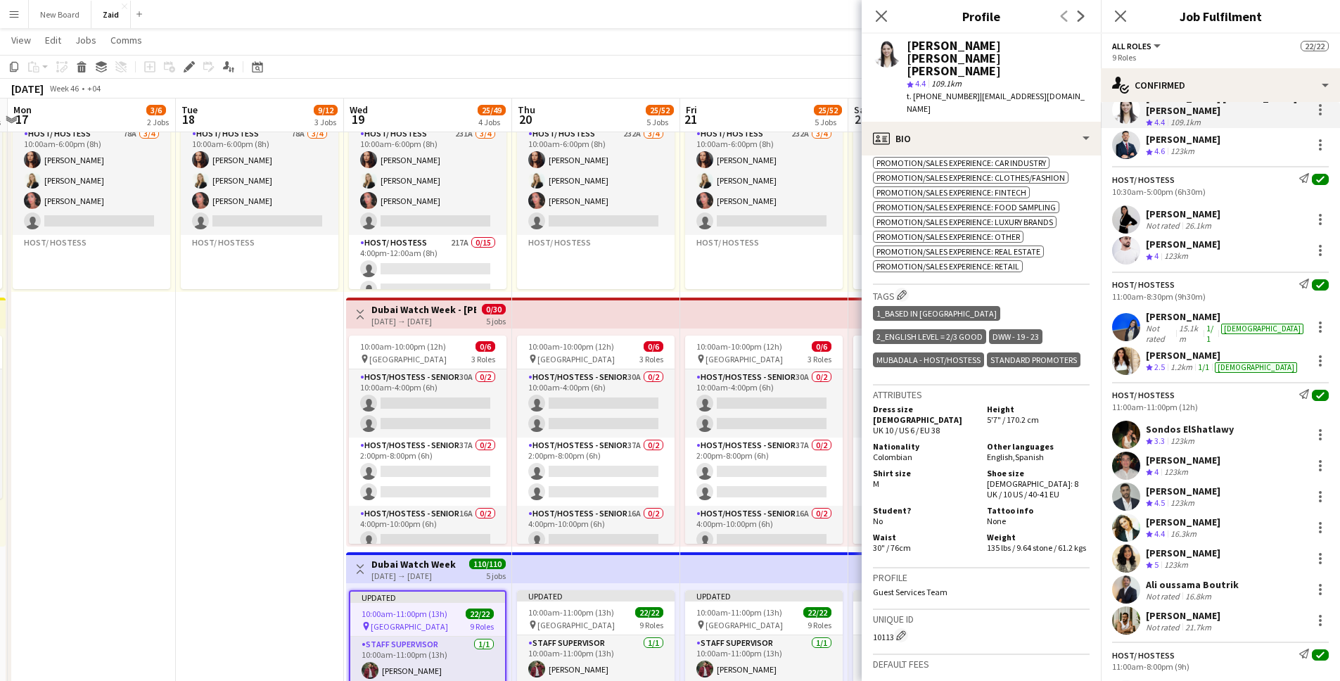
scroll to position [263, 0]
click at [998, 421] on div "Sondos ElShatlawy" at bounding box center [1190, 427] width 88 height 13
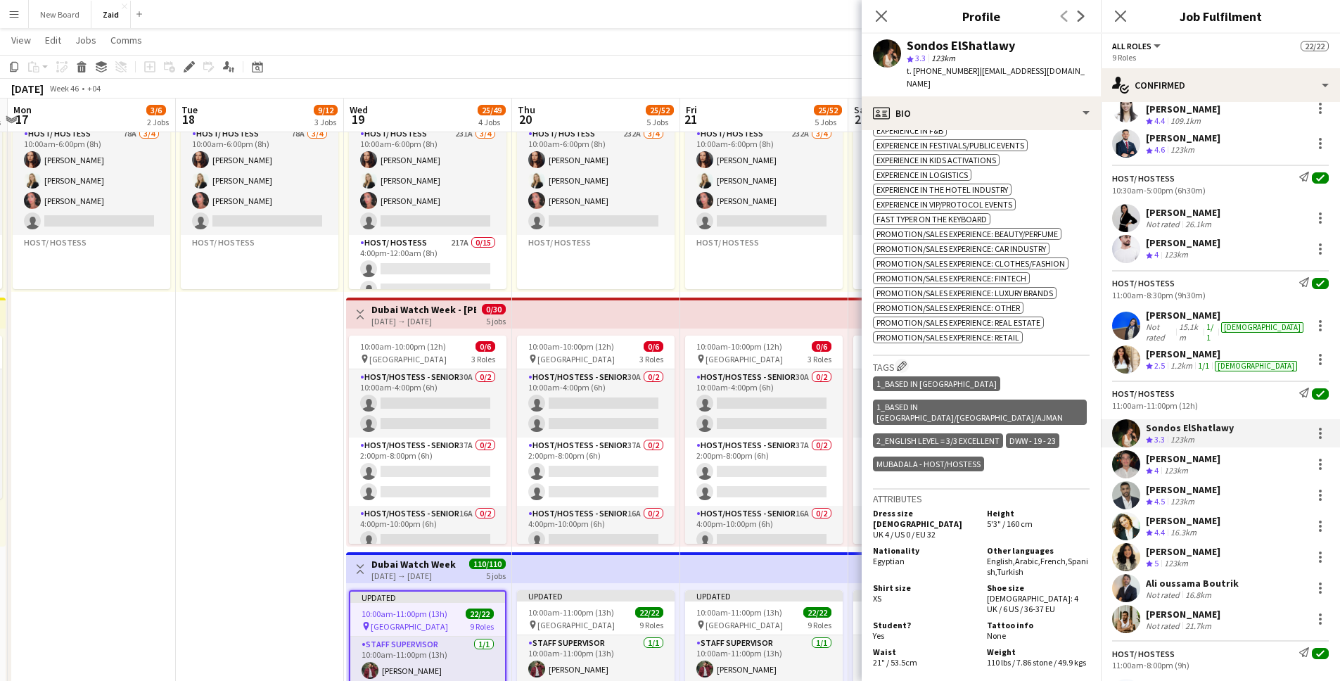
scroll to position [691, 0]
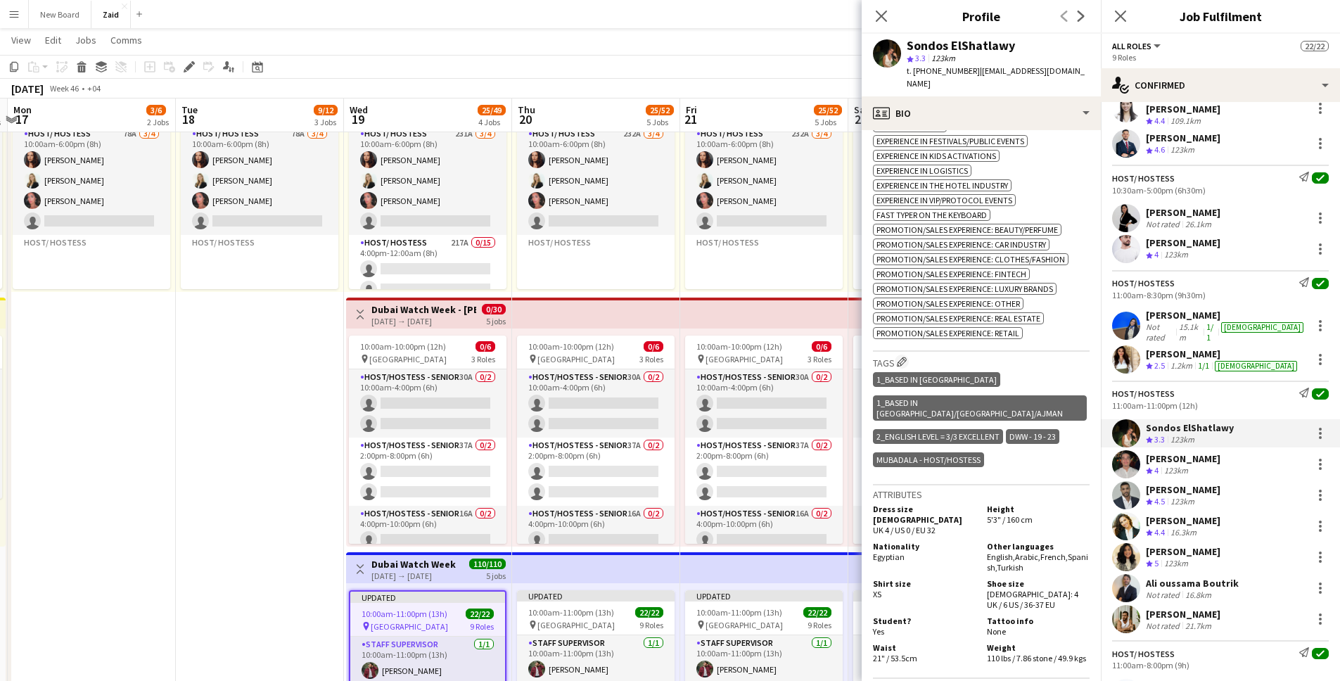
click at [998, 539] on div "[PERSON_NAME]" at bounding box center [1183, 551] width 75 height 13
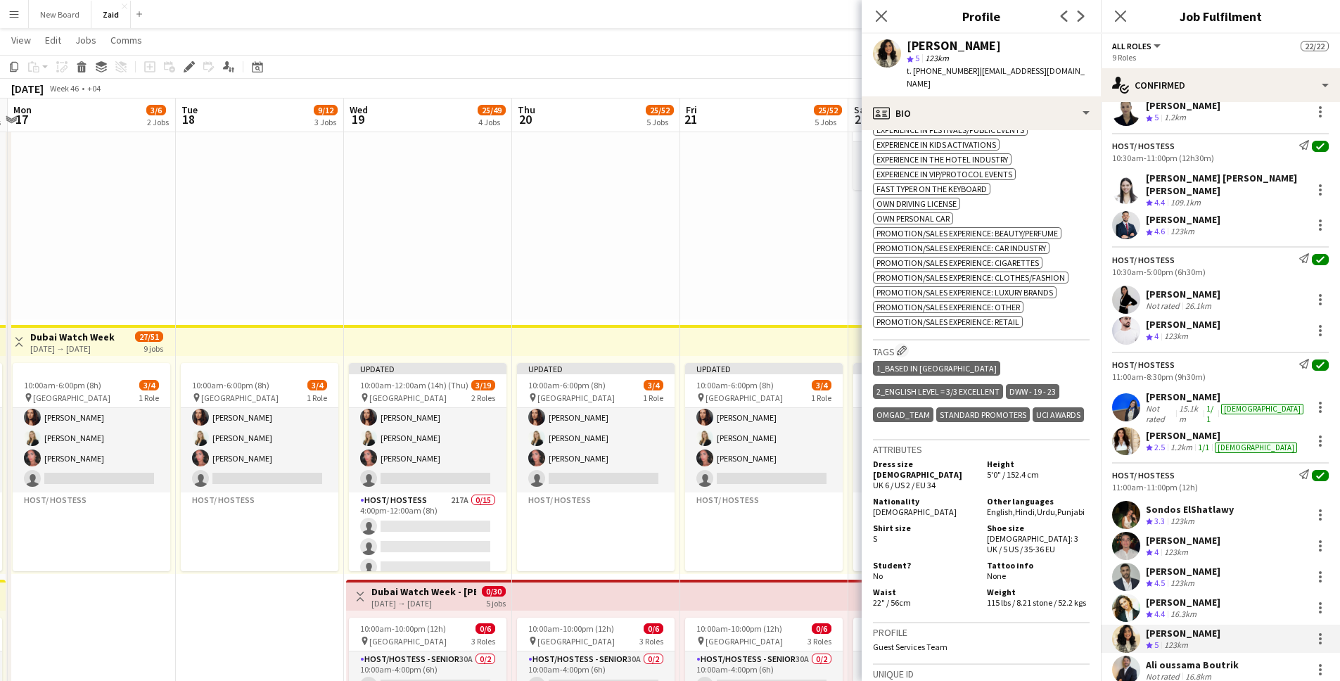
scroll to position [42, 0]
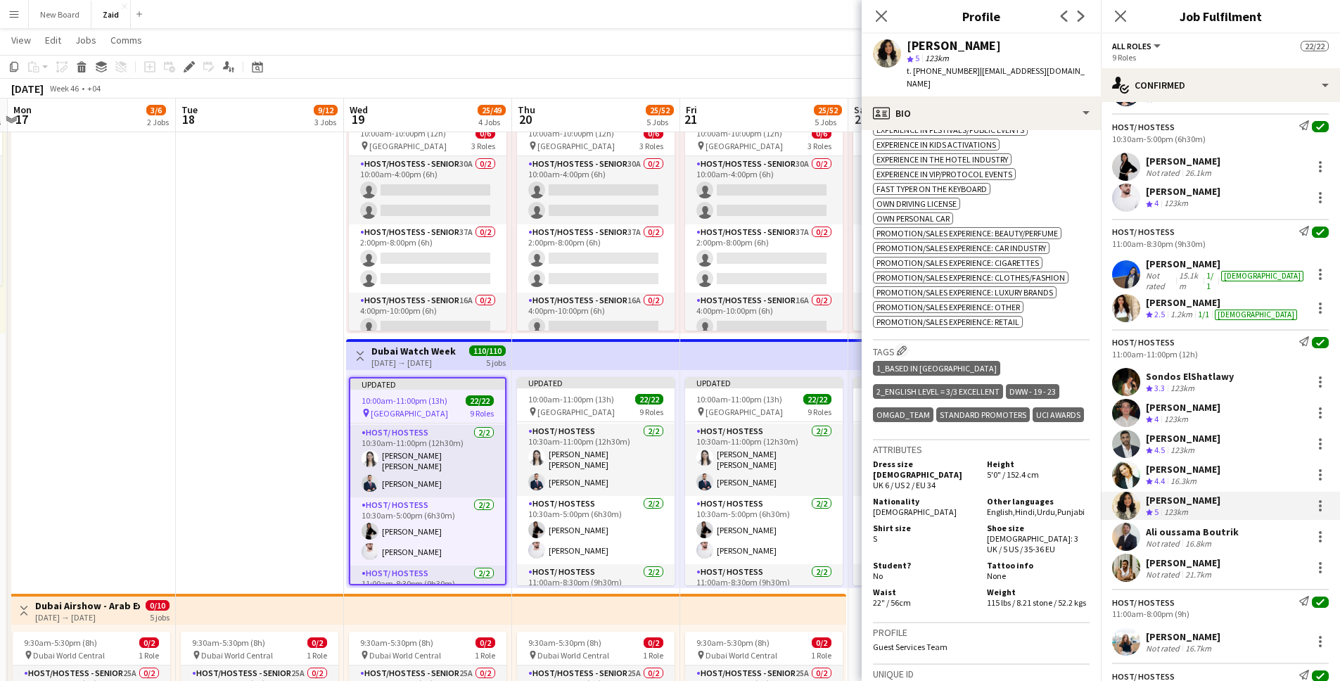
click at [998, 261] on div "[PERSON_NAME]" at bounding box center [1226, 263] width 160 height 13
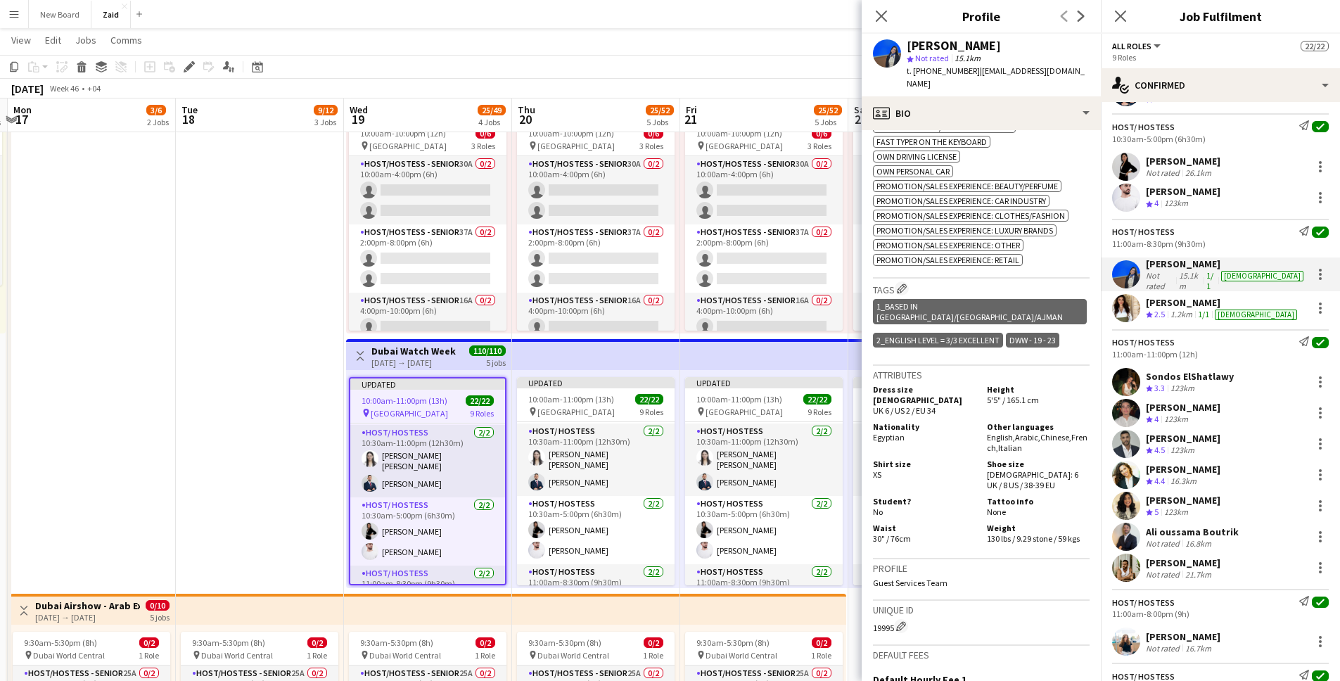
click at [998, 431] on app-user-avatar at bounding box center [1126, 444] width 28 height 28
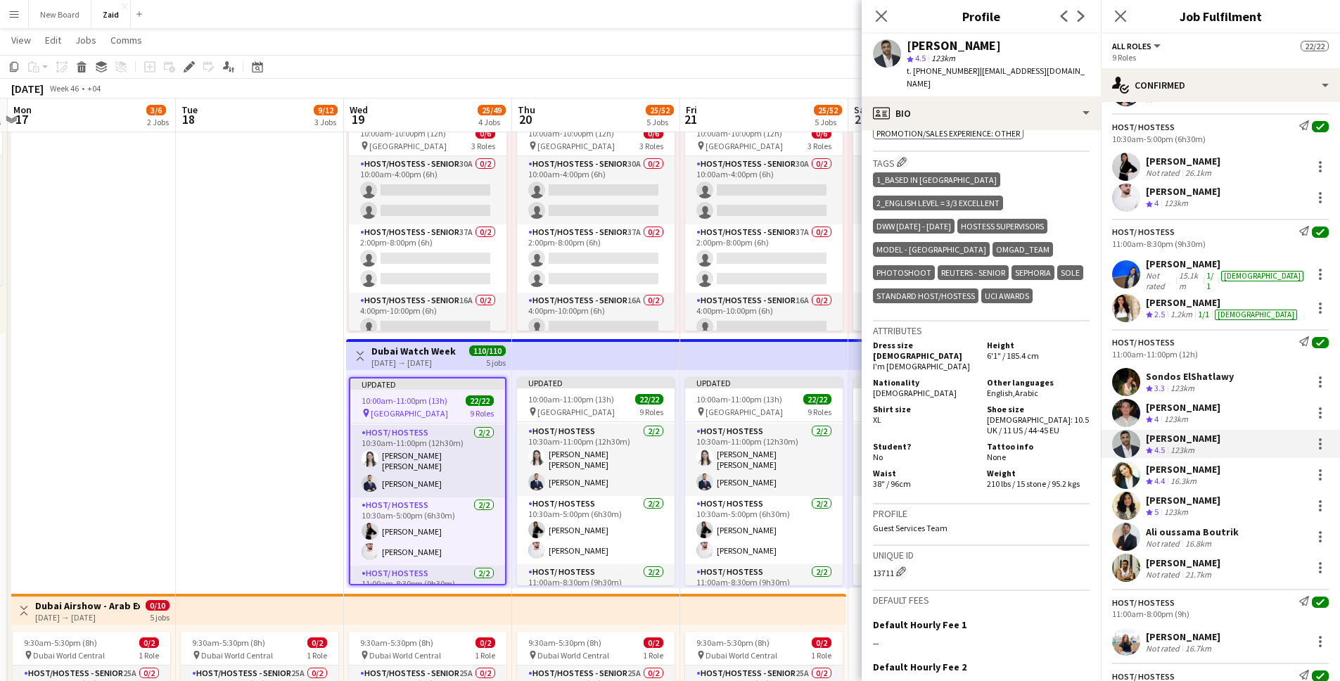
click at [998, 463] on div "[PERSON_NAME]" at bounding box center [1183, 469] width 75 height 13
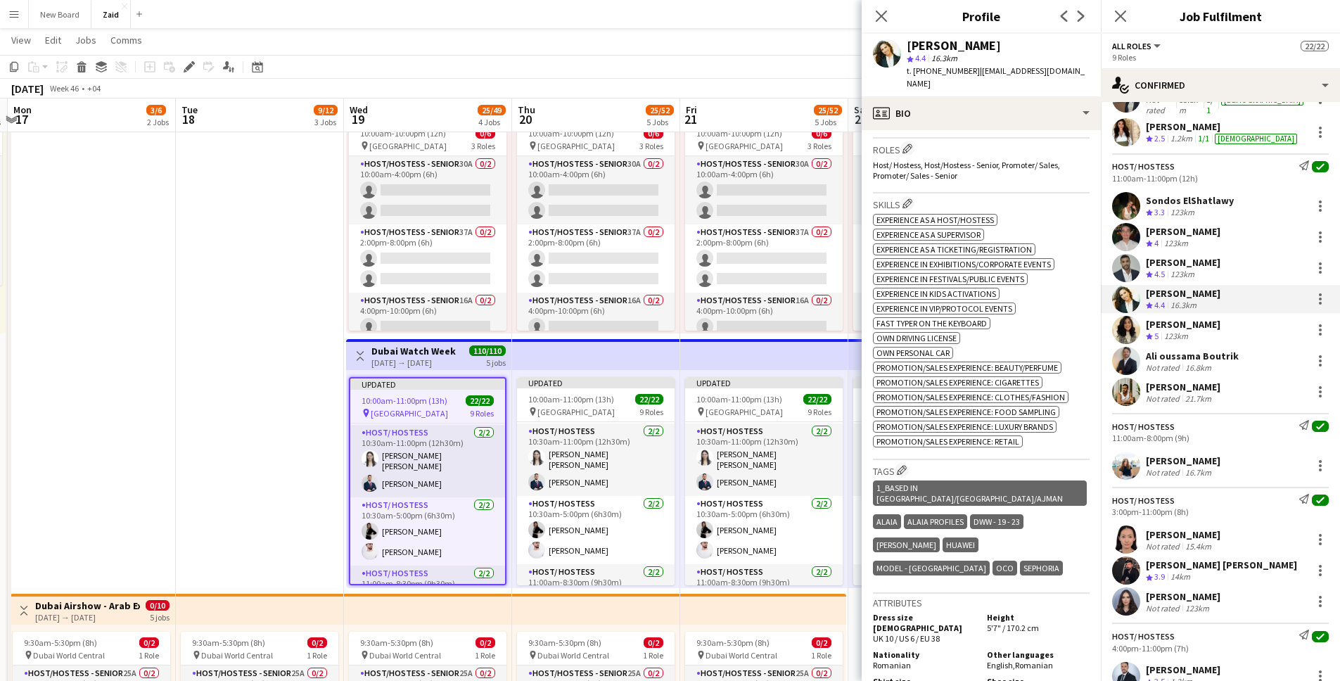
scroll to position [197, 0]
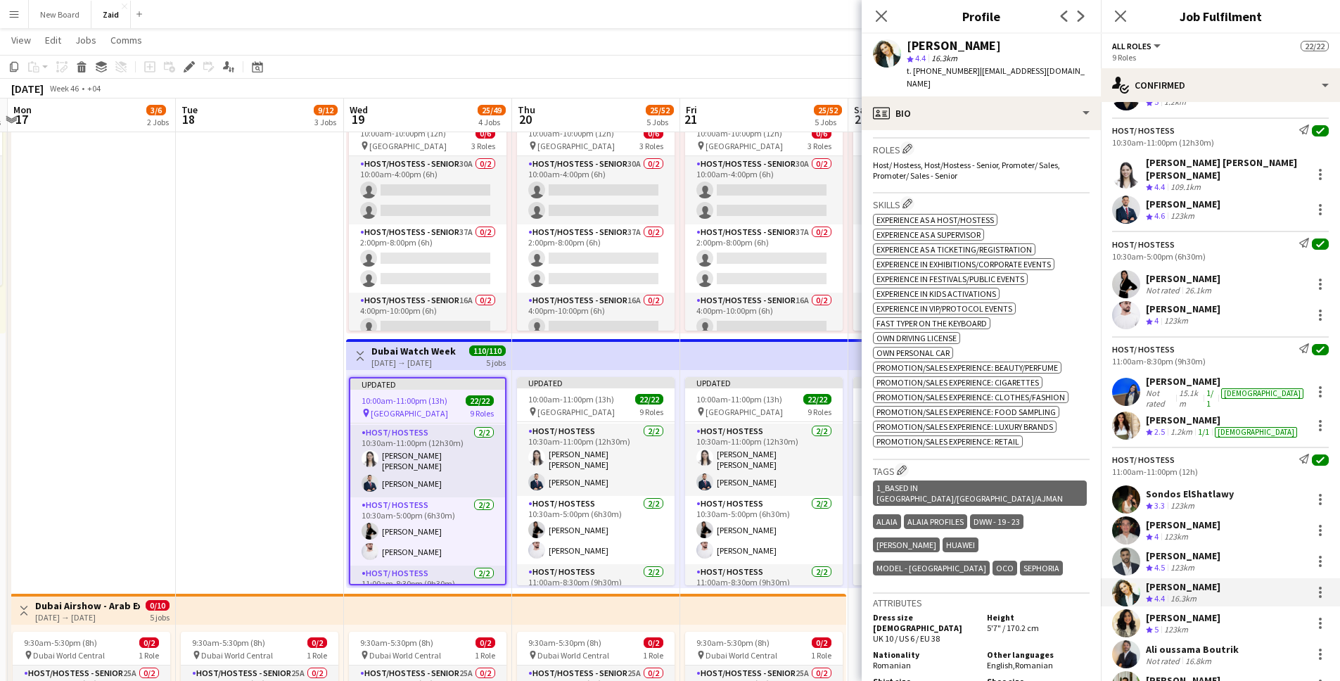
click at [998, 305] on div "[PERSON_NAME]" at bounding box center [1183, 308] width 75 height 13
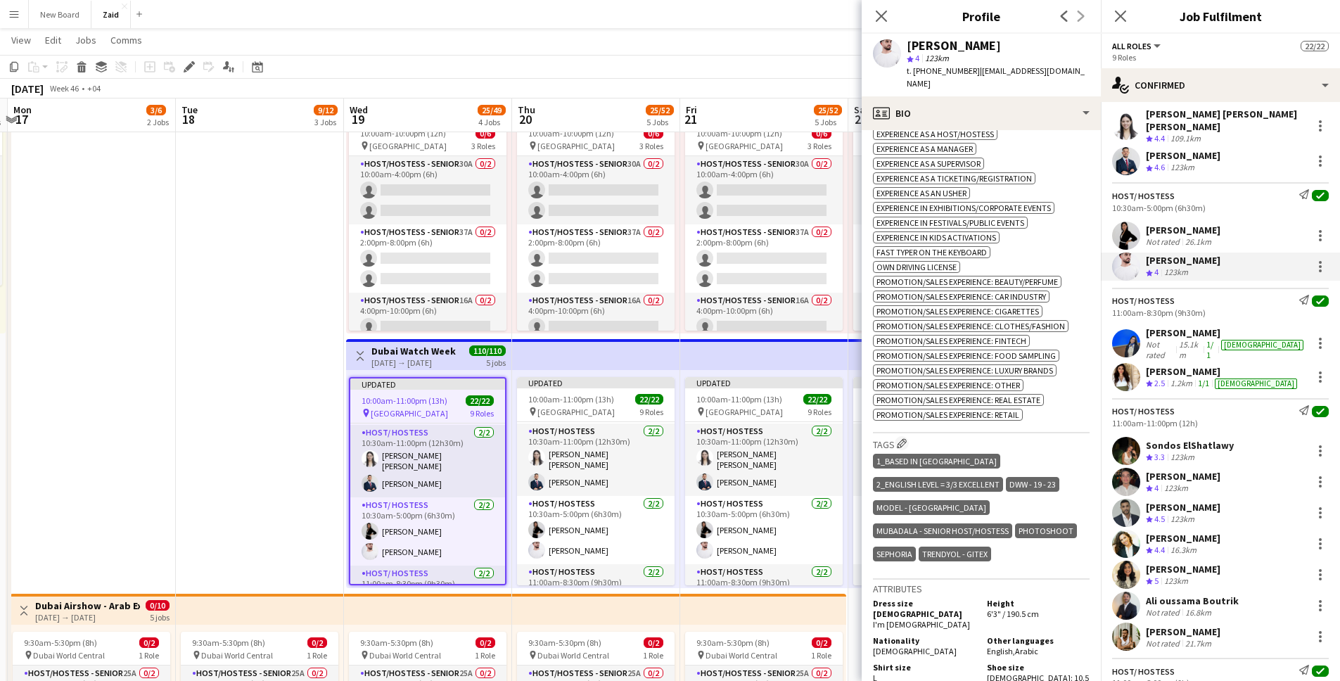
scroll to position [243, 0]
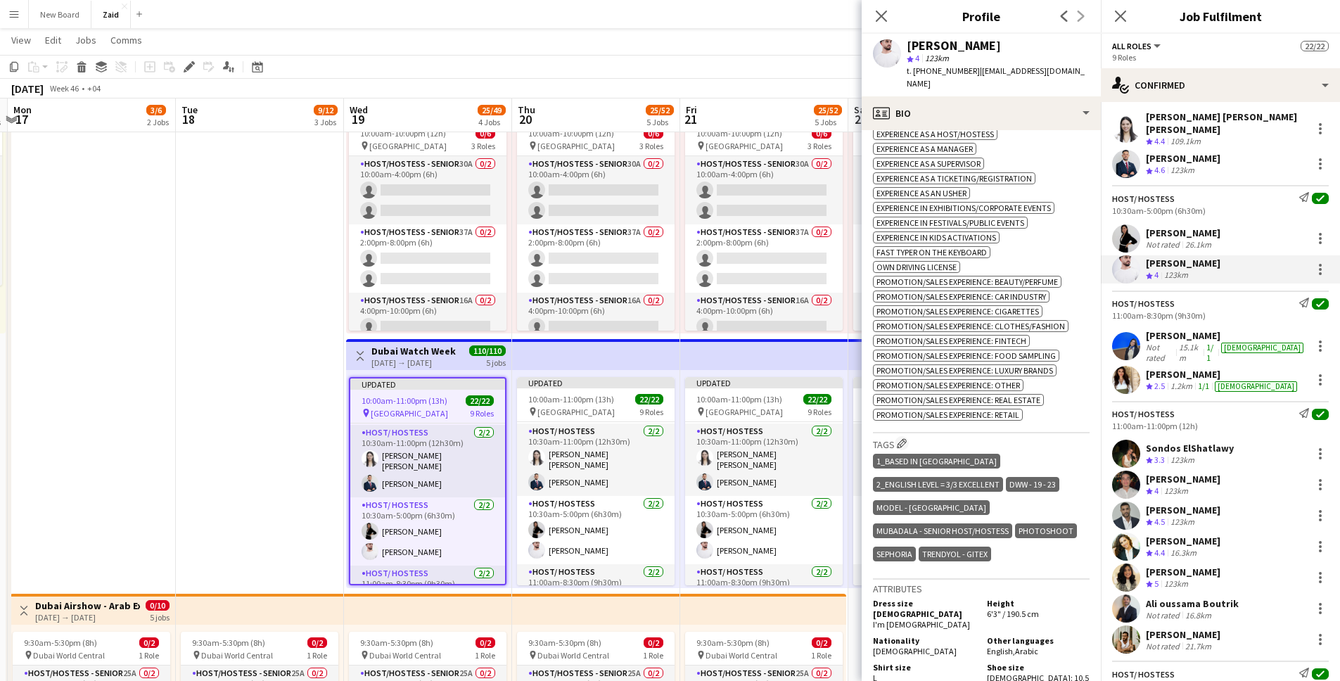
click at [998, 239] on div "26.1km" at bounding box center [1198, 244] width 32 height 11
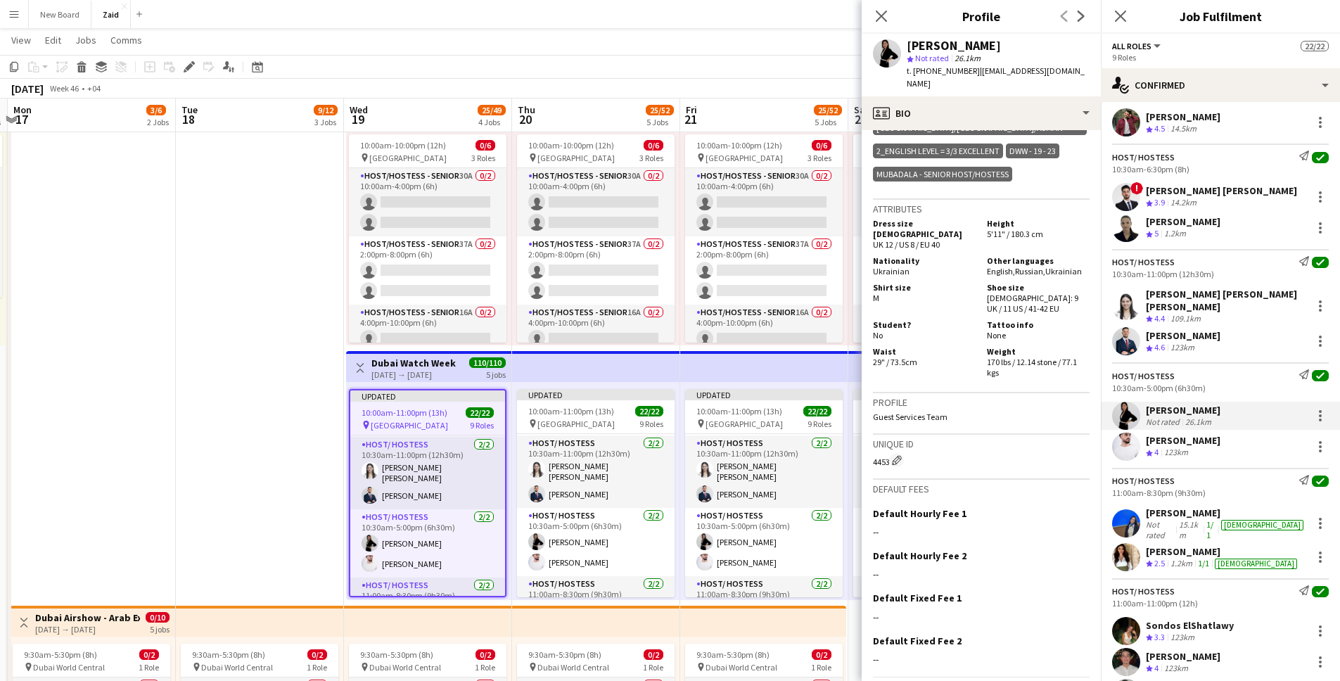
scroll to position [79, 0]
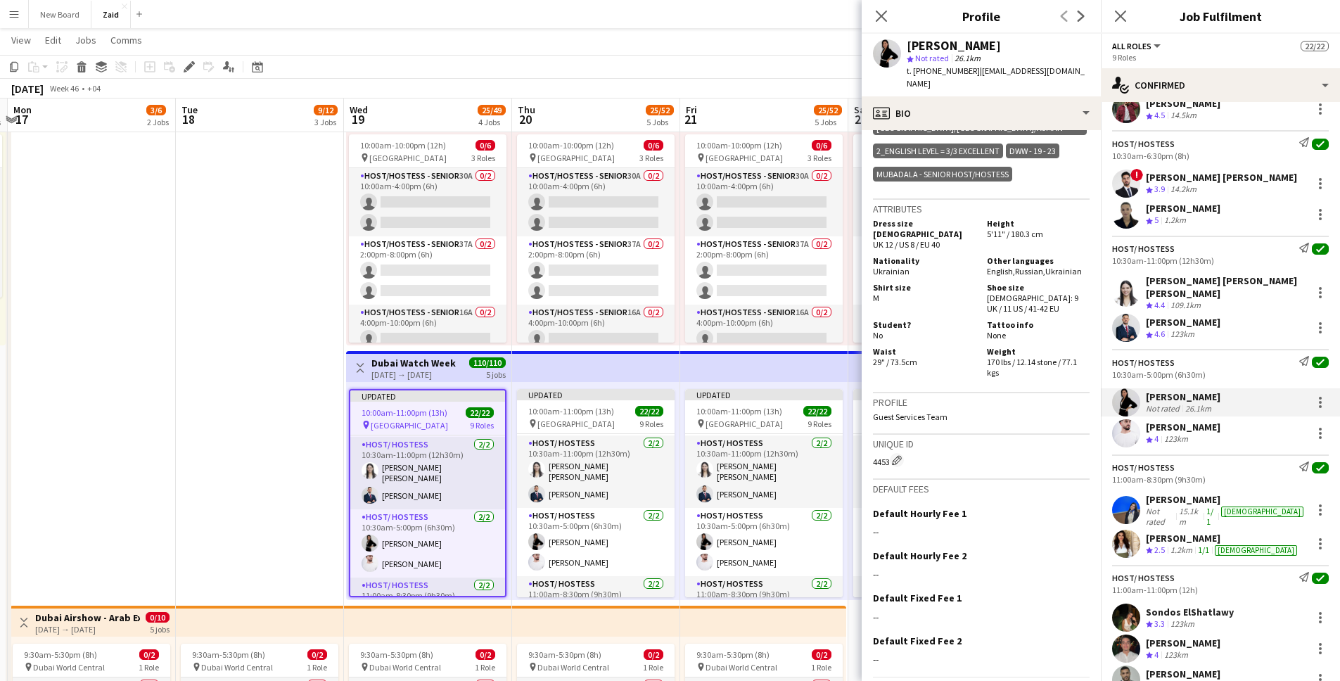
click at [998, 328] on div "123km" at bounding box center [1182, 334] width 30 height 12
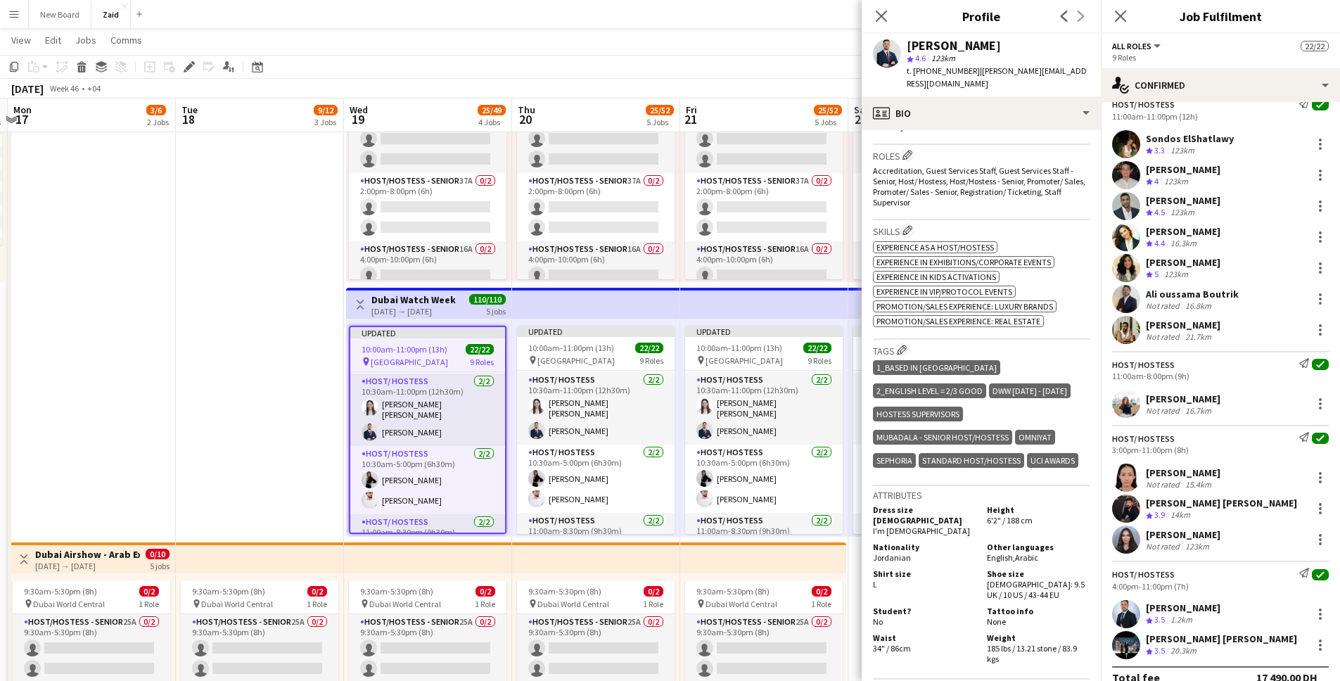
scroll to position [546, 0]
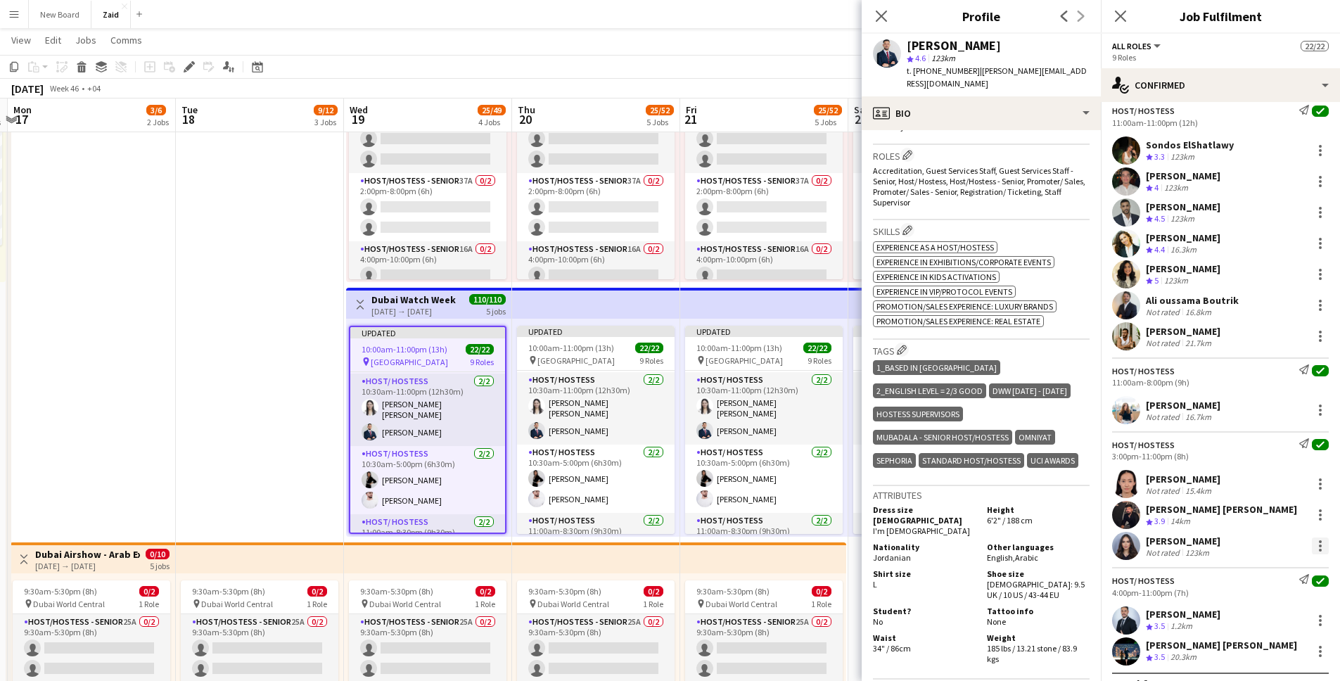
click at [998, 537] on div at bounding box center [1320, 545] width 17 height 17
click at [10, 17] on div at bounding box center [670, 340] width 1340 height 681
click at [15, 14] on app-icon "Menu" at bounding box center [13, 13] width 11 height 11
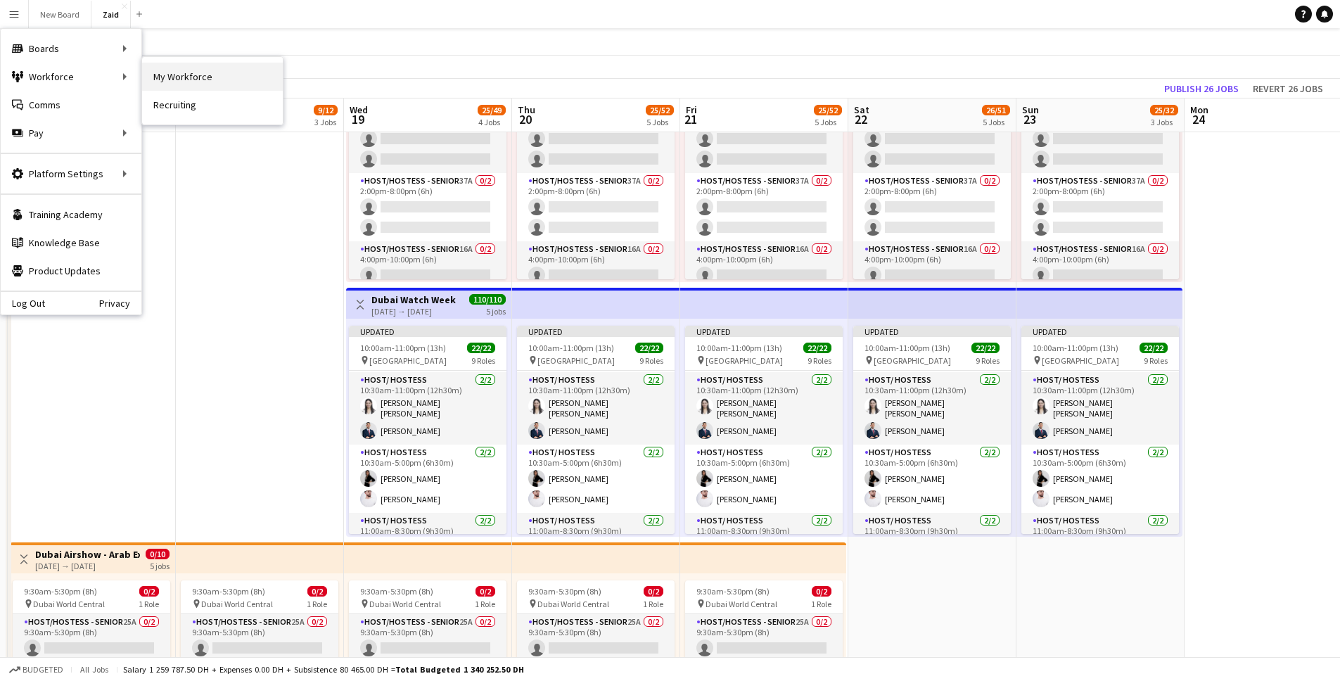
click at [187, 75] on link "My Workforce" at bounding box center [212, 77] width 141 height 28
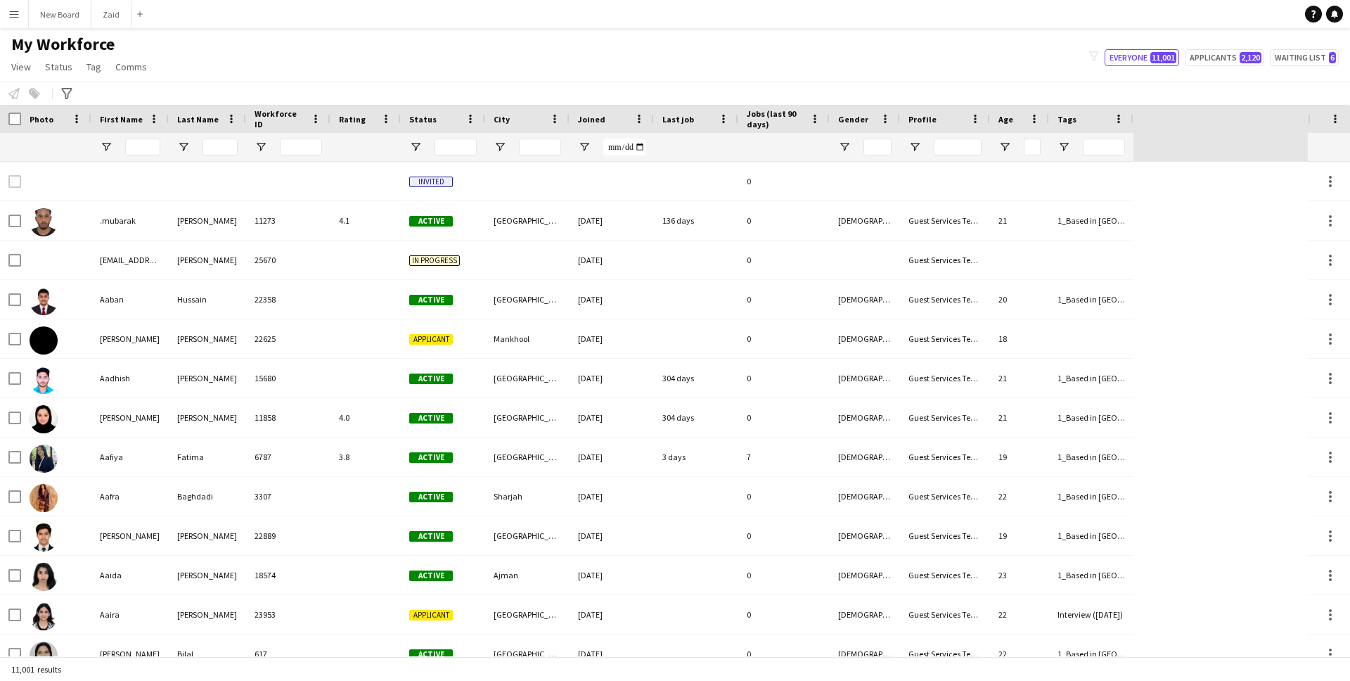
type input "**********"
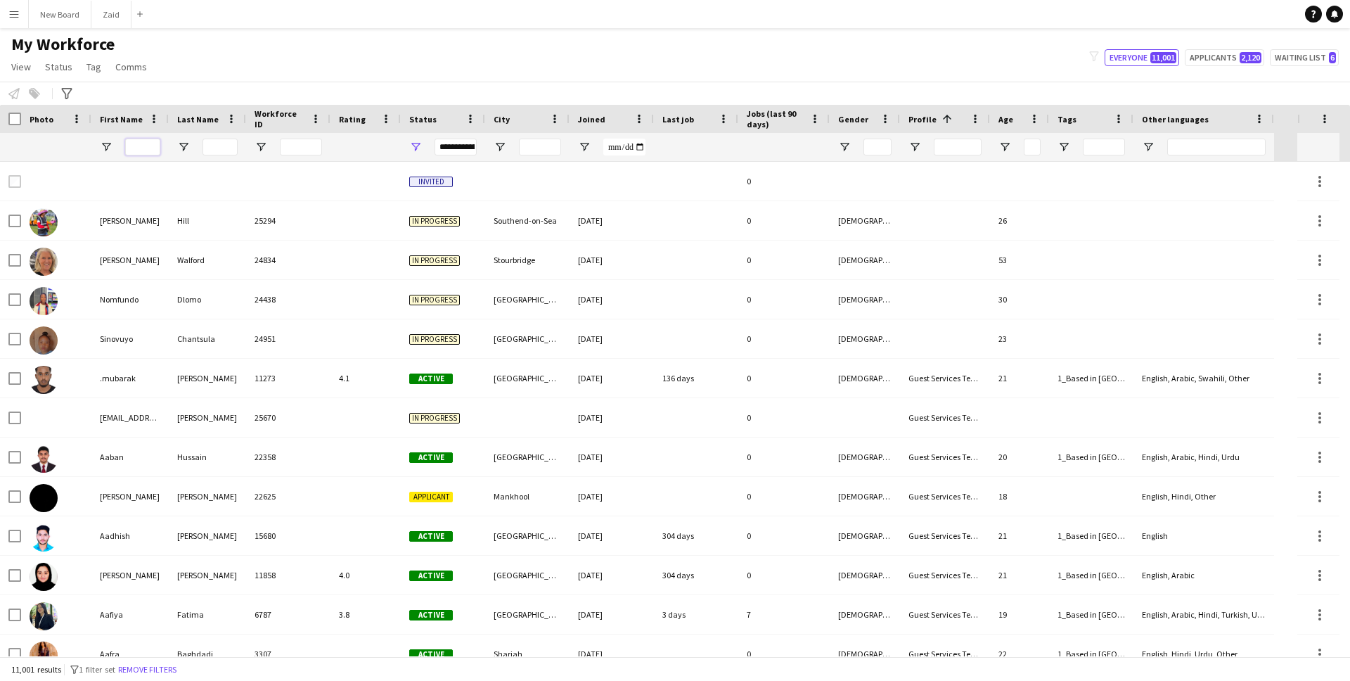
click at [131, 144] on input "First Name Filter Input" at bounding box center [142, 147] width 35 height 17
paste input "**********"
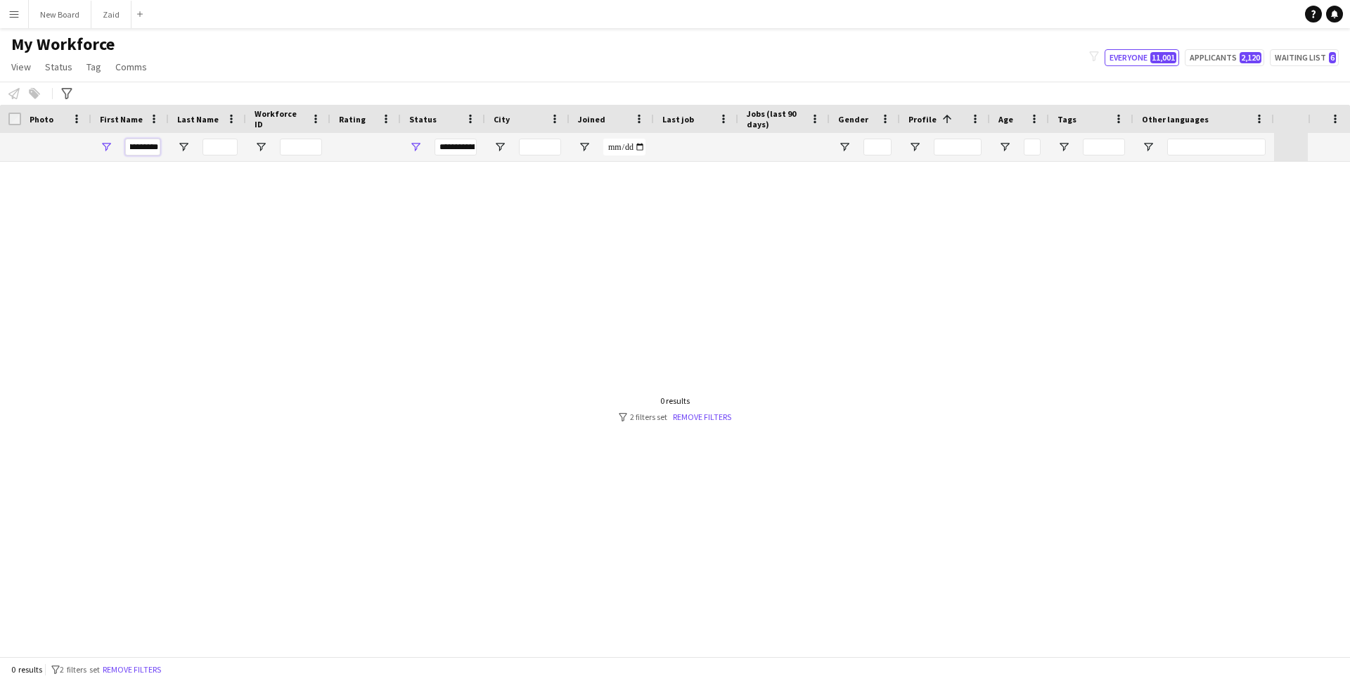
click at [149, 148] on input "**********" at bounding box center [142, 147] width 35 height 17
click at [145, 147] on input "**********" at bounding box center [142, 147] width 35 height 17
type input "*****"
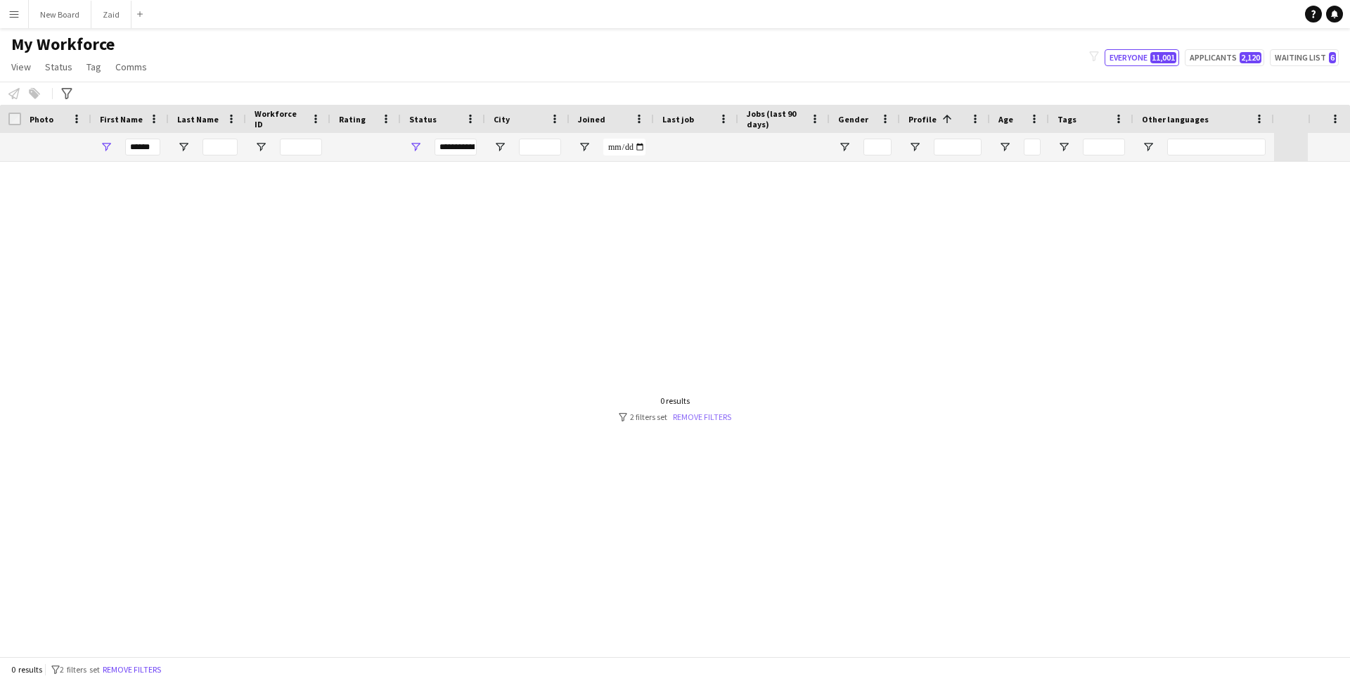
click at [717, 415] on link "Remove filters" at bounding box center [702, 416] width 58 height 11
